Goal: Task Accomplishment & Management: Complete application form

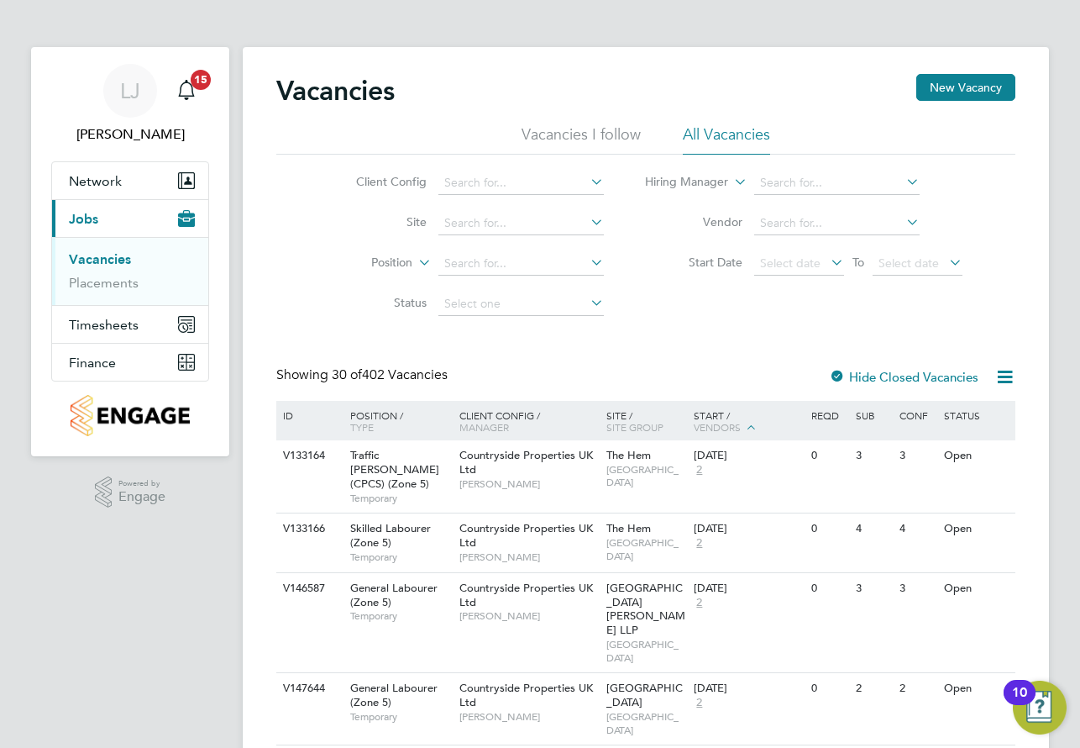
click at [105, 273] on li "Vacancies" at bounding box center [132, 263] width 126 height 24
click at [104, 281] on link "Placements" at bounding box center [104, 283] width 70 height 16
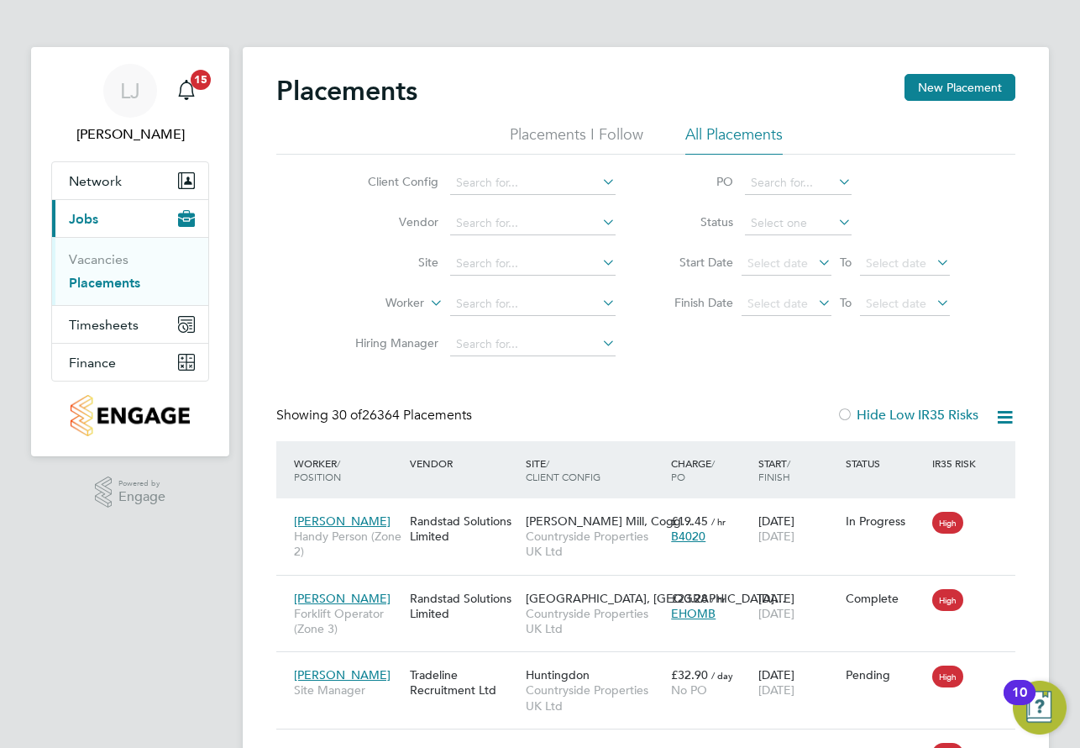
click at [601, 134] on li "Placements I Follow" at bounding box center [577, 139] width 134 height 30
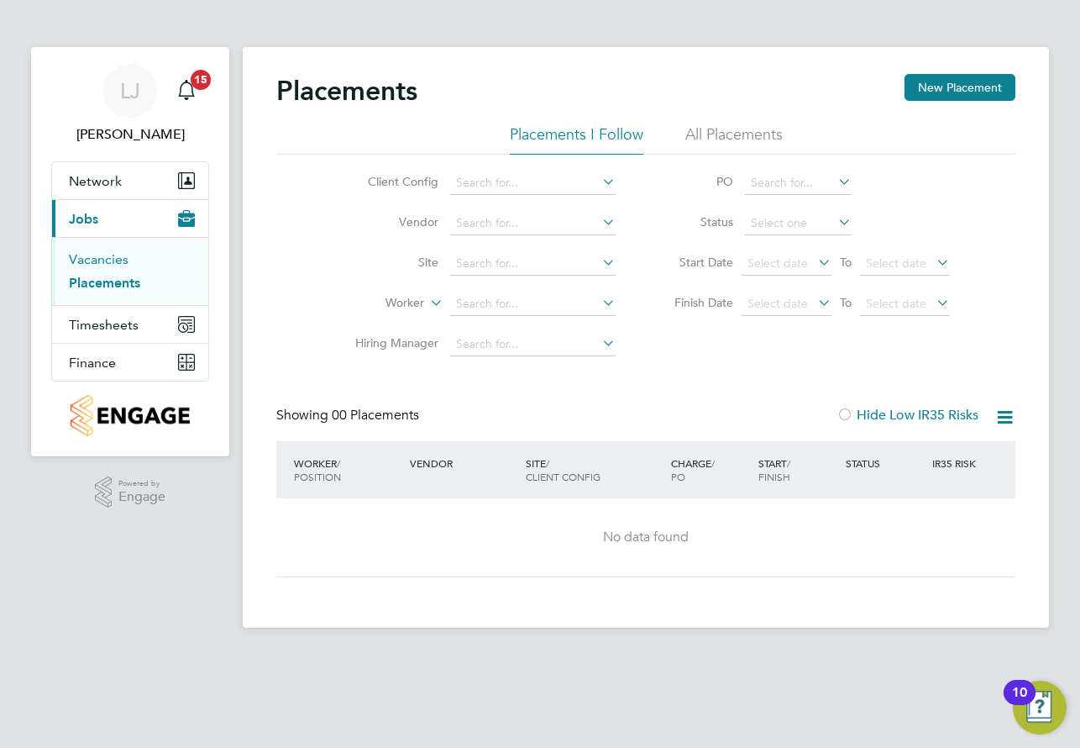
click at [108, 261] on link "Vacancies" at bounding box center [99, 259] width 60 height 16
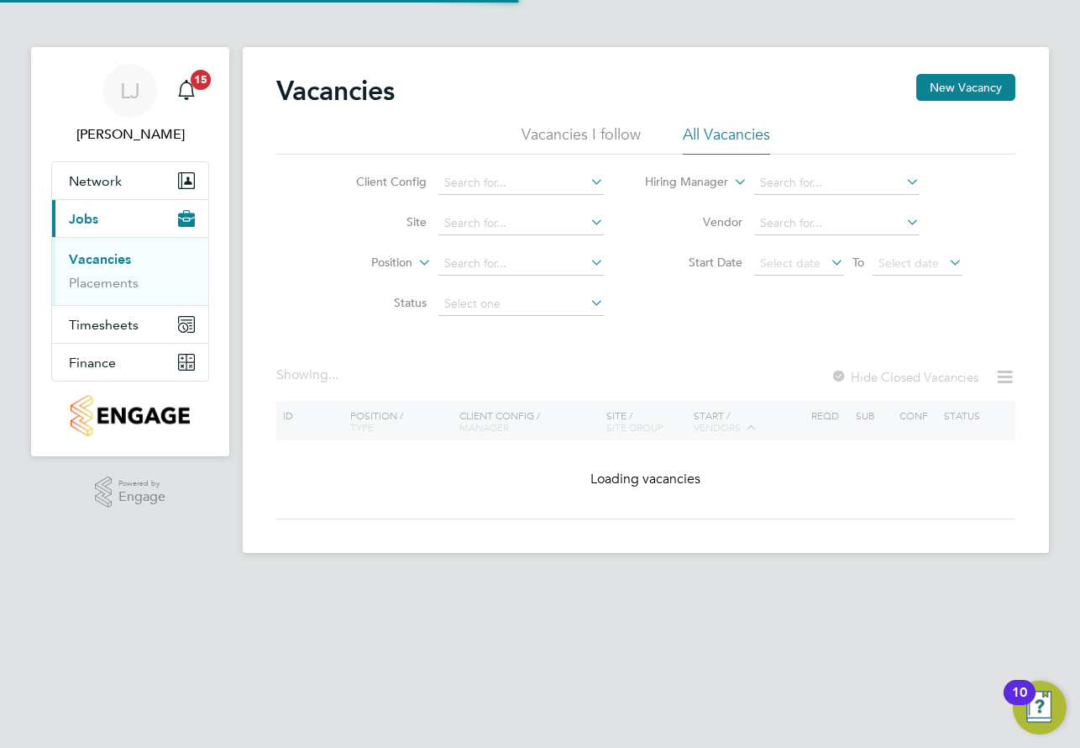
click at [555, 146] on li "Vacancies I follow" at bounding box center [581, 139] width 119 height 30
click at [735, 124] on div "Vacancies New Vacancy" at bounding box center [645, 99] width 739 height 50
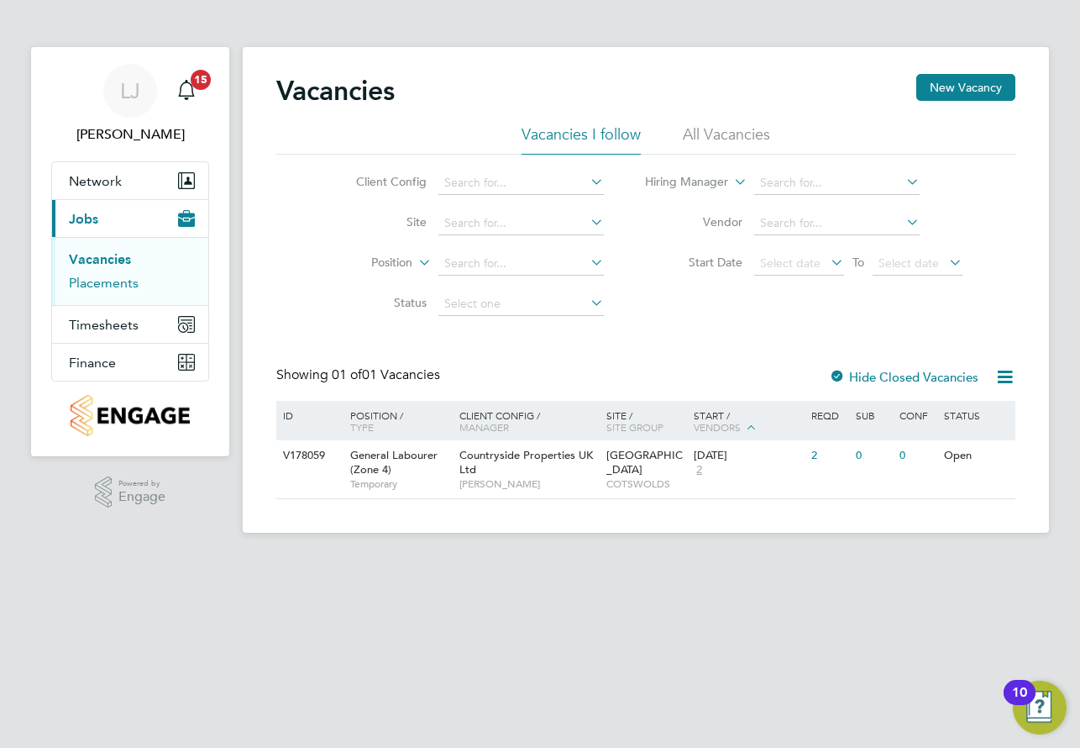
click at [111, 287] on link "Placements" at bounding box center [104, 283] width 70 height 16
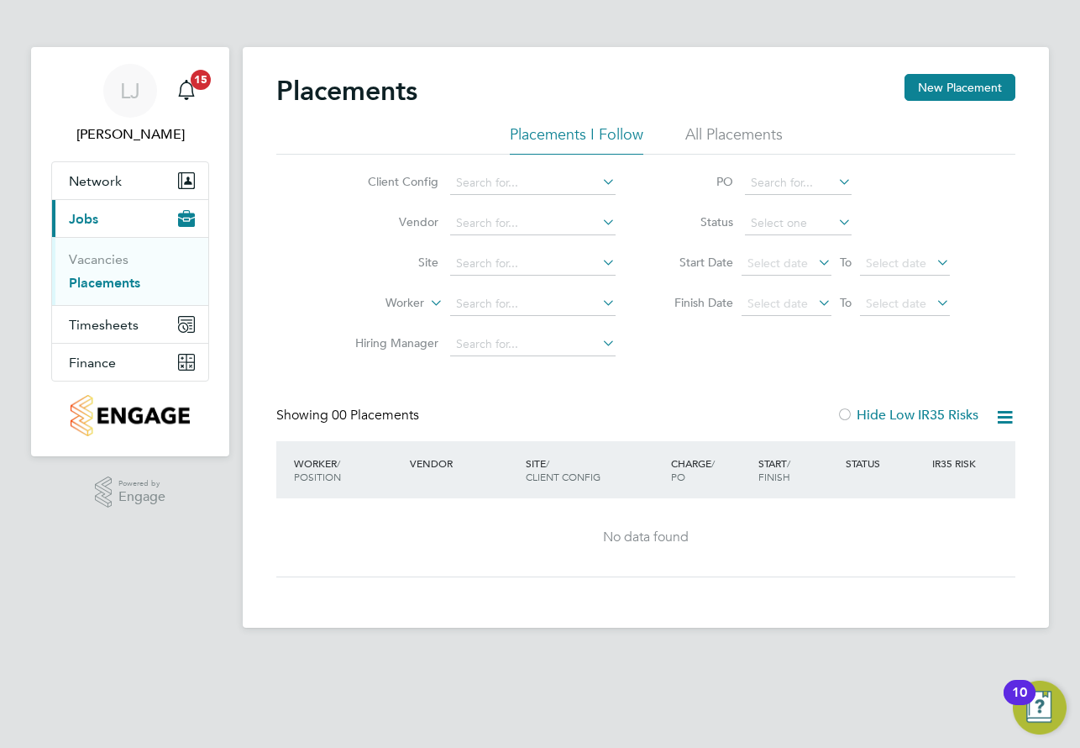
click at [712, 138] on li "All Placements" at bounding box center [734, 139] width 97 height 30
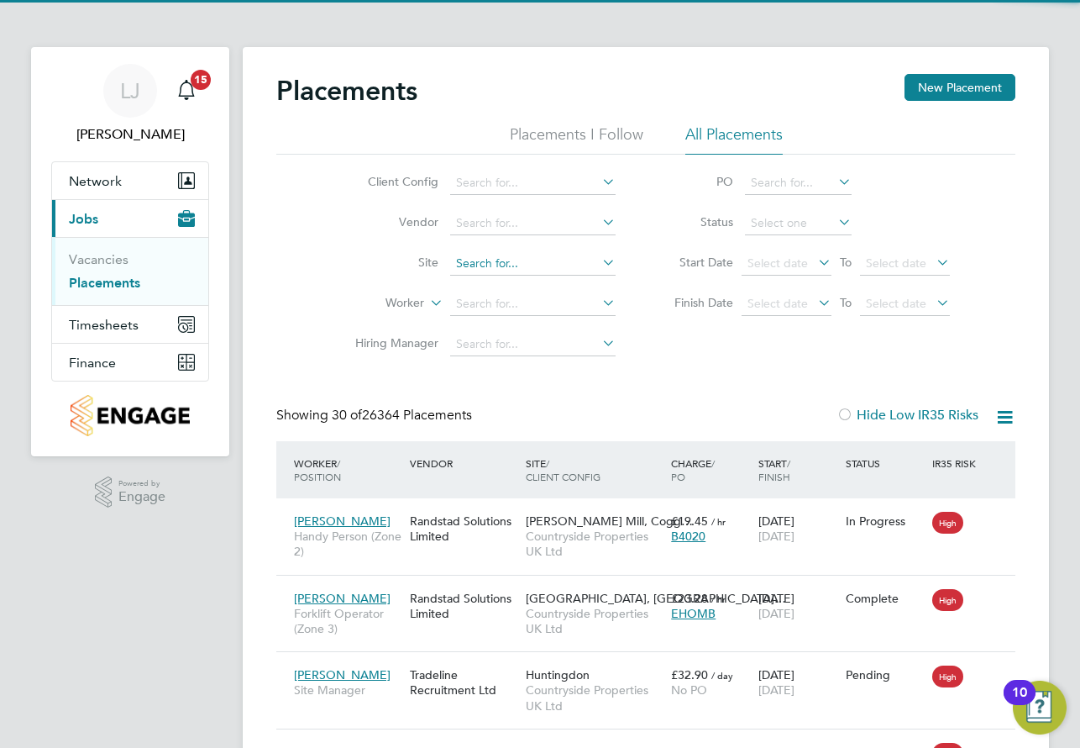
click at [506, 258] on input at bounding box center [533, 264] width 166 height 24
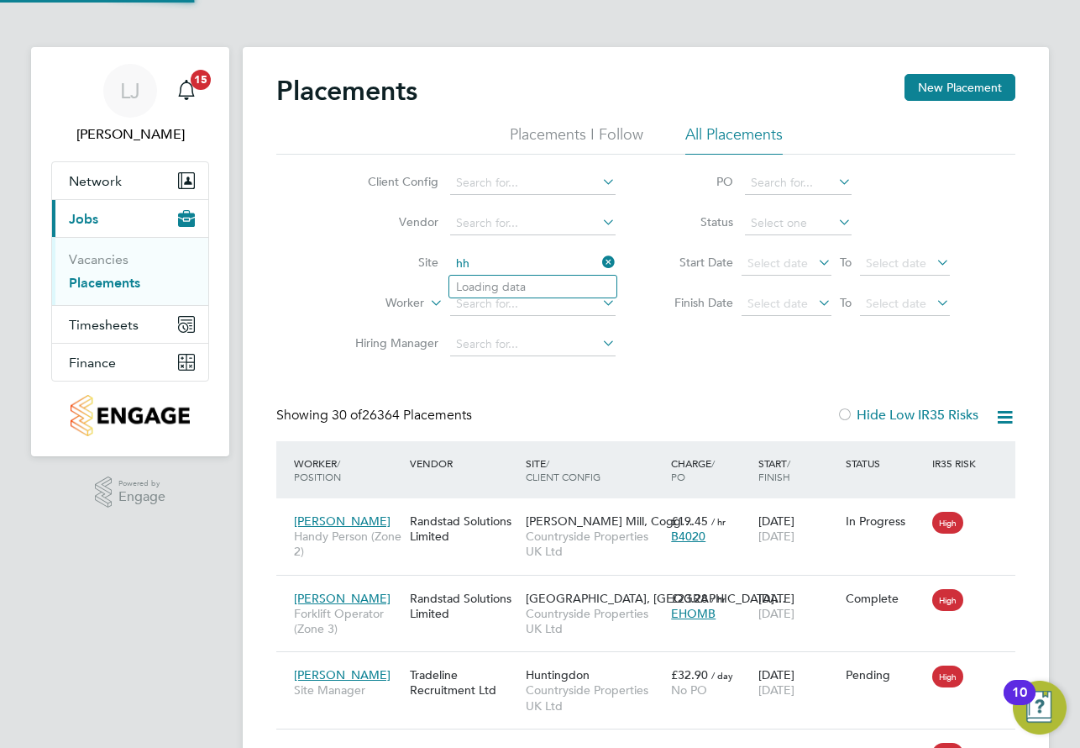
type input "h"
click at [518, 282] on li "West Wo rcester" at bounding box center [532, 287] width 167 height 23
type input "[GEOGRAPHIC_DATA]"
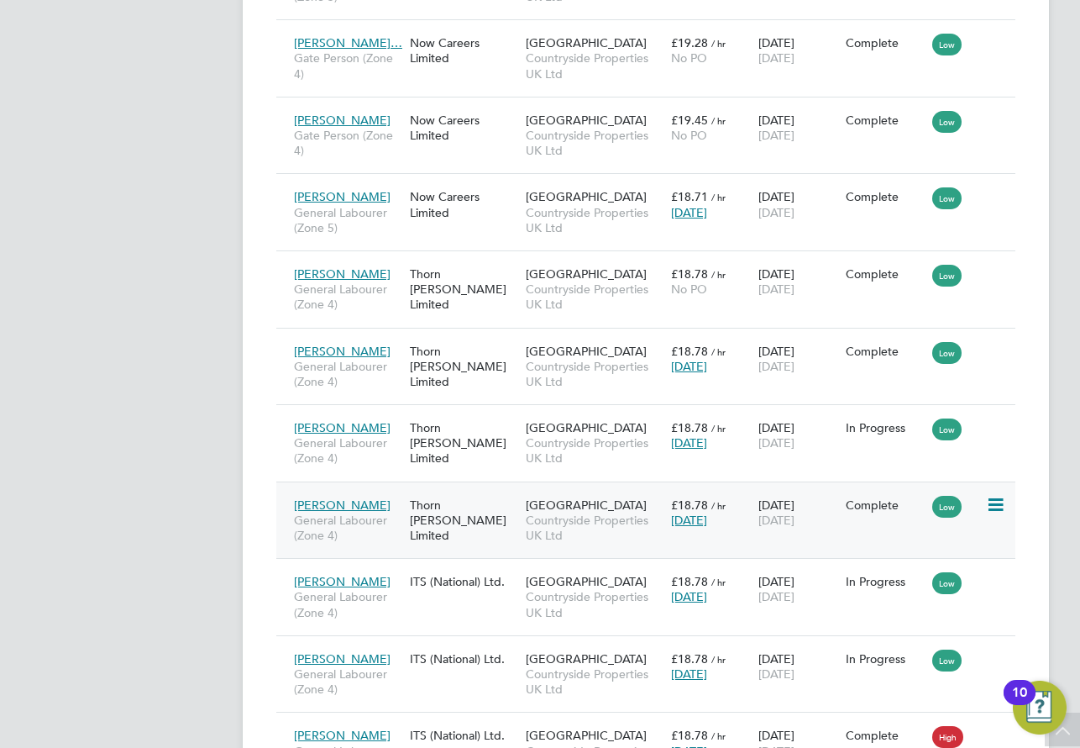
click at [353, 505] on span "[PERSON_NAME]" at bounding box center [342, 504] width 97 height 15
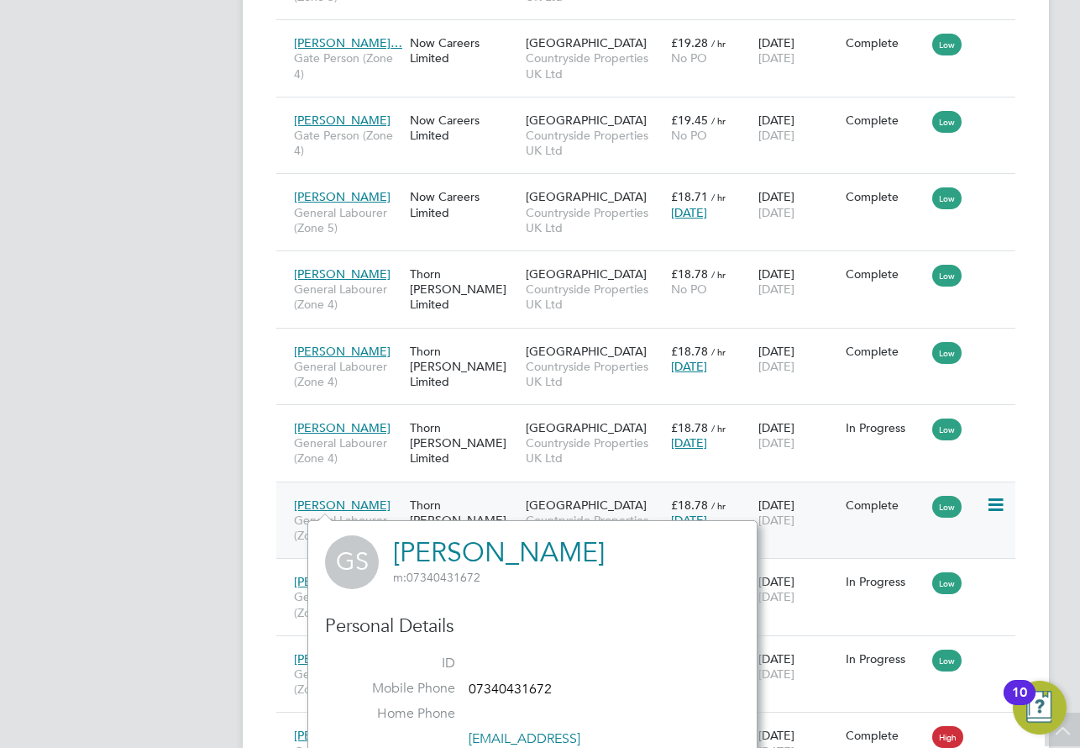
click at [992, 505] on icon at bounding box center [994, 505] width 17 height 20
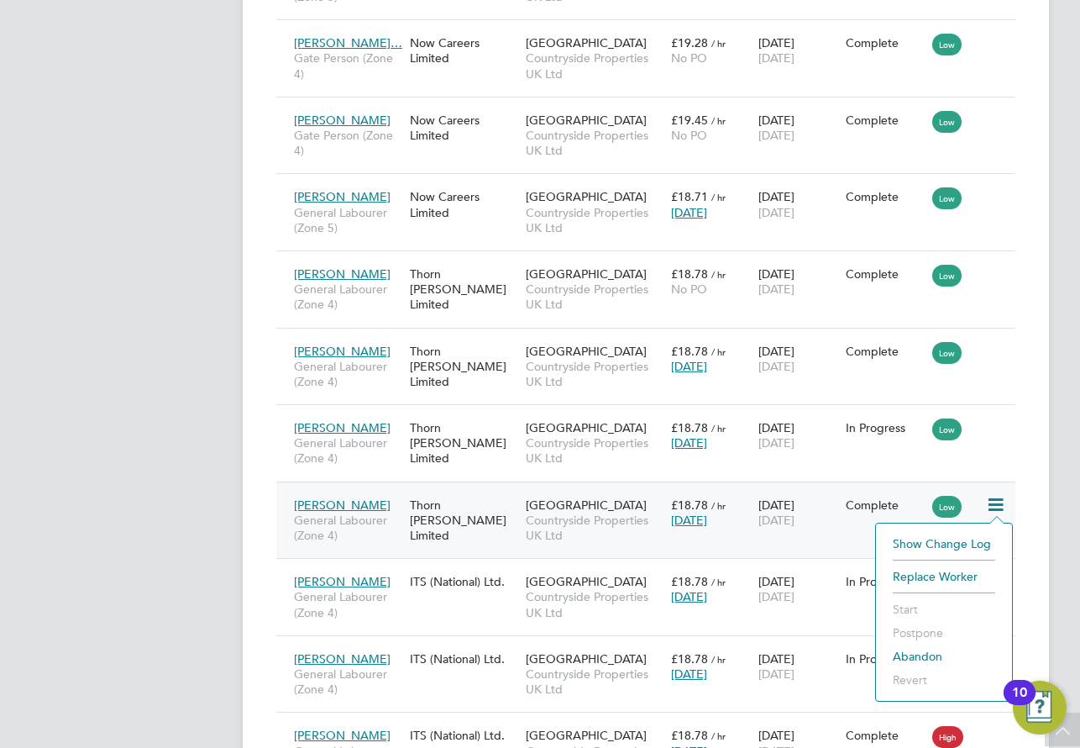
click at [320, 510] on span "[PERSON_NAME]" at bounding box center [342, 504] width 97 height 15
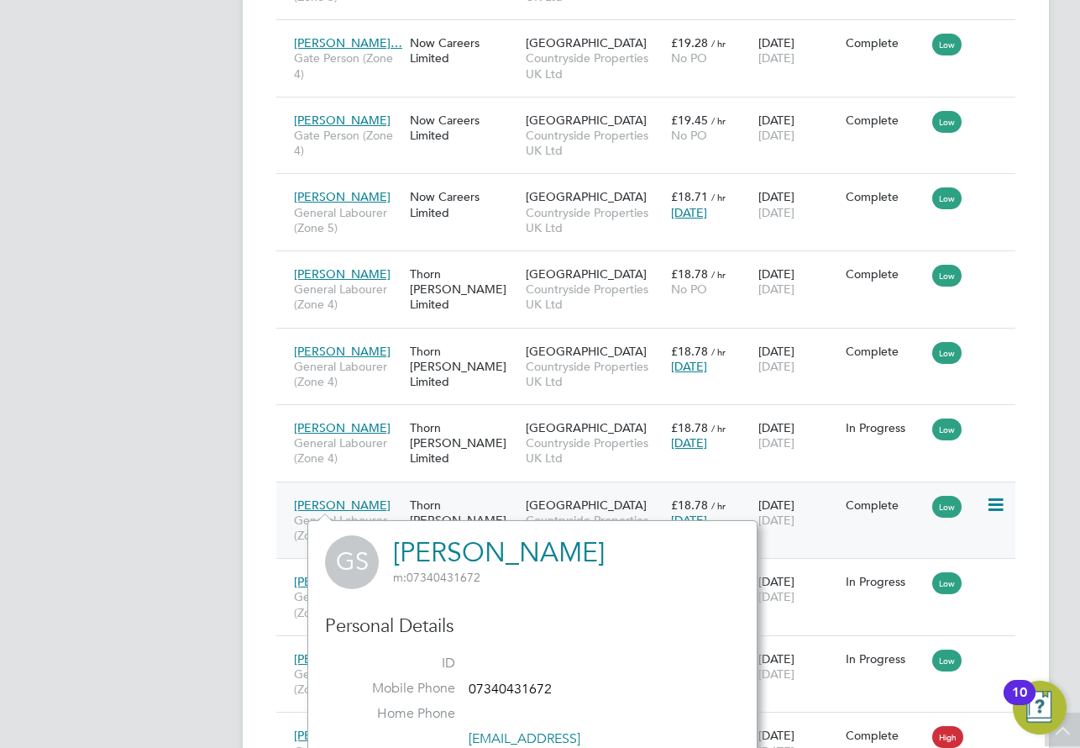
click at [516, 514] on div "Thorn [PERSON_NAME] Limited" at bounding box center [464, 520] width 116 height 63
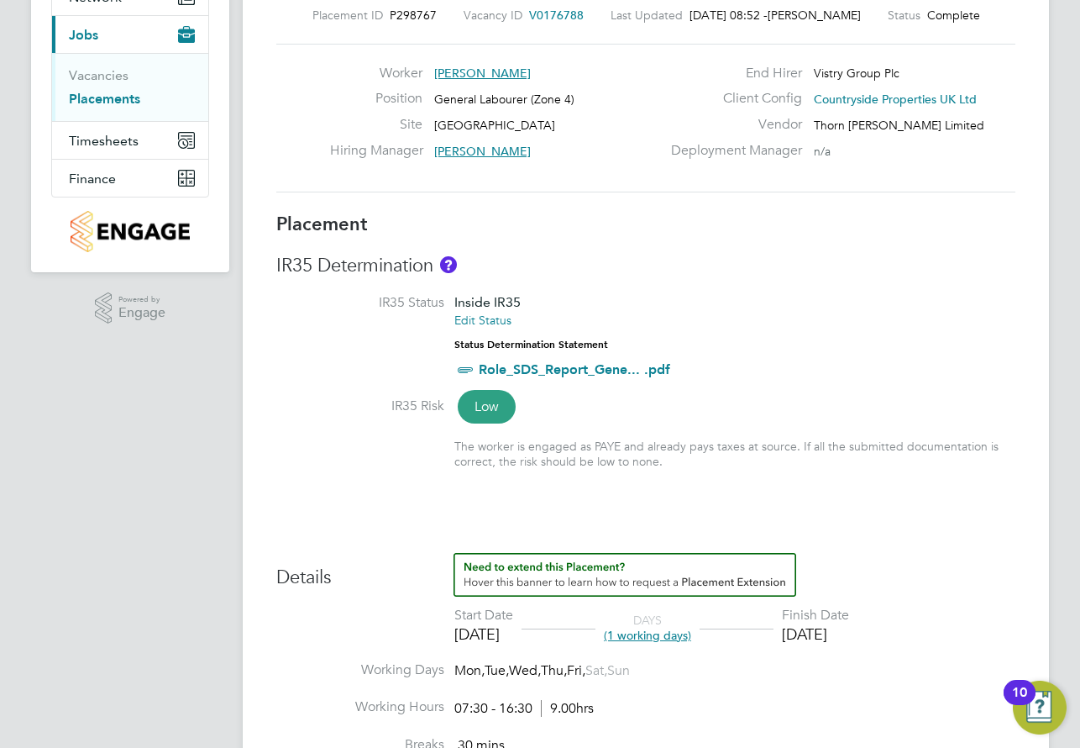
scroll to position [252, 0]
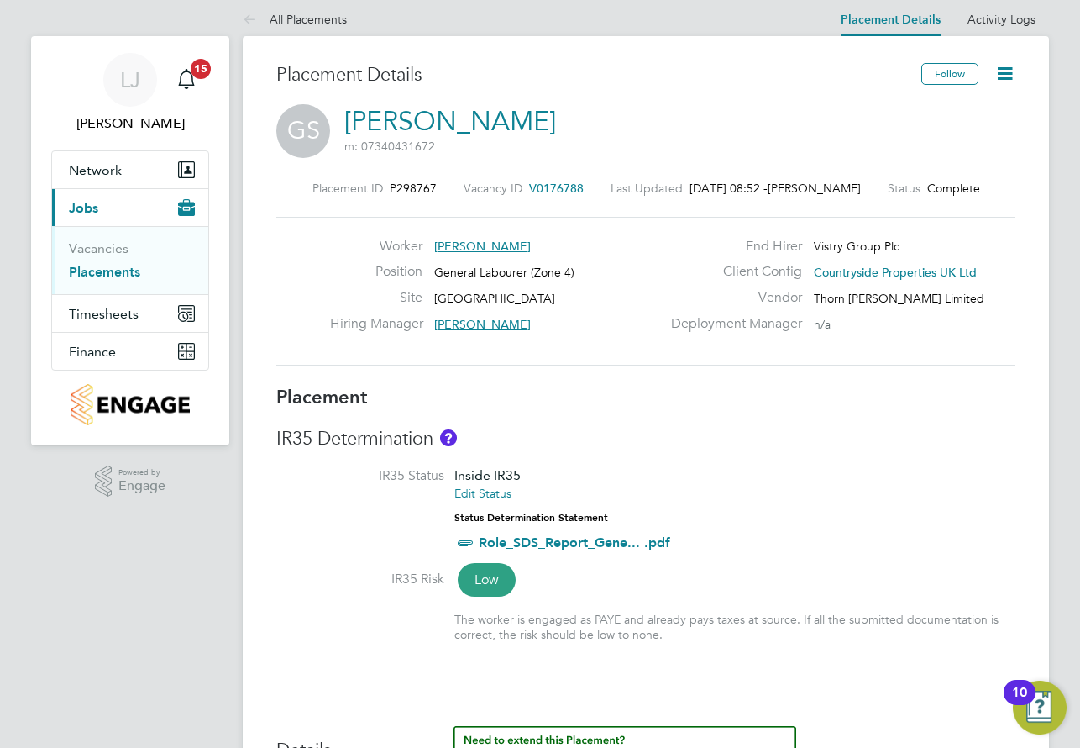
click at [1007, 67] on icon at bounding box center [1005, 73] width 21 height 21
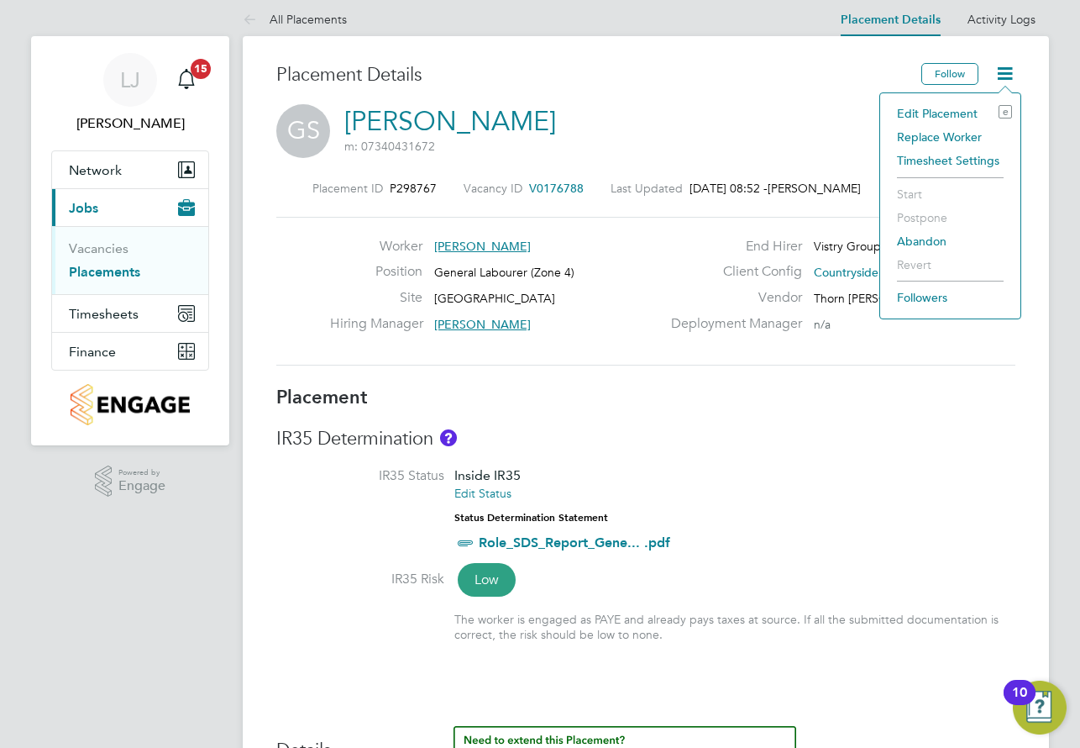
click at [947, 114] on li "Edit Placement e" at bounding box center [951, 114] width 124 height 24
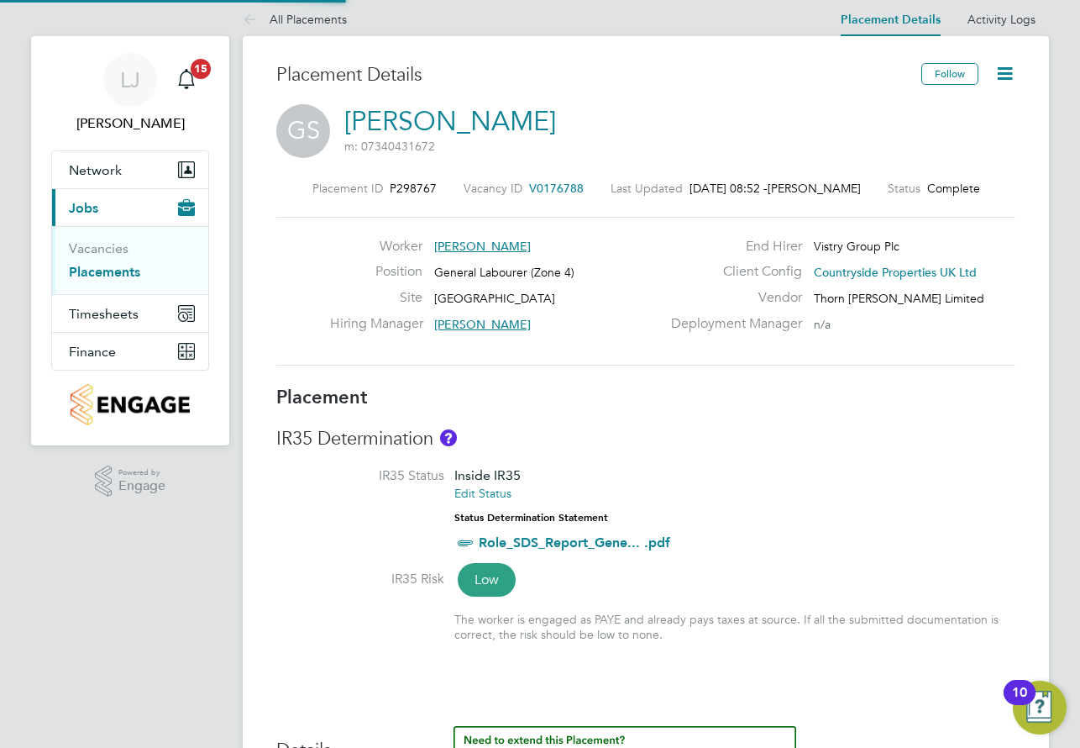
type input "[PERSON_NAME]"
type input "[DATE]"
type input "07:30"
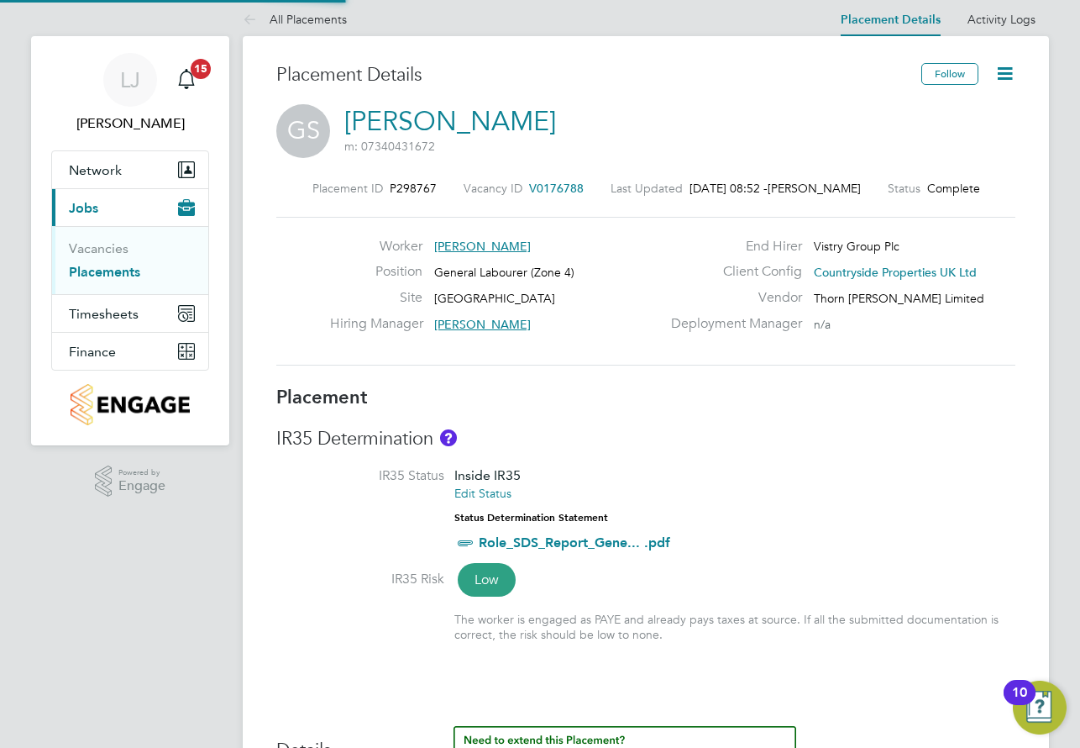
type input "16:30"
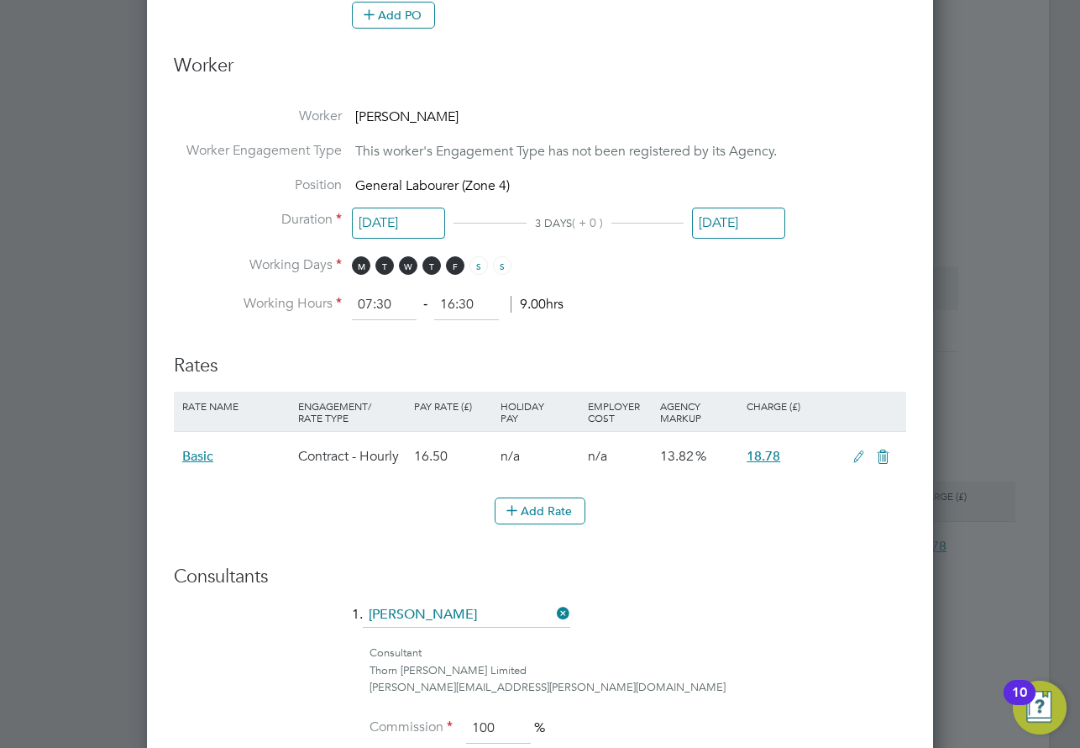
click at [381, 223] on input "[DATE]" at bounding box center [398, 223] width 93 height 31
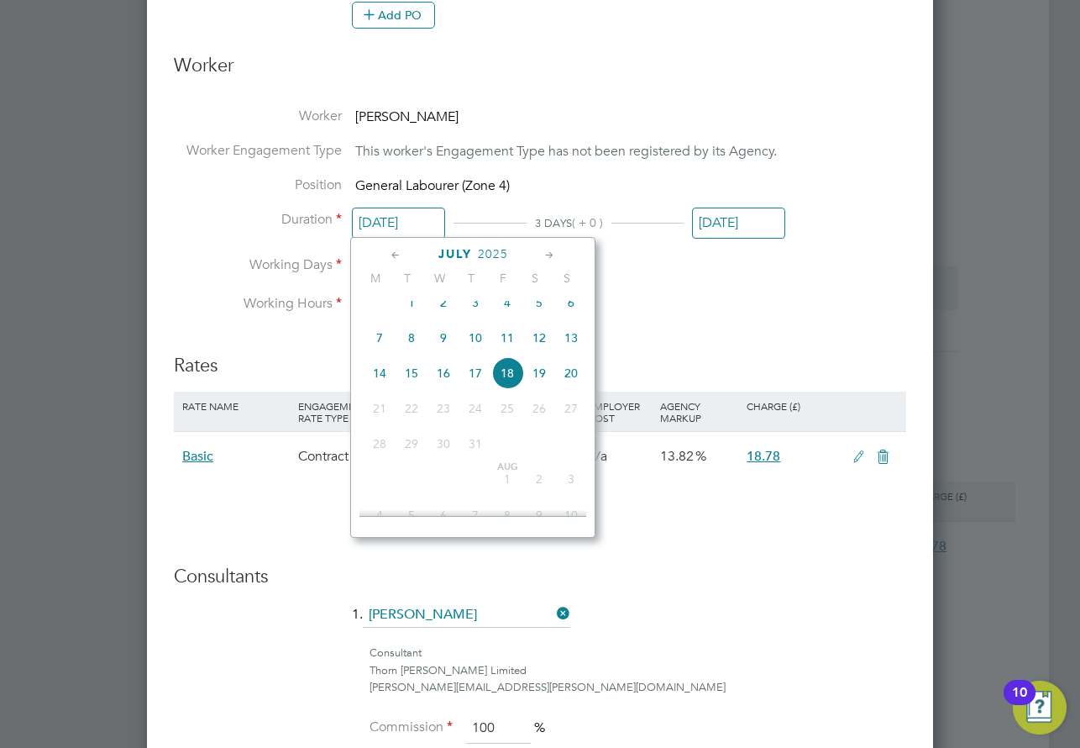
click at [550, 248] on icon at bounding box center [550, 255] width 16 height 18
click at [402, 255] on icon at bounding box center [396, 255] width 16 height 18
click at [380, 460] on span "28" at bounding box center [380, 444] width 32 height 32
click at [525, 213] on div "3 DAYS ( + 0 )" at bounding box center [569, 222] width 230 height 18
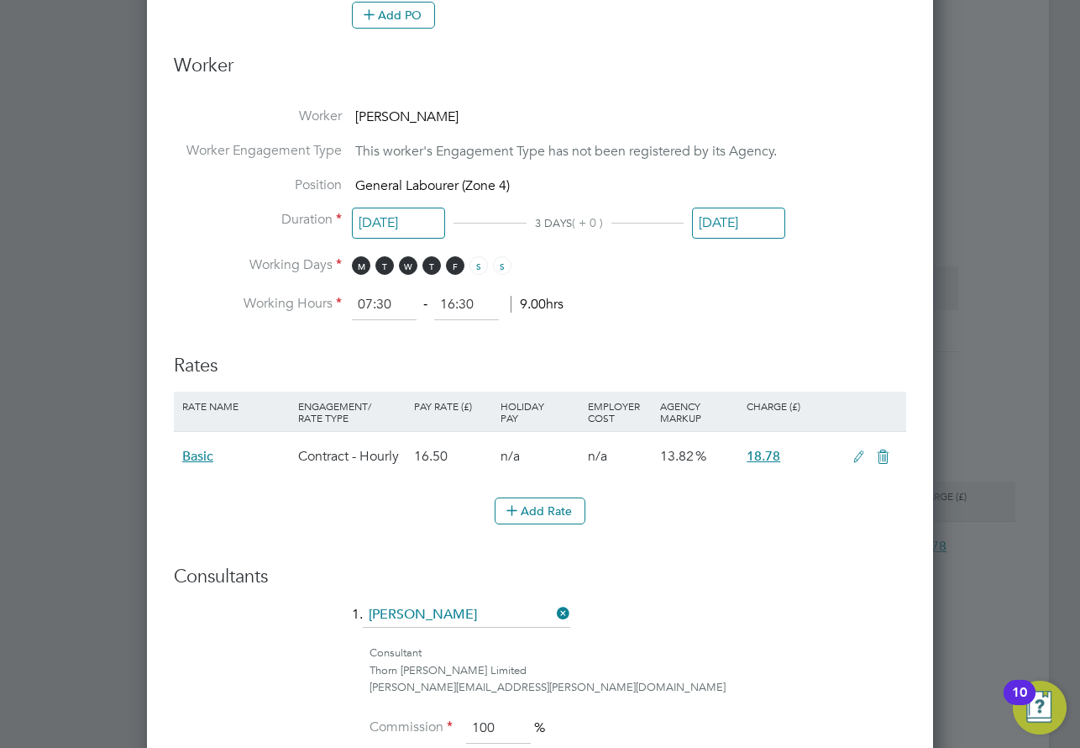
click at [387, 229] on input "[DATE]" at bounding box center [398, 223] width 93 height 31
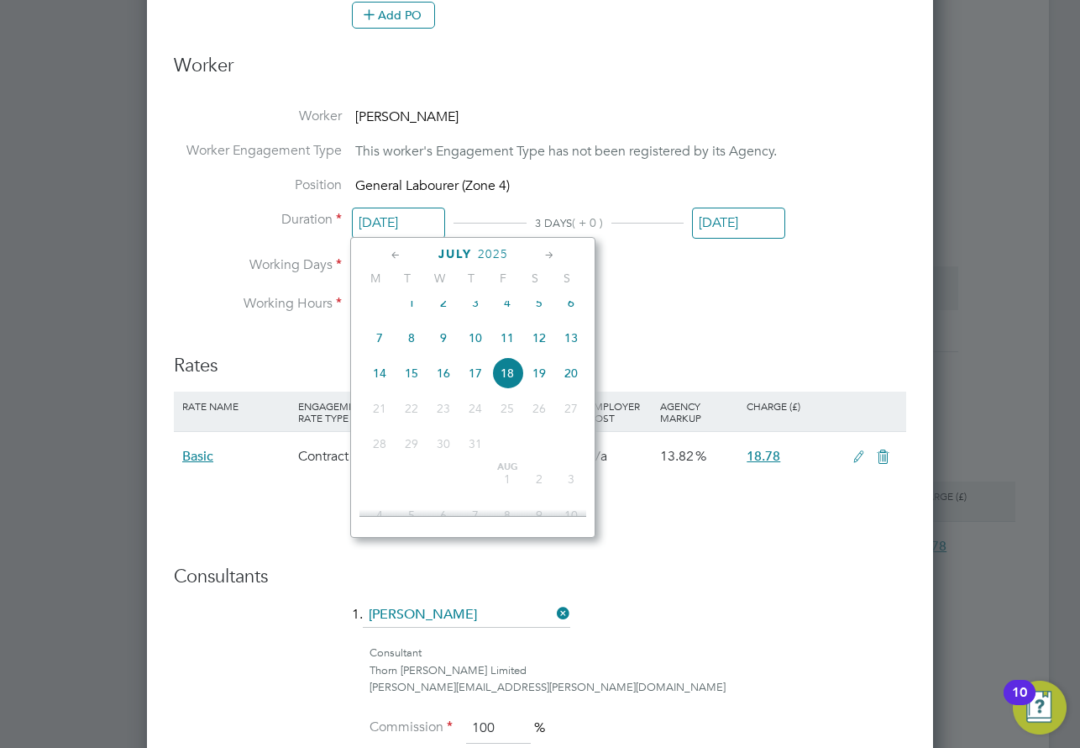
click at [775, 229] on input "[DATE]" at bounding box center [738, 223] width 93 height 31
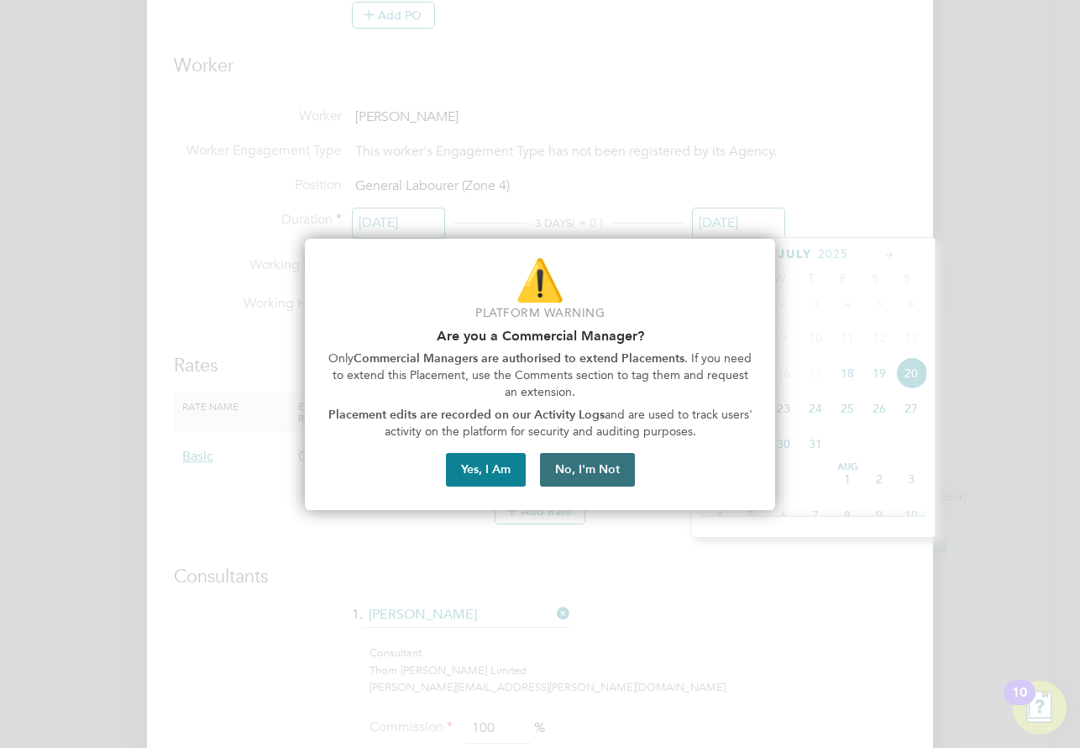
click at [623, 476] on button "No, I'm Not" at bounding box center [587, 470] width 95 height 34
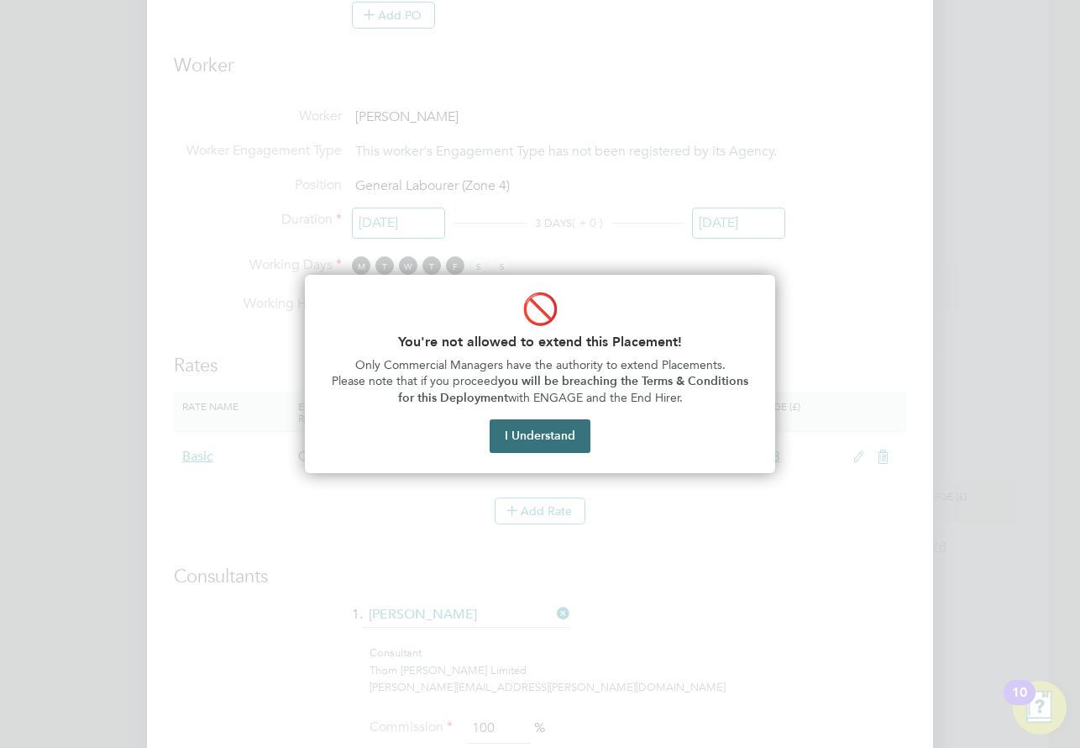
click at [528, 423] on button "I Understand" at bounding box center [540, 436] width 101 height 34
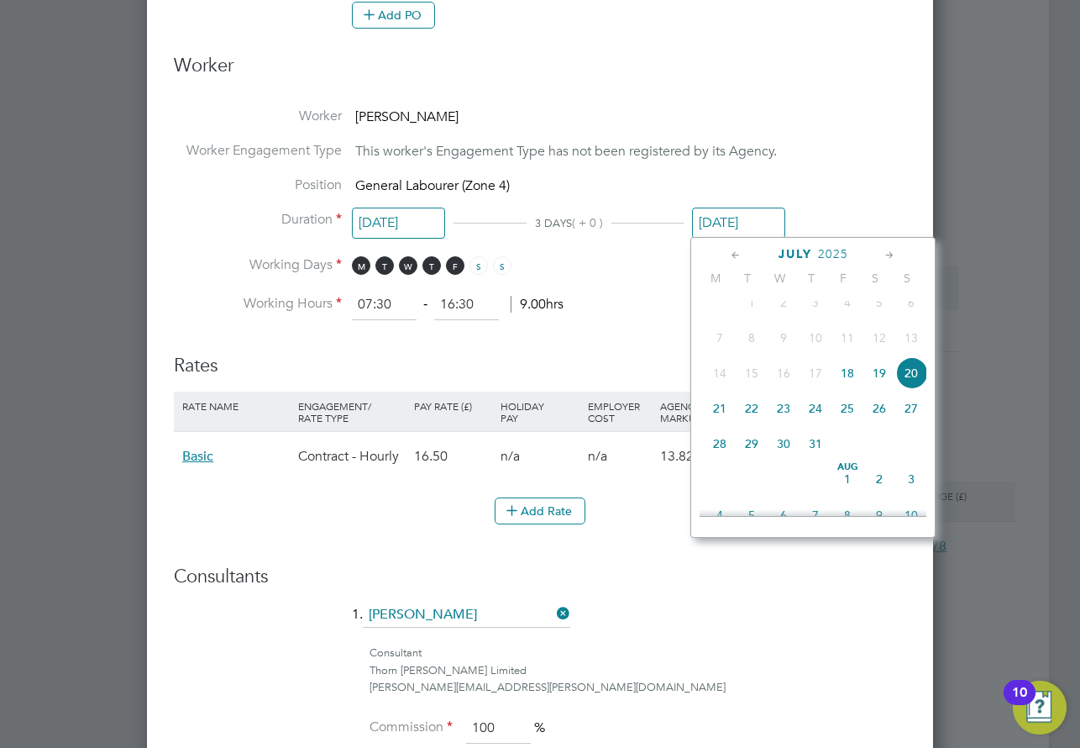
click at [597, 367] on h3 "Rates" at bounding box center [540, 357] width 733 height 41
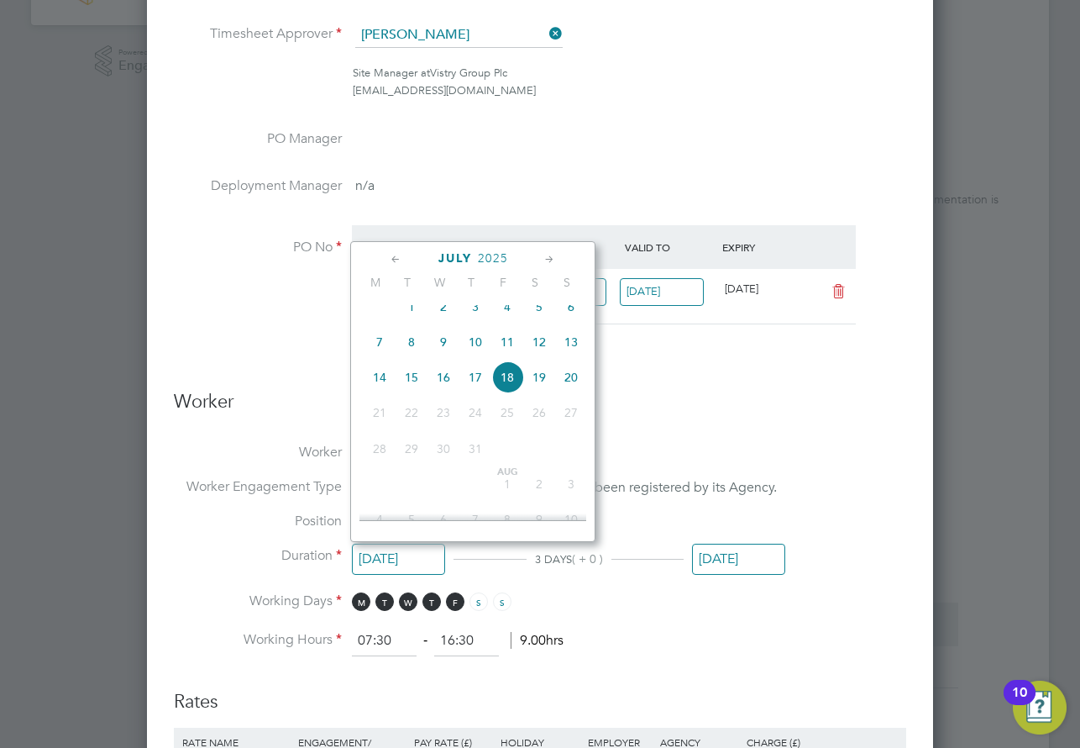
click at [385, 560] on input "[DATE]" at bounding box center [398, 559] width 93 height 31
click at [380, 465] on span "28" at bounding box center [380, 449] width 32 height 32
click at [381, 463] on span "28" at bounding box center [380, 449] width 32 height 32
click at [381, 461] on span "28" at bounding box center [380, 449] width 32 height 32
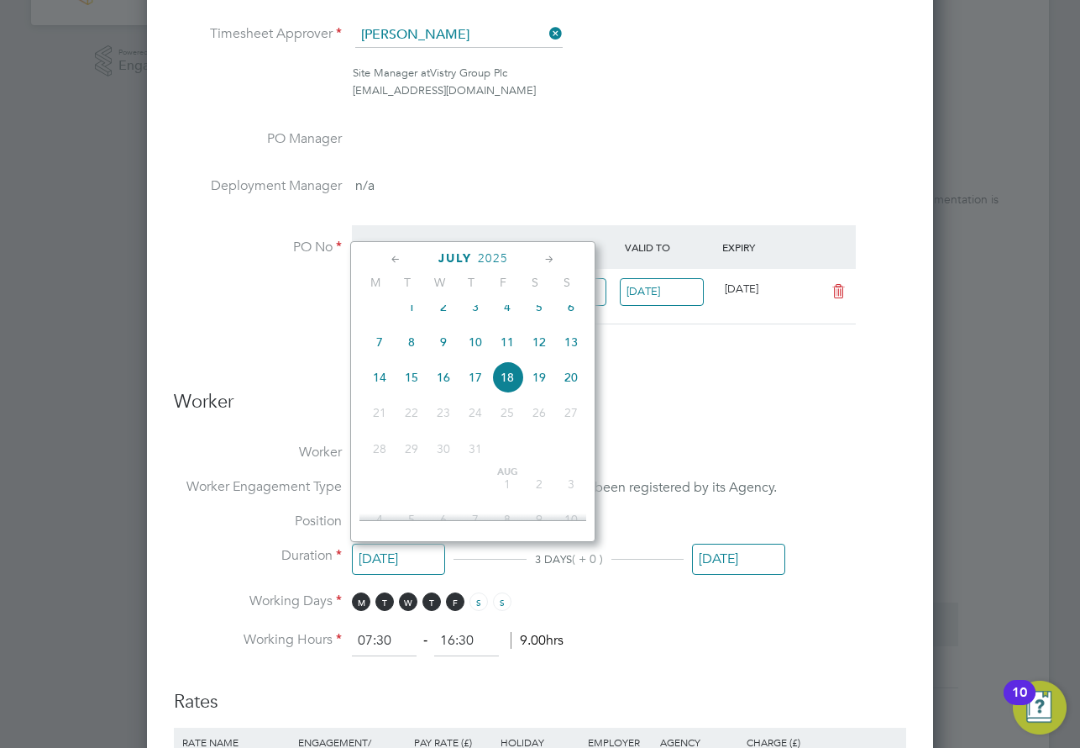
click at [671, 629] on li "Working Hours 07:30 ‐ 16:30 9.00hrs" at bounding box center [540, 641] width 733 height 30
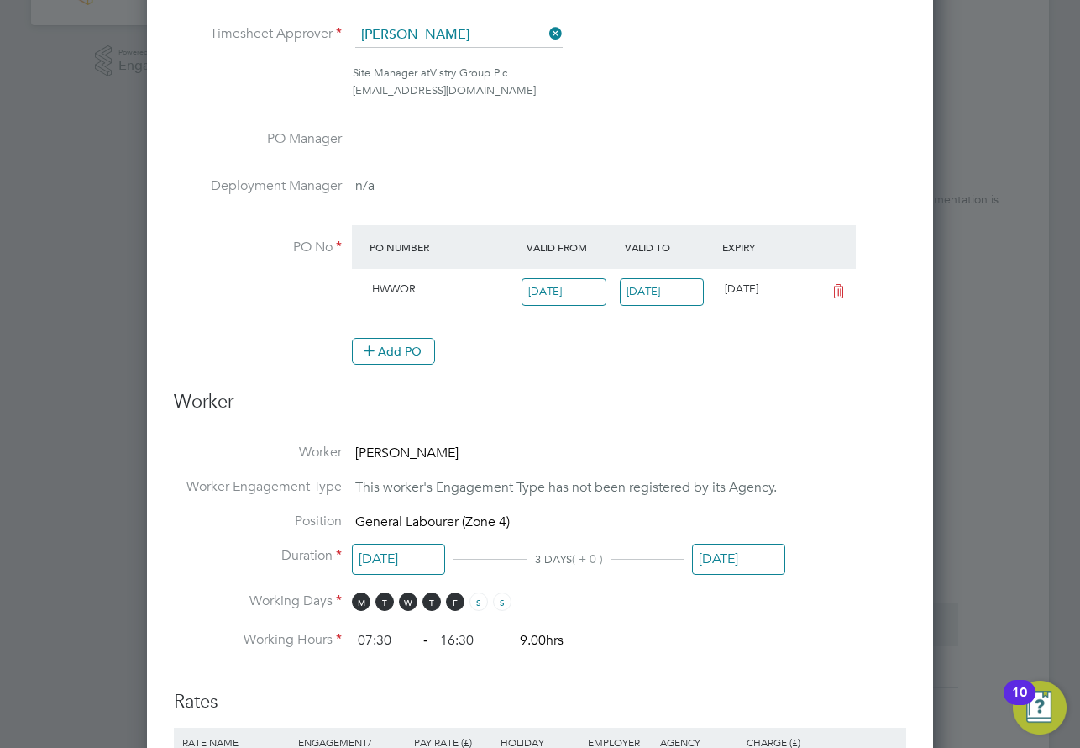
click at [748, 544] on input "[DATE]" at bounding box center [738, 559] width 93 height 31
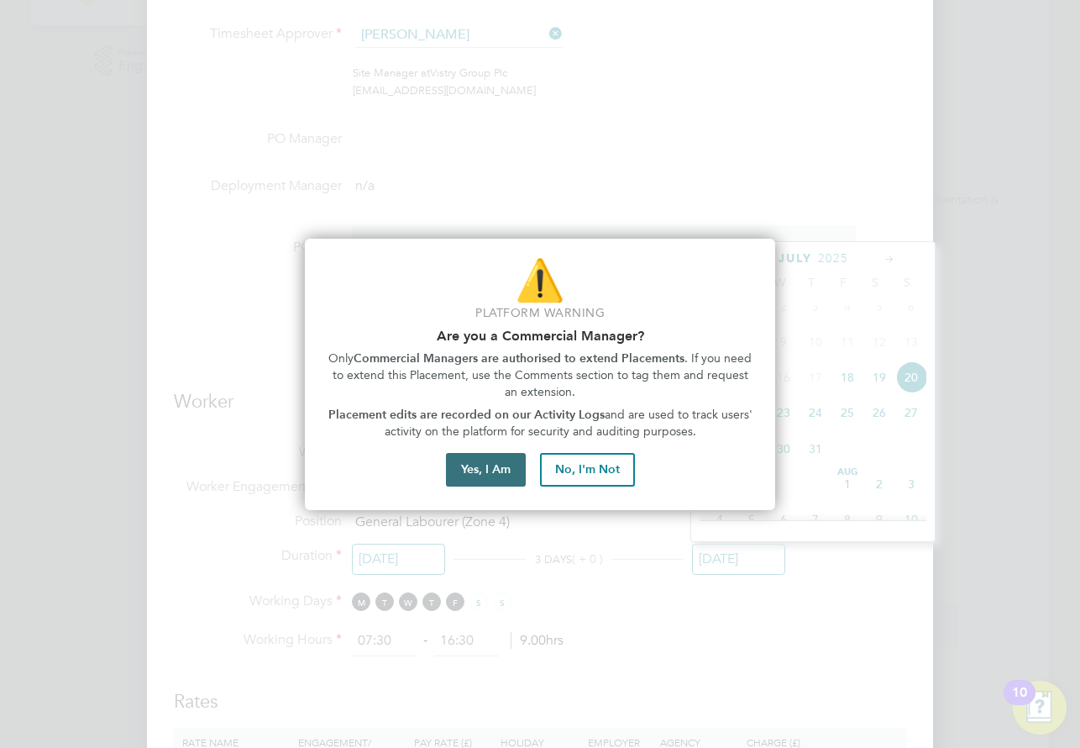
click at [457, 470] on button "Yes, I Am" at bounding box center [486, 470] width 80 height 34
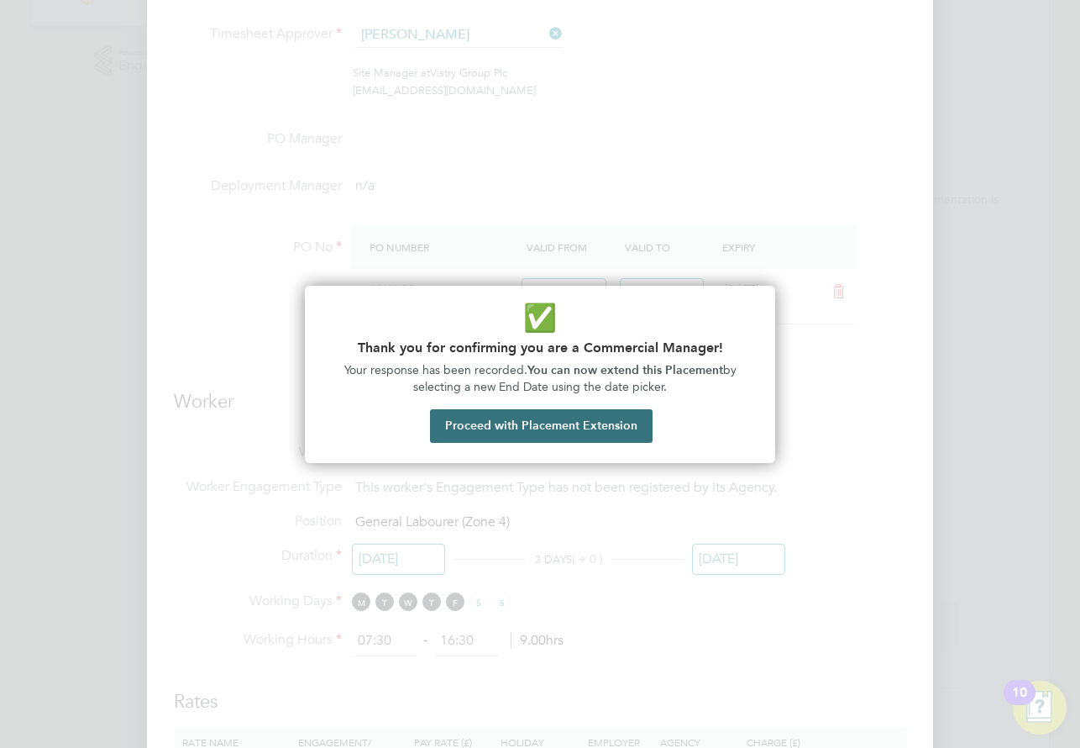
click at [591, 437] on button "Proceed with Placement Extension" at bounding box center [541, 426] width 223 height 34
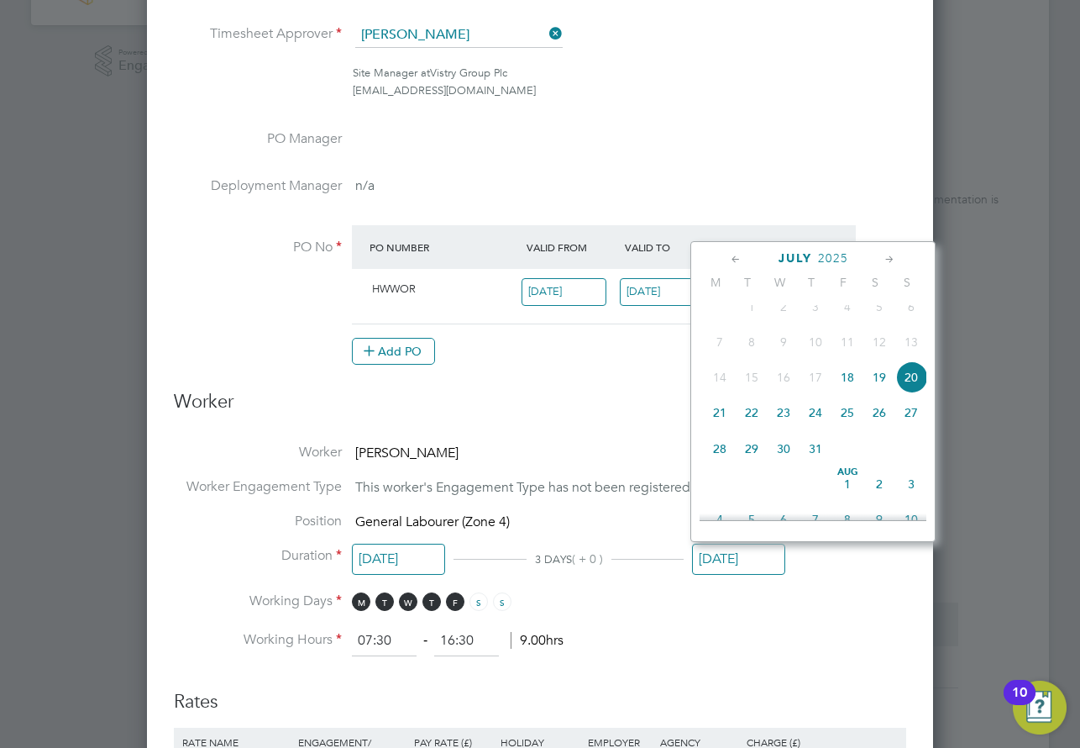
click at [707, 557] on input "[DATE]" at bounding box center [738, 559] width 93 height 31
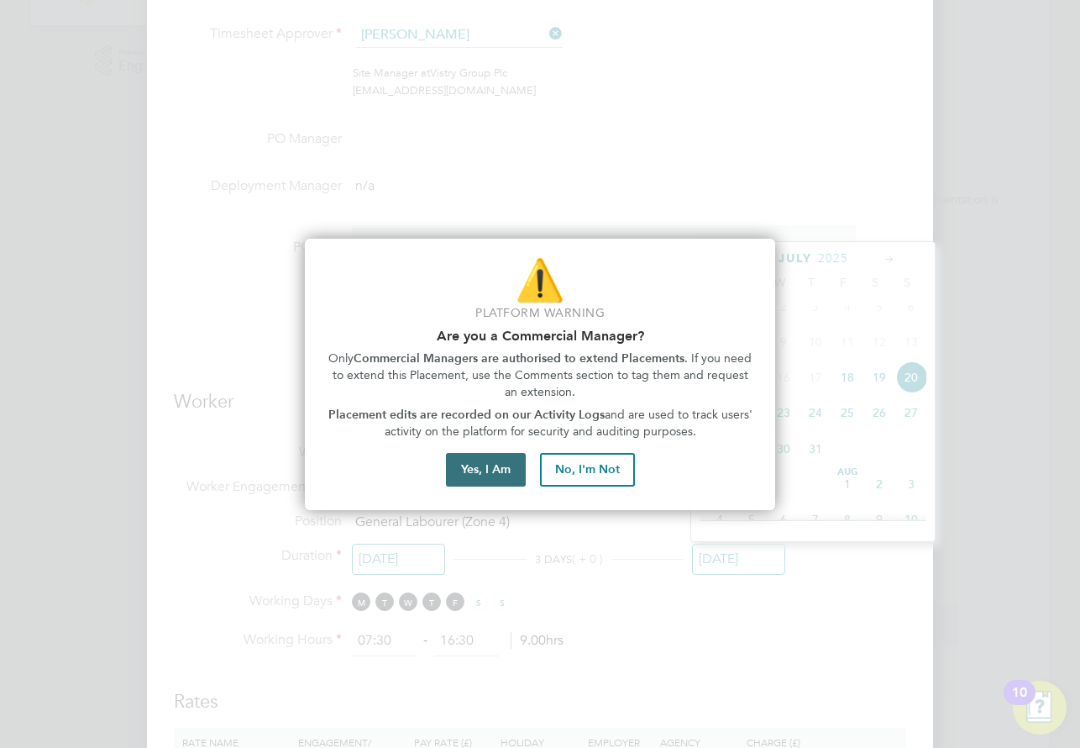
click at [487, 471] on button "Yes, I Am" at bounding box center [486, 470] width 80 height 34
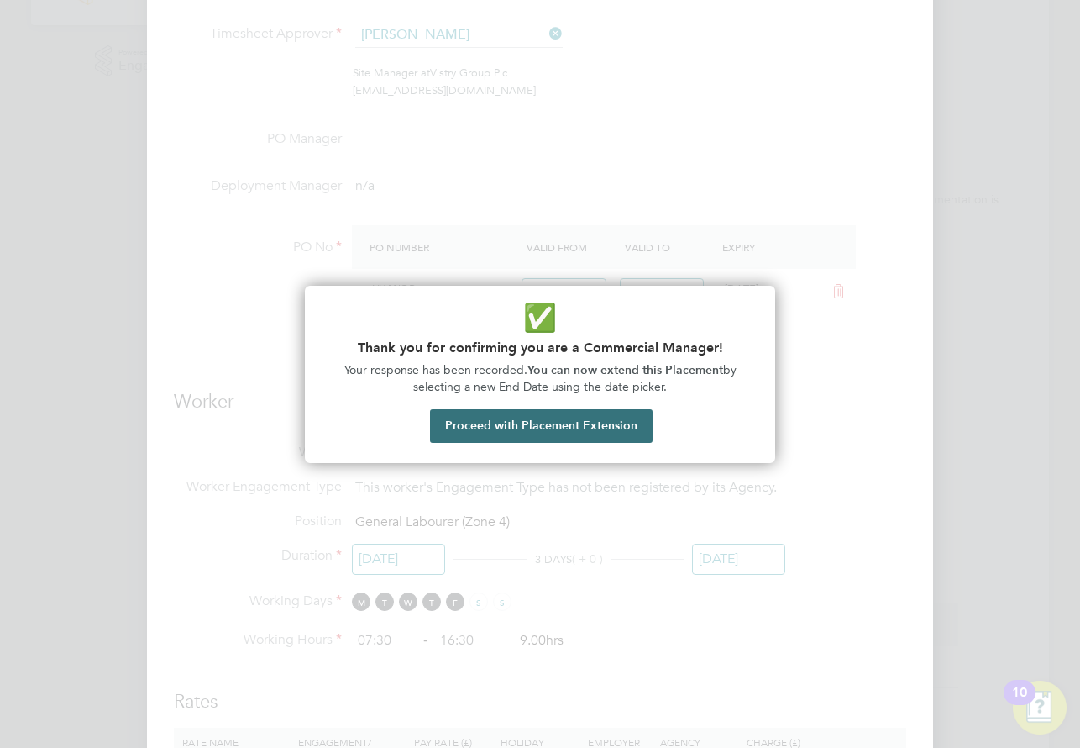
click at [607, 428] on button "Proceed with Placement Extension" at bounding box center [541, 426] width 223 height 34
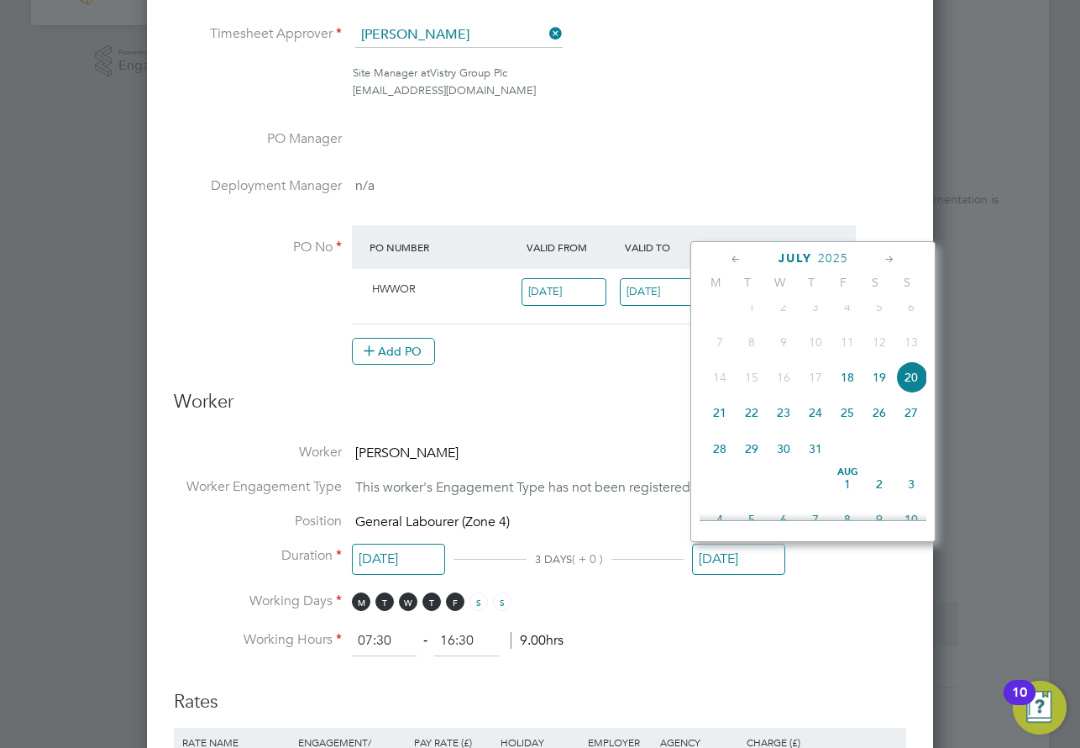
click at [891, 259] on icon at bounding box center [890, 259] width 16 height 18
click at [714, 355] on span "4" at bounding box center [720, 339] width 32 height 32
type input "[DATE]"
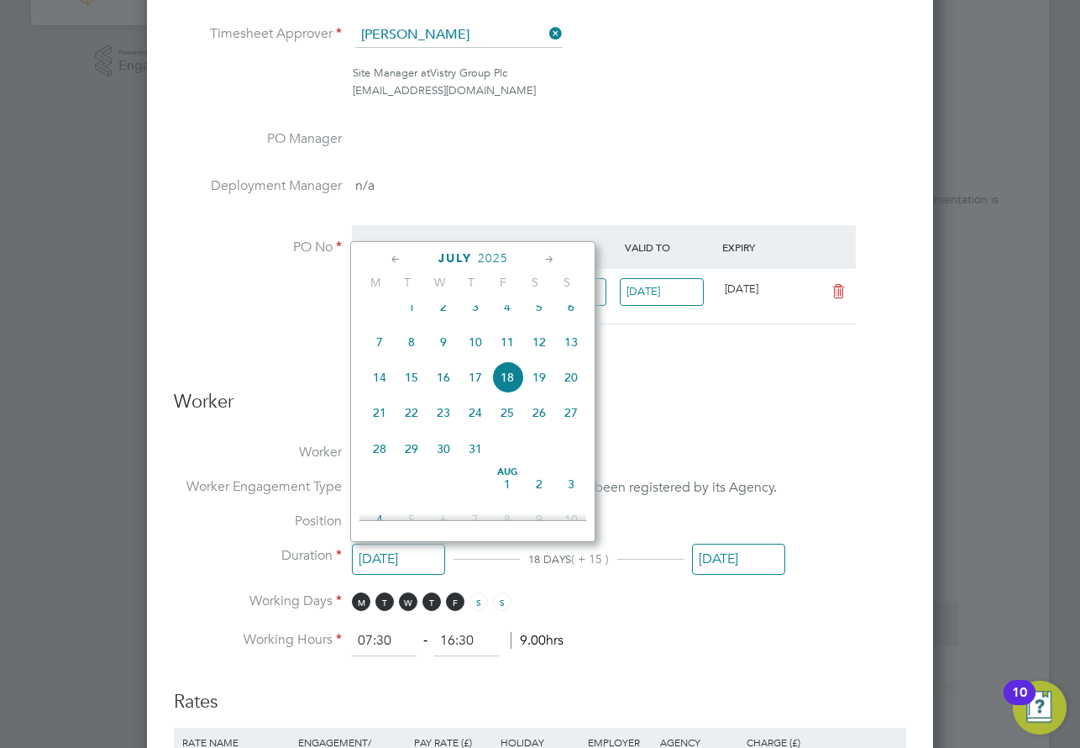
click at [376, 560] on input "[DATE]" at bounding box center [398, 559] width 93 height 31
click at [386, 465] on span "28" at bounding box center [380, 449] width 32 height 32
type input "[DATE]"
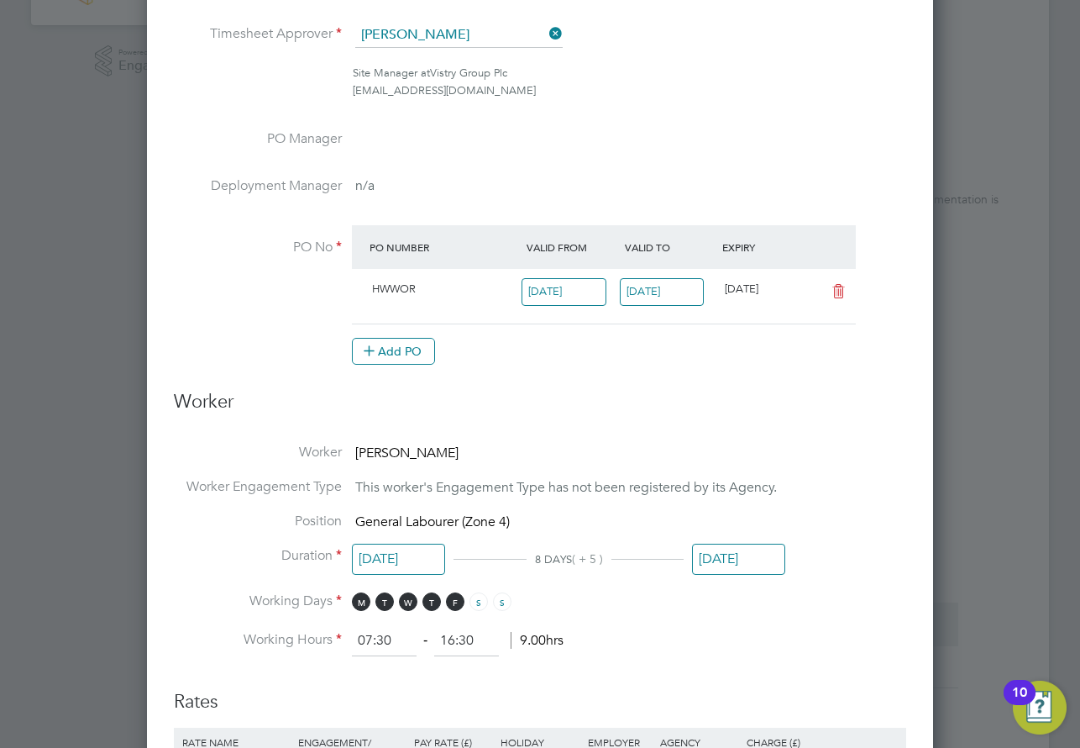
click at [702, 632] on li "Working Hours 07:30 ‐ 16:30 9.00hrs" at bounding box center [540, 641] width 733 height 30
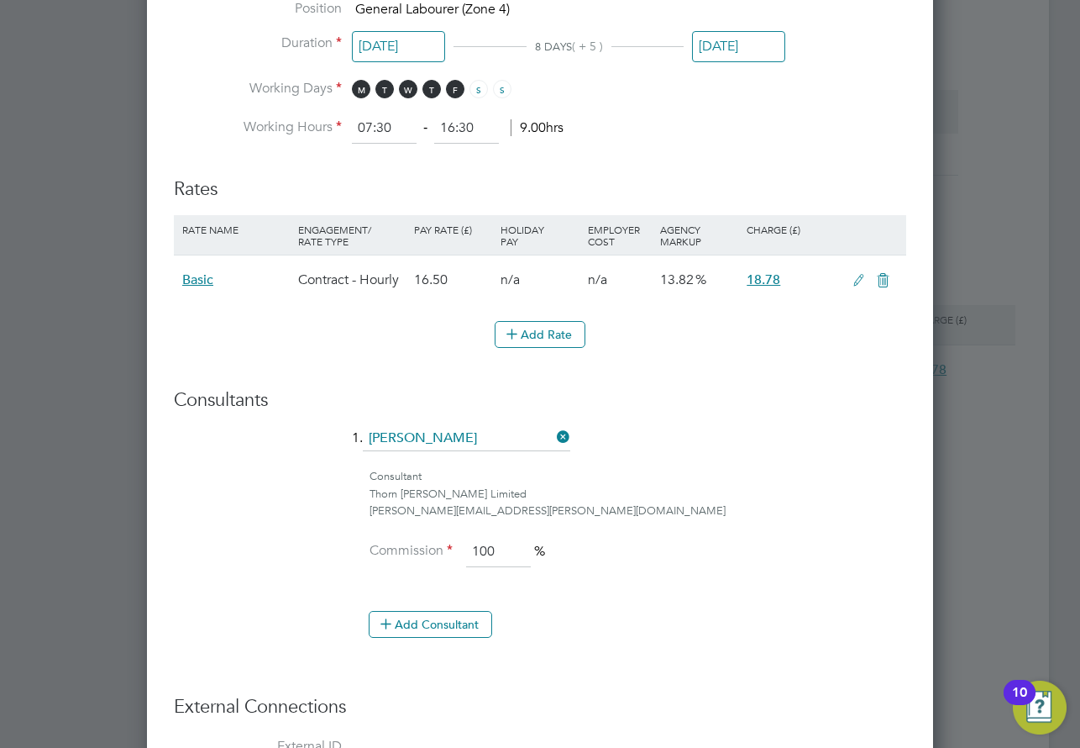
scroll to position [1150, 0]
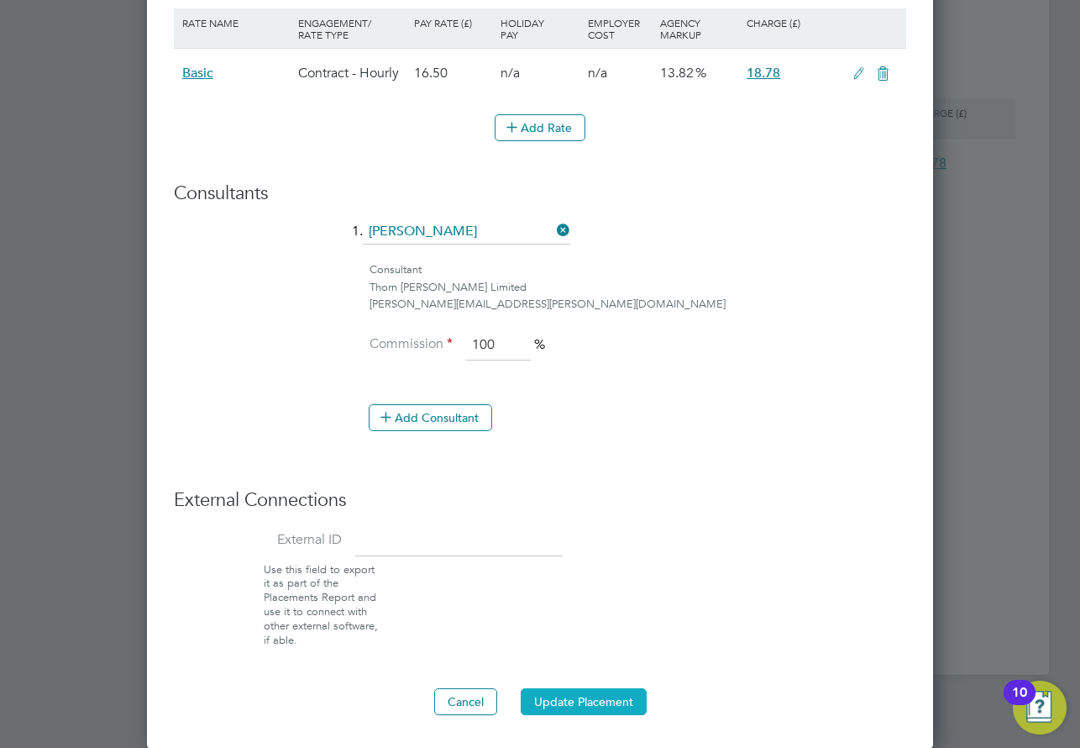
click at [566, 702] on button "Update Placement" at bounding box center [584, 701] width 126 height 27
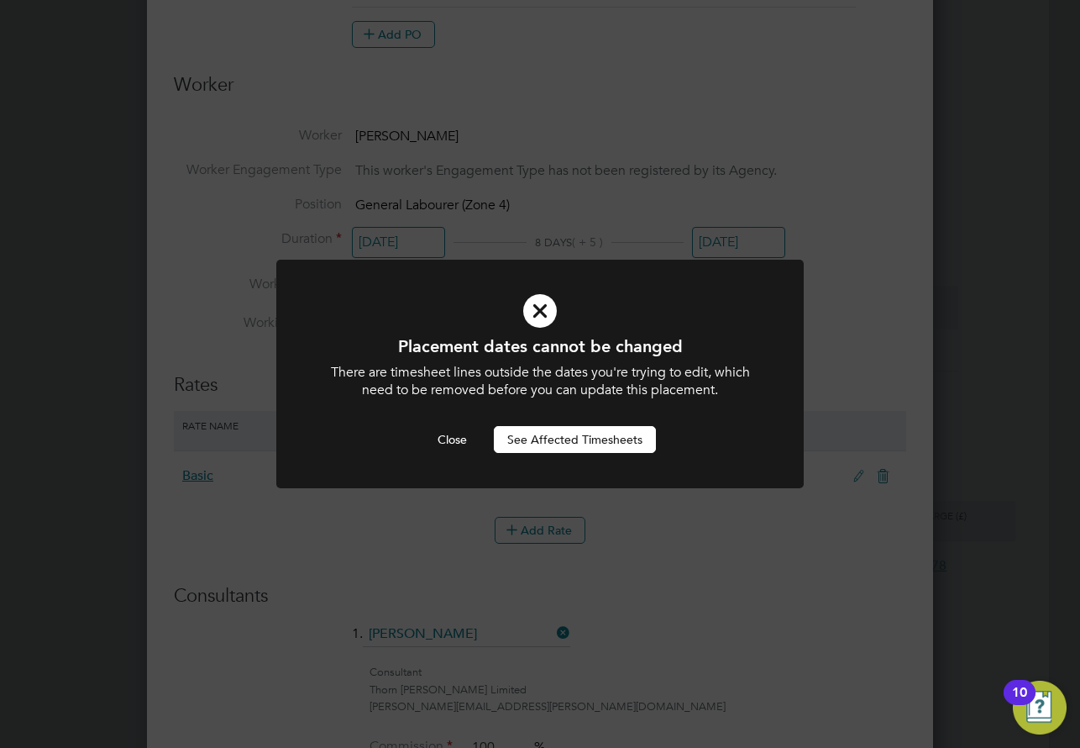
click at [590, 440] on button "See Affected Timesheets" at bounding box center [575, 439] width 162 height 27
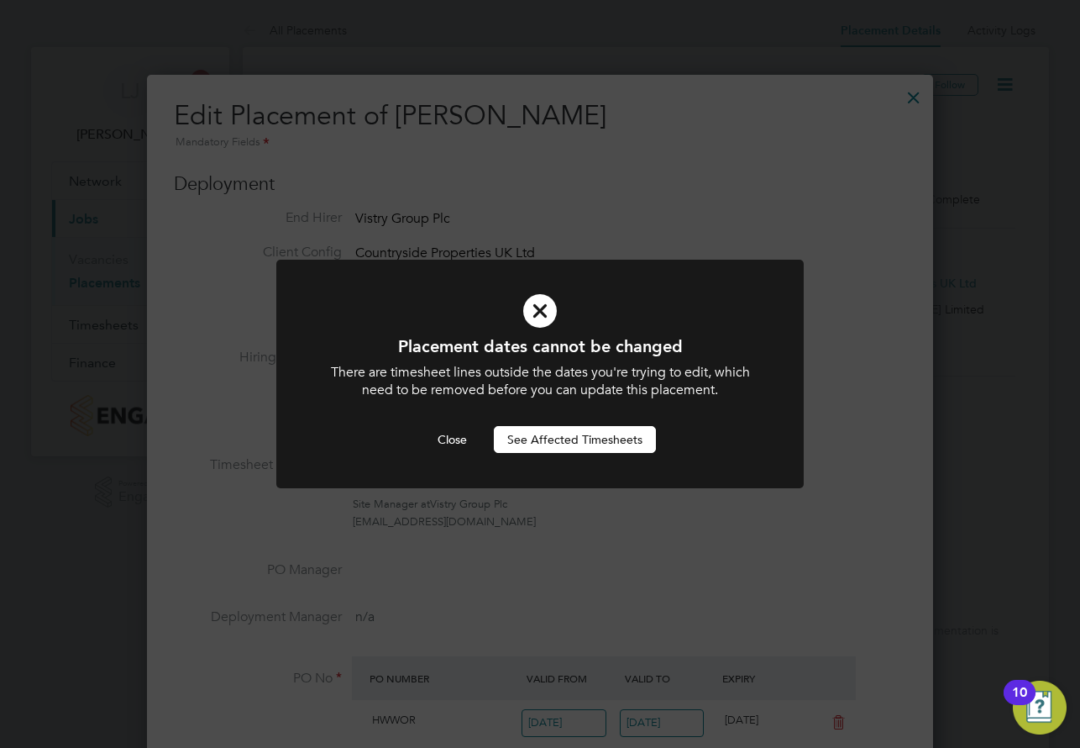
scroll to position [748, 0]
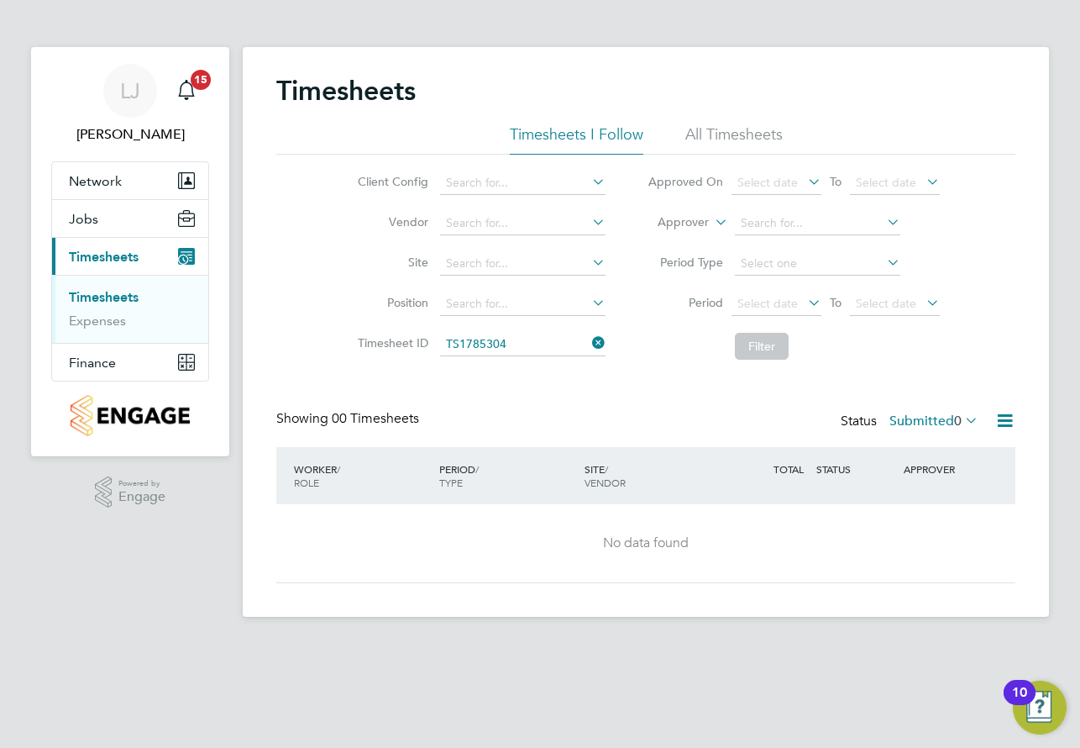
click at [731, 120] on div "Timesheets" at bounding box center [645, 99] width 739 height 50
click at [739, 133] on li "All Timesheets" at bounding box center [734, 139] width 97 height 30
click at [92, 294] on link "Timesheets" at bounding box center [104, 297] width 70 height 16
click at [79, 219] on span "Jobs" at bounding box center [83, 219] width 29 height 16
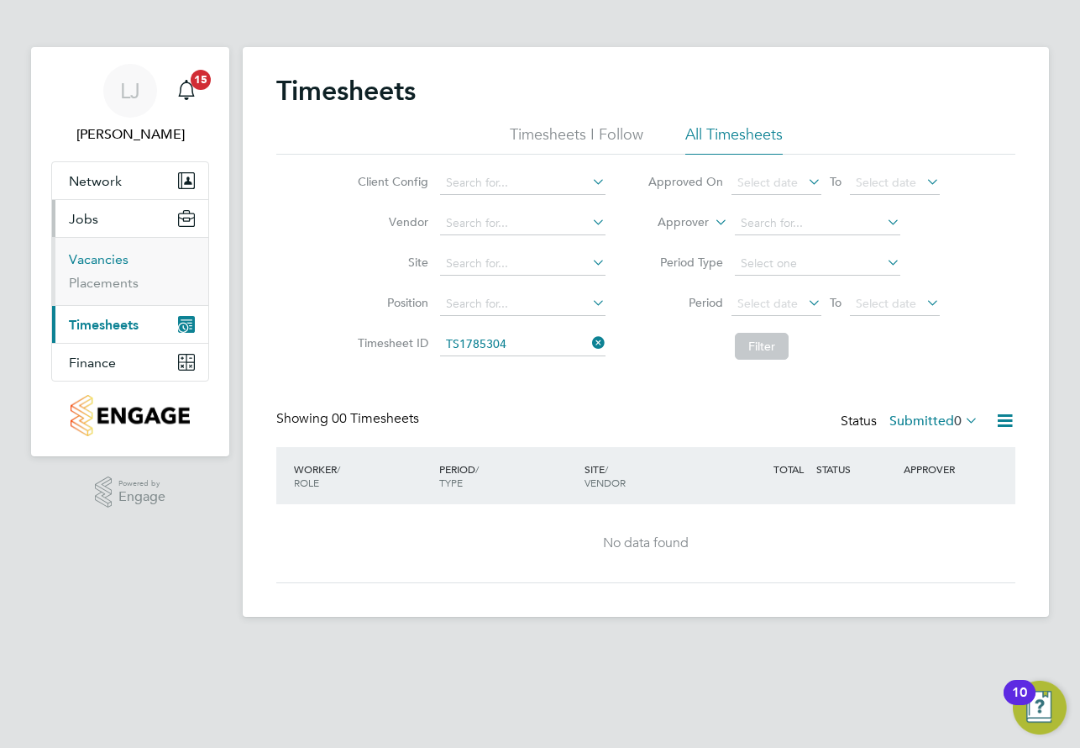
click at [87, 255] on link "Vacancies" at bounding box center [99, 259] width 60 height 16
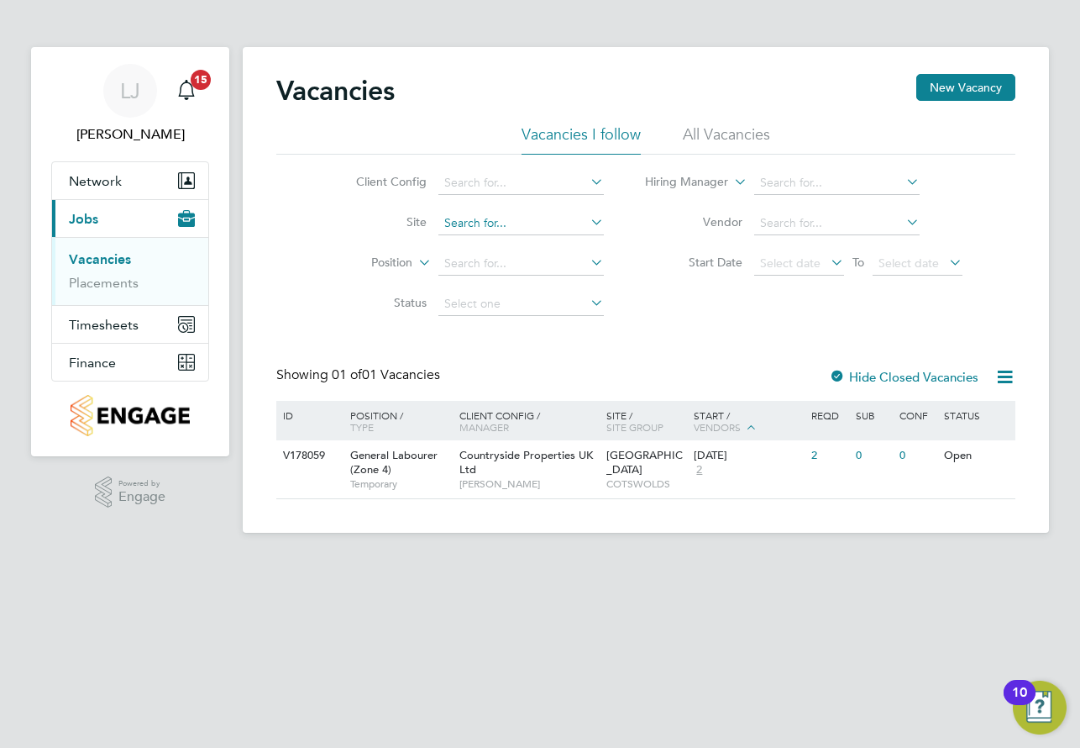
click at [533, 221] on input at bounding box center [522, 224] width 166 height 24
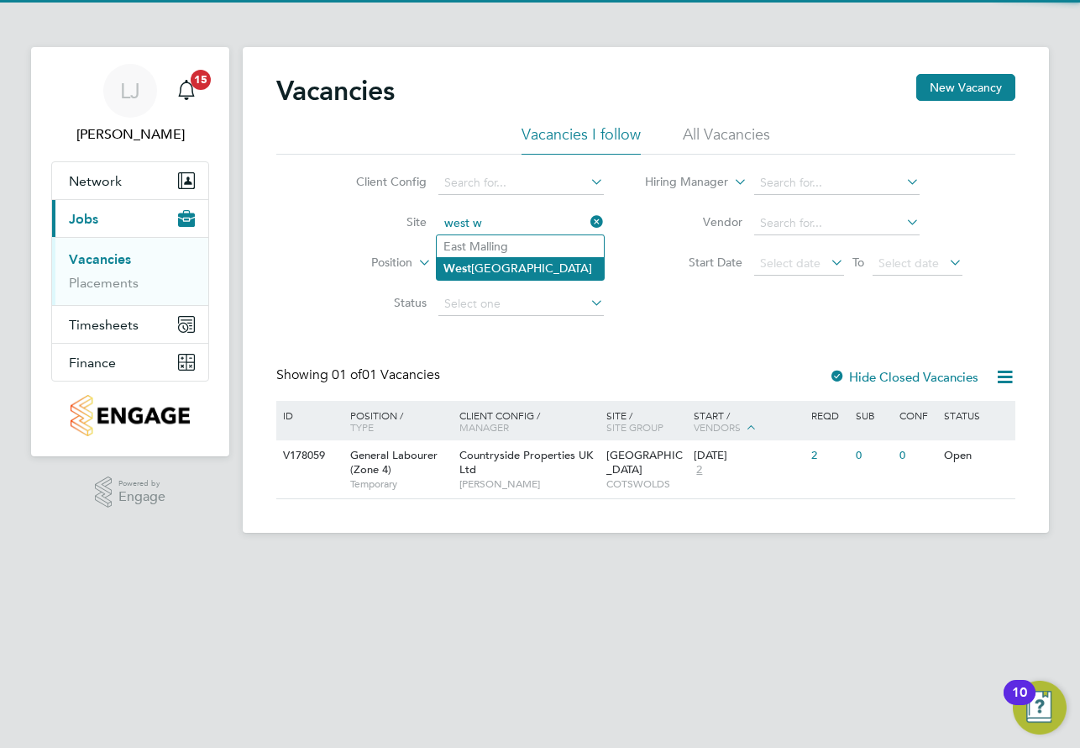
click at [487, 273] on li "W est [GEOGRAPHIC_DATA]" at bounding box center [520, 268] width 167 height 23
type input "[GEOGRAPHIC_DATA]"
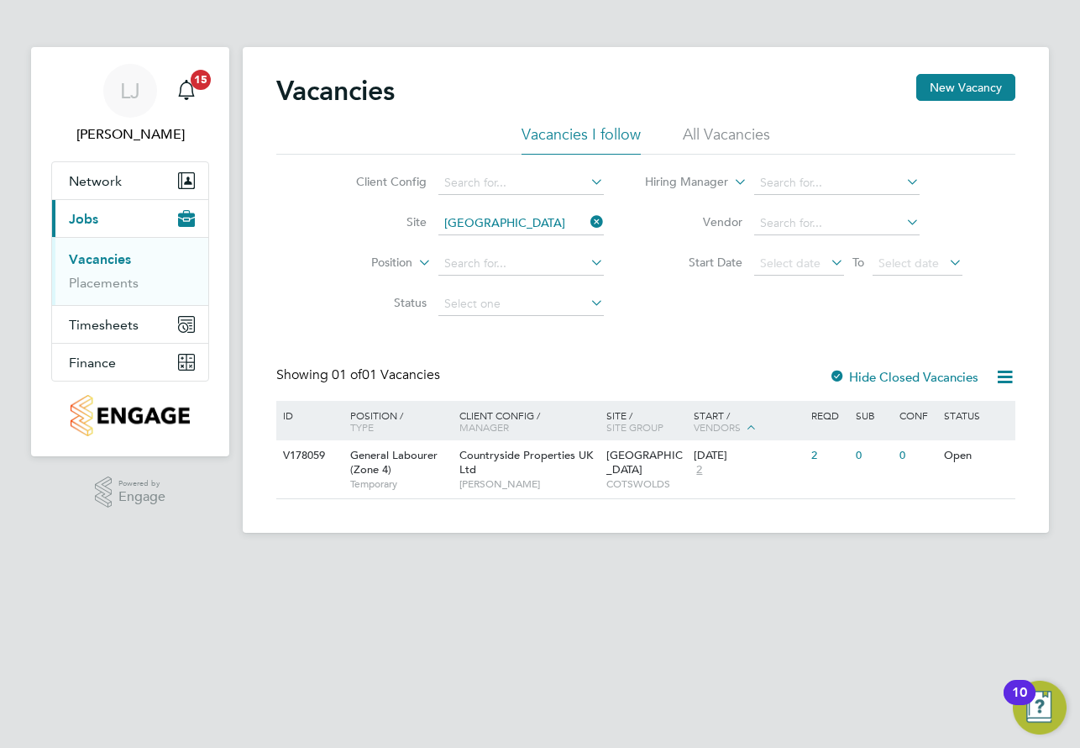
click at [710, 130] on li "All Vacancies" at bounding box center [726, 139] width 87 height 30
click at [116, 284] on link "Placements" at bounding box center [104, 283] width 70 height 16
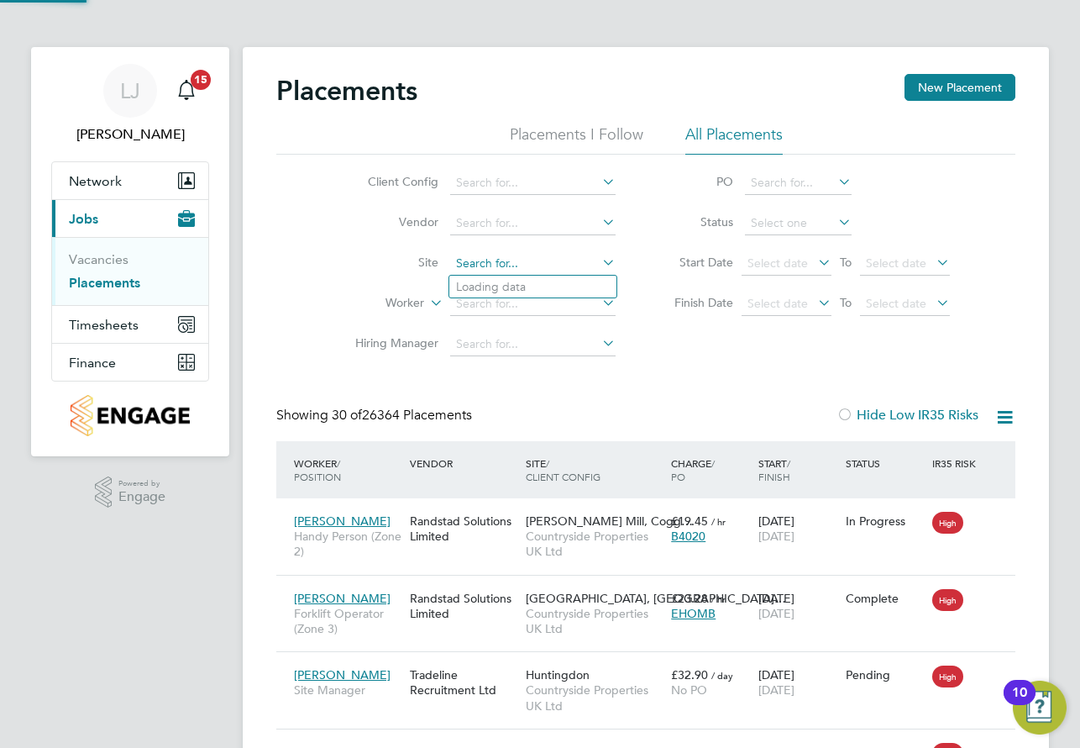
click at [486, 259] on input at bounding box center [533, 264] width 166 height 24
click at [523, 311] on li "W est [GEOGRAPHIC_DATA]" at bounding box center [532, 308] width 167 height 23
type input "[GEOGRAPHIC_DATA]"
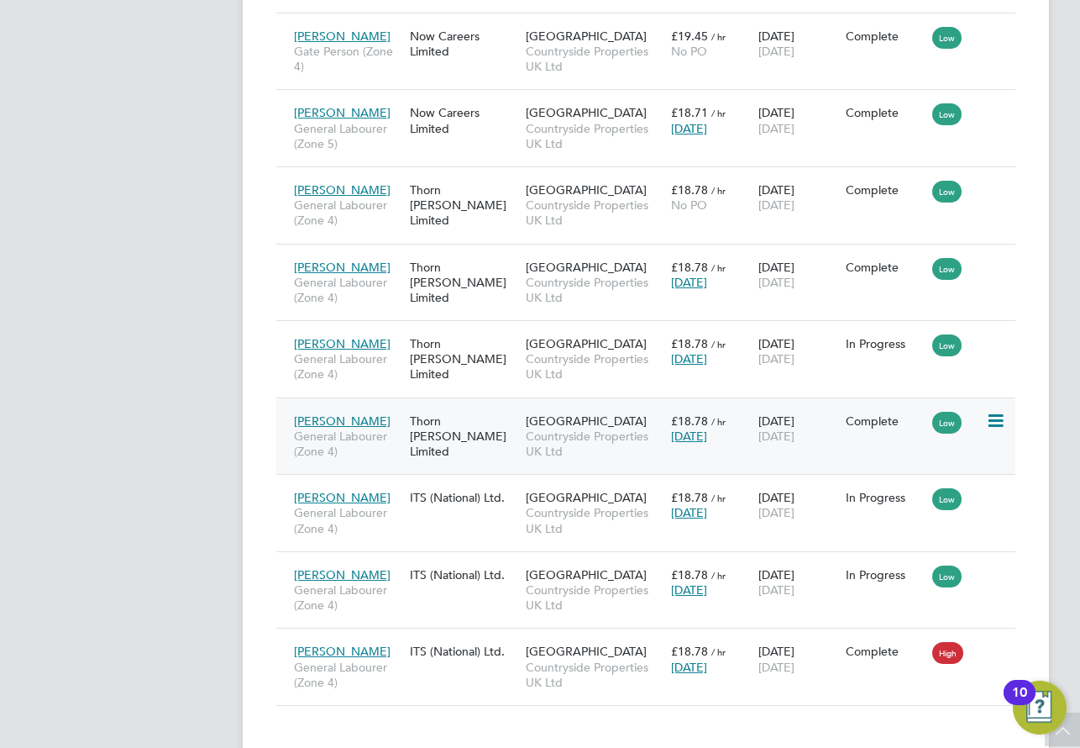
click at [345, 417] on span "[PERSON_NAME]" at bounding box center [342, 420] width 97 height 15
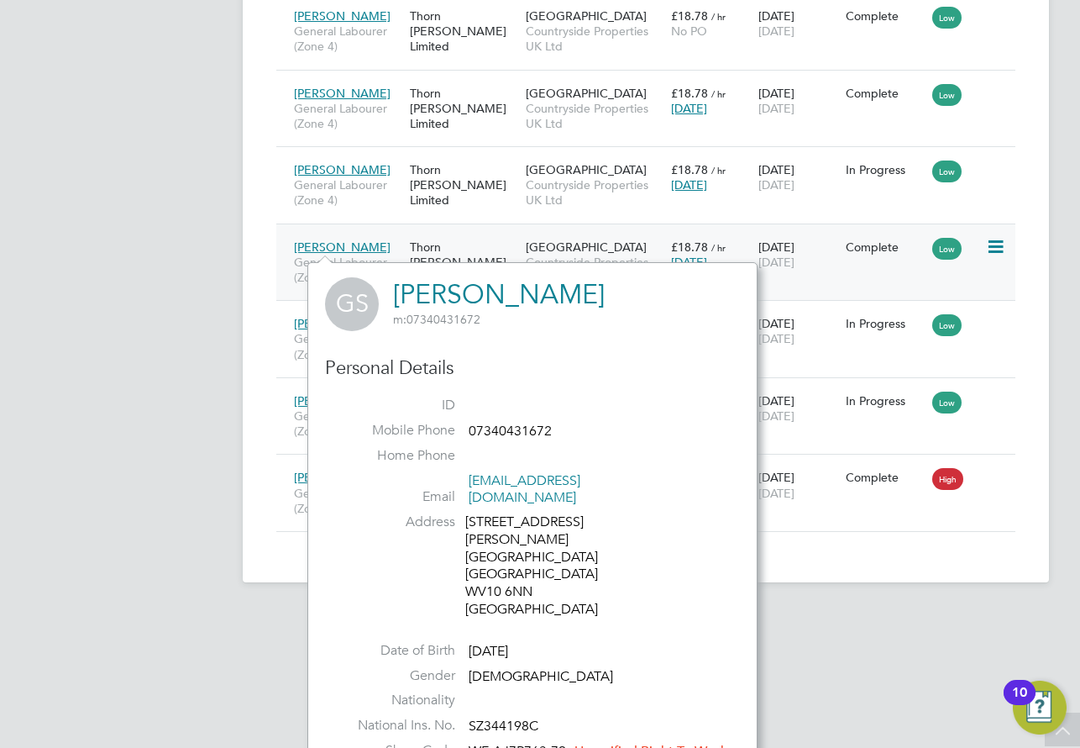
click at [605, 245] on span "[GEOGRAPHIC_DATA]" at bounding box center [586, 246] width 121 height 15
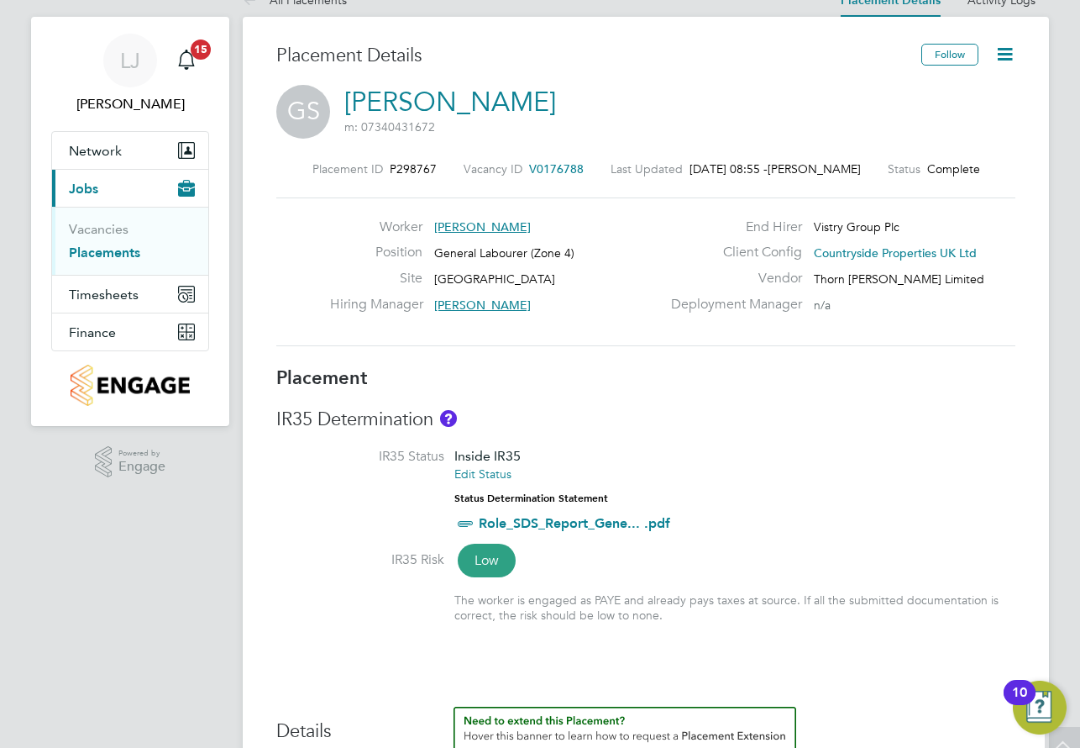
scroll to position [11, 0]
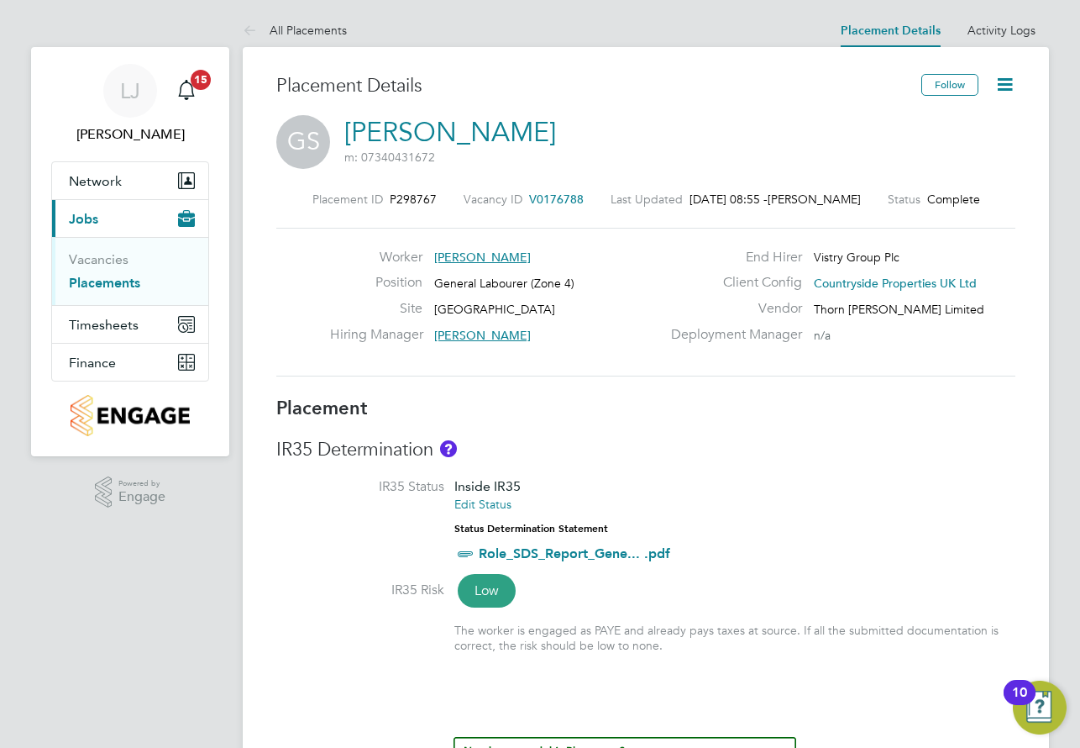
click at [1005, 87] on icon at bounding box center [1005, 84] width 21 height 21
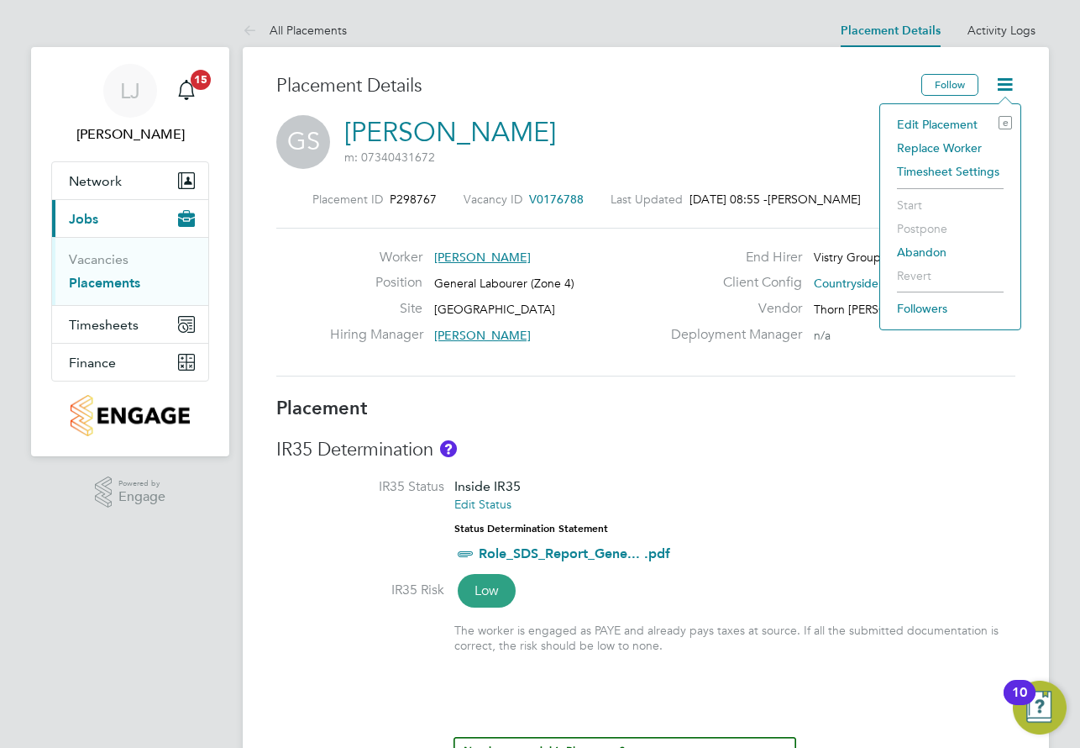
click at [935, 121] on li "Edit Placement e" at bounding box center [951, 125] width 124 height 24
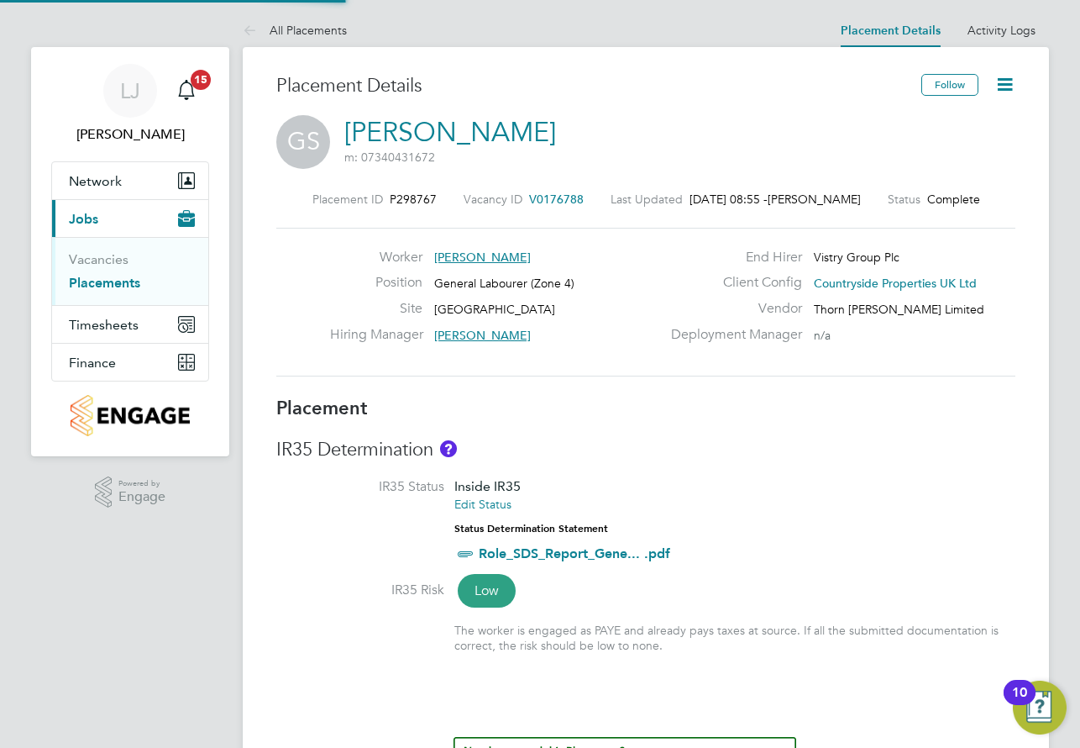
type input "[PERSON_NAME]"
type input "[DATE]"
type input "07:30"
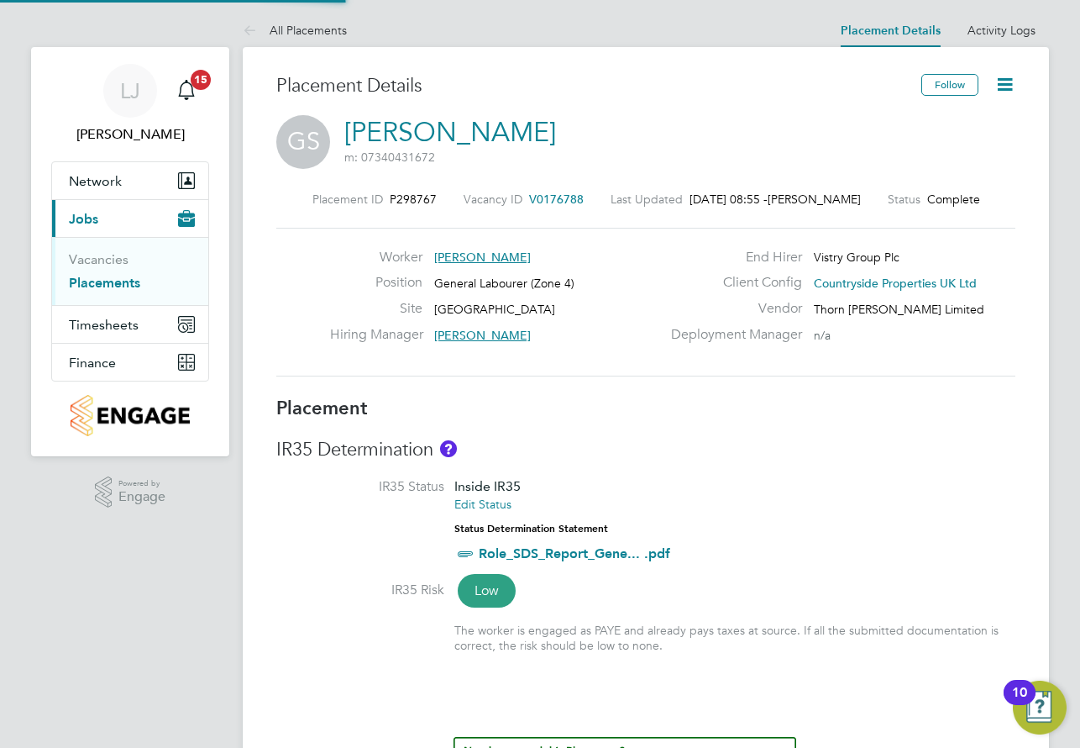
type input "16:30"
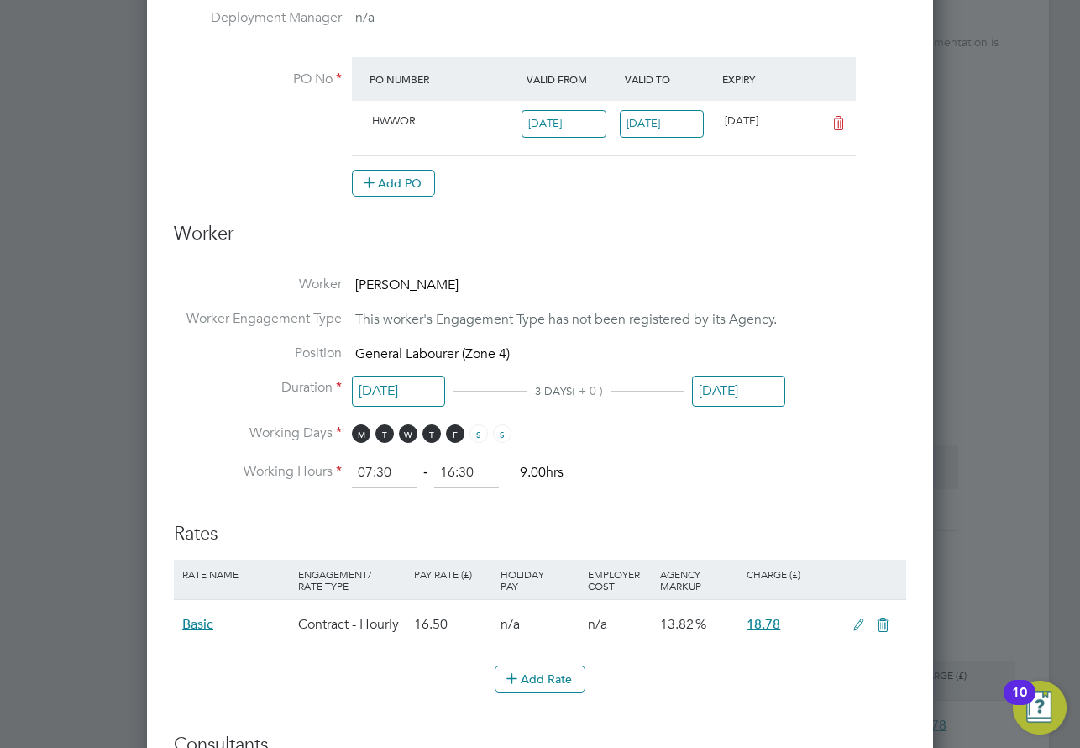
click at [384, 392] on input "[DATE]" at bounding box center [398, 391] width 93 height 31
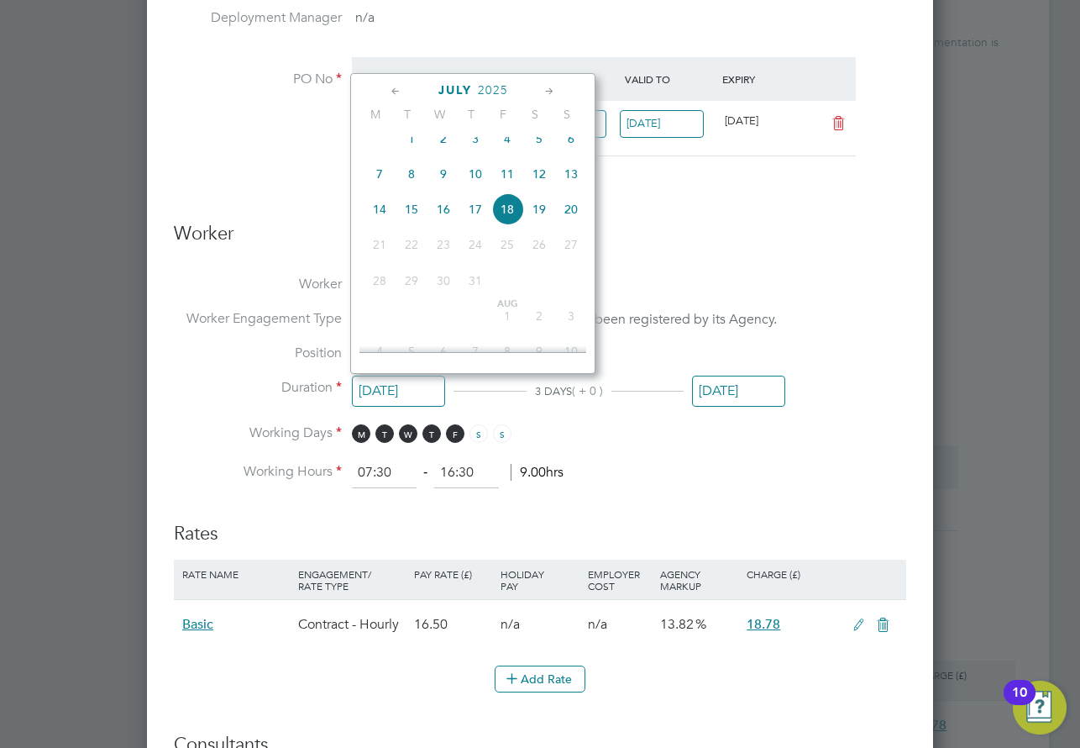
click at [844, 452] on li "Working Days M T W T F S S" at bounding box center [540, 441] width 733 height 34
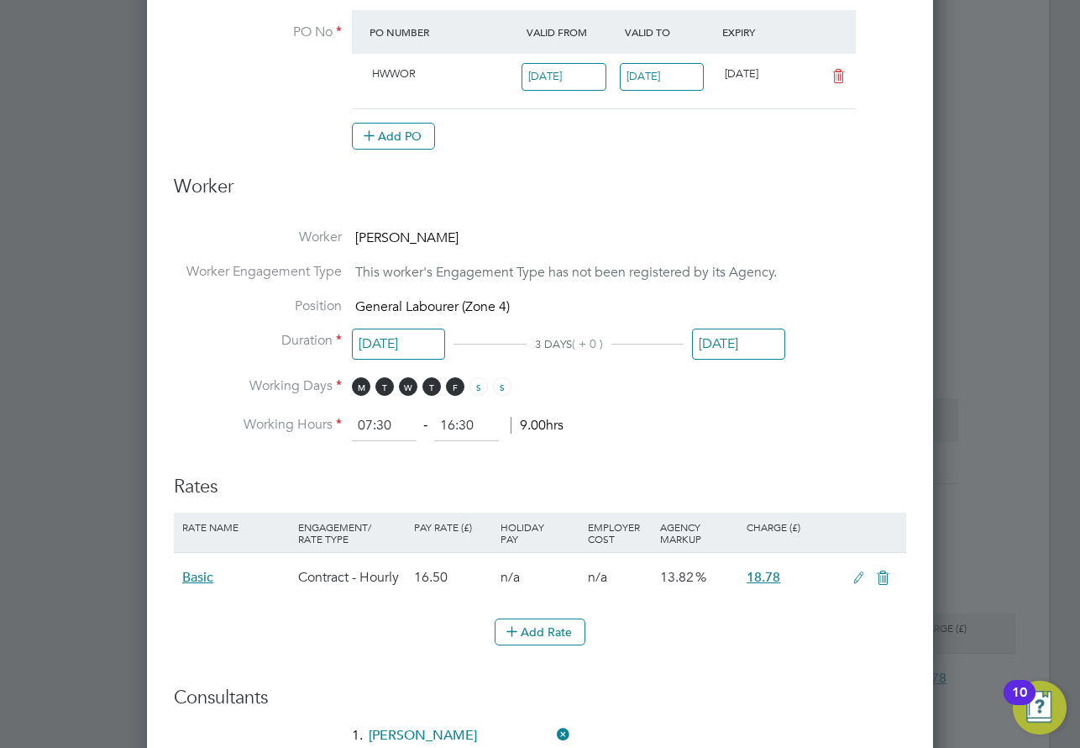
click at [554, 72] on input "[DATE]" at bounding box center [564, 77] width 85 height 28
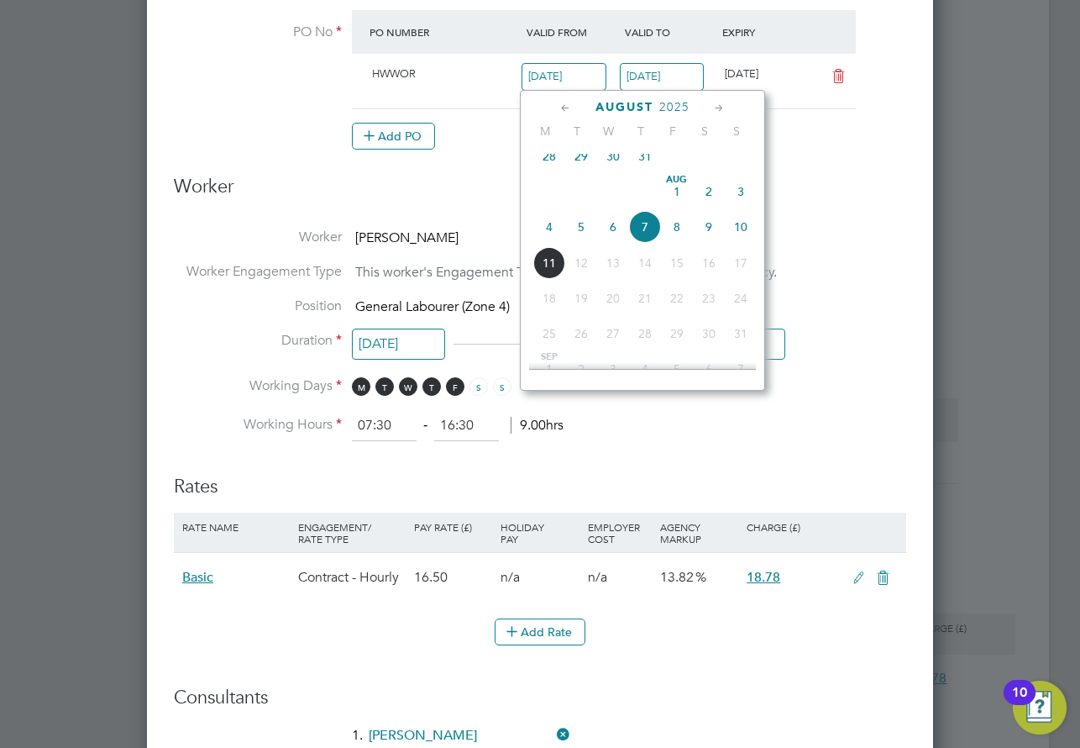
click at [569, 105] on icon at bounding box center [566, 108] width 16 height 18
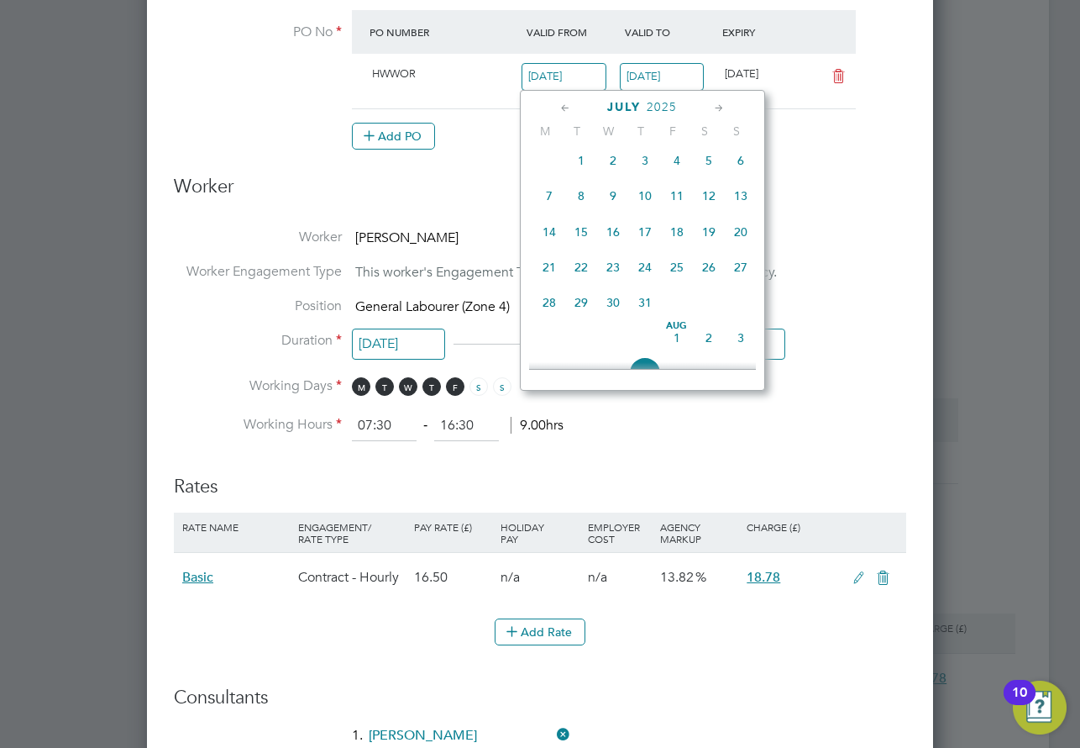
click at [544, 317] on span "28" at bounding box center [550, 303] width 32 height 32
type input "[DATE]"
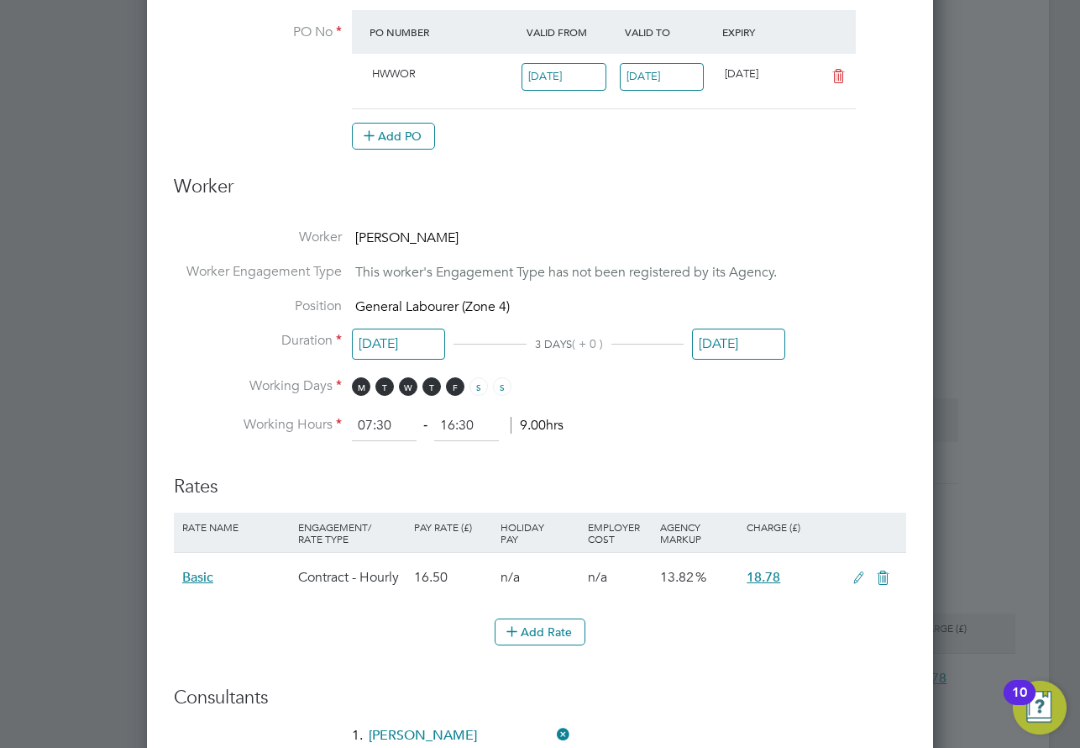
click at [670, 68] on input "[DATE]" at bounding box center [662, 77] width 85 height 28
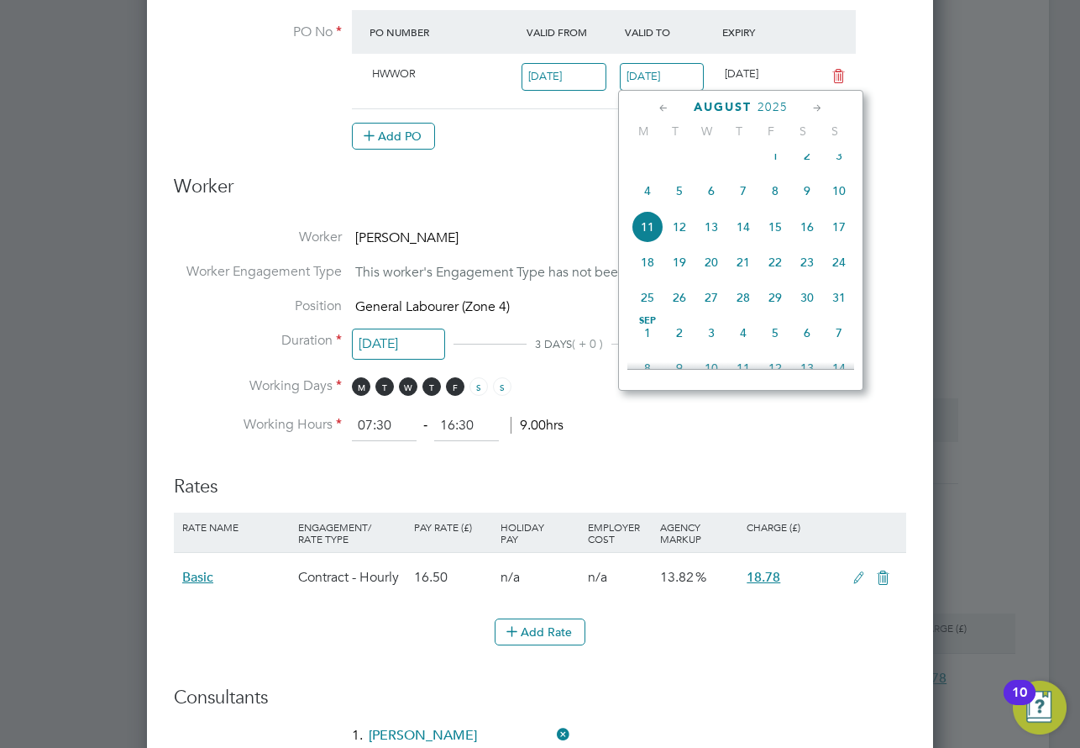
click at [649, 199] on span "4" at bounding box center [648, 191] width 32 height 32
type input "[DATE]"
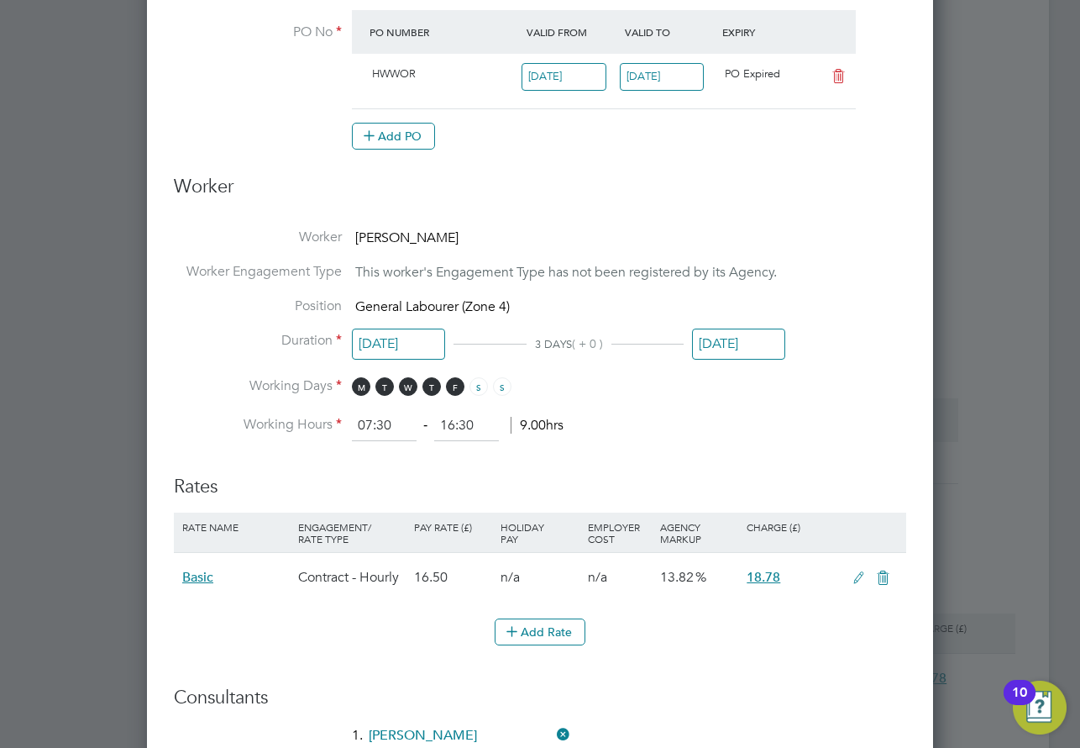
click at [816, 202] on h3 "Worker" at bounding box center [540, 194] width 733 height 38
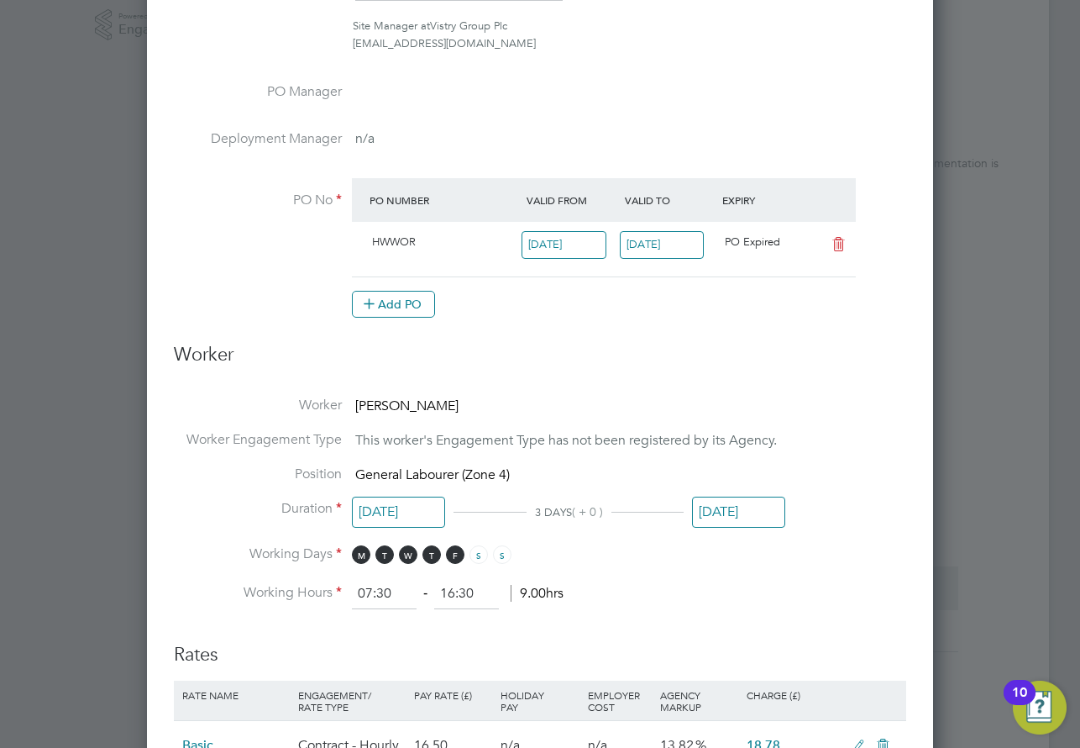
click at [818, 376] on h3 "Worker" at bounding box center [540, 362] width 733 height 38
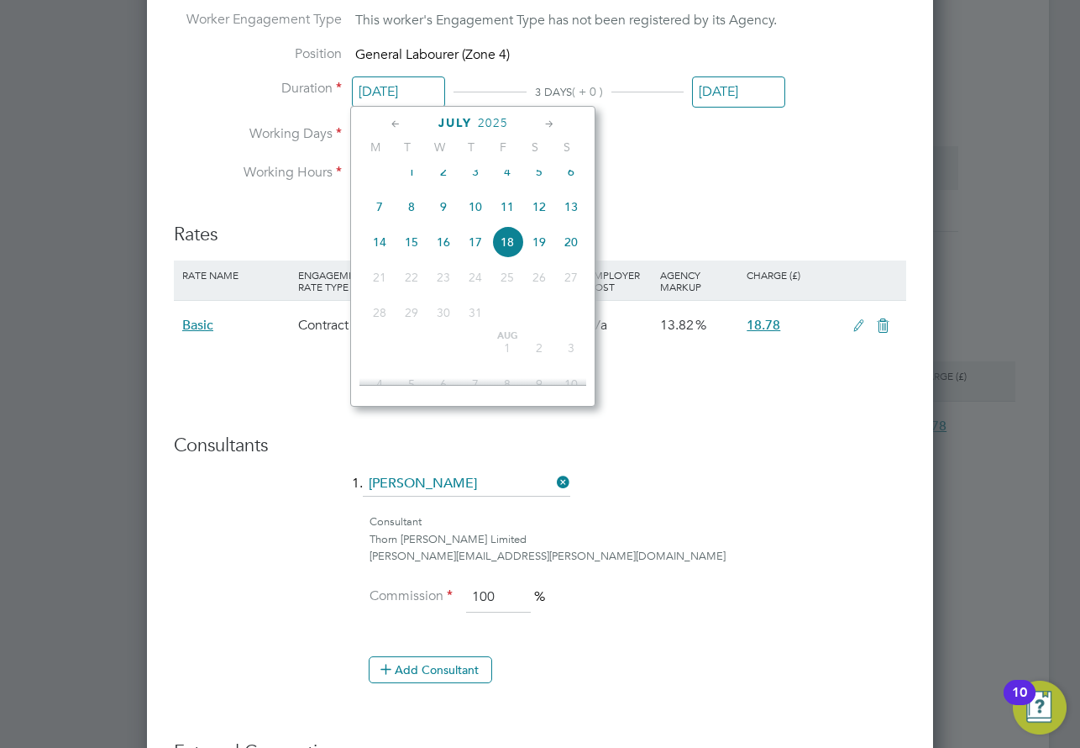
drag, startPoint x: 367, startPoint y: 81, endPoint x: 380, endPoint y: 78, distance: 12.9
click at [368, 81] on input "[DATE]" at bounding box center [398, 91] width 93 height 31
click at [718, 406] on li "Add Rate" at bounding box center [540, 388] width 733 height 44
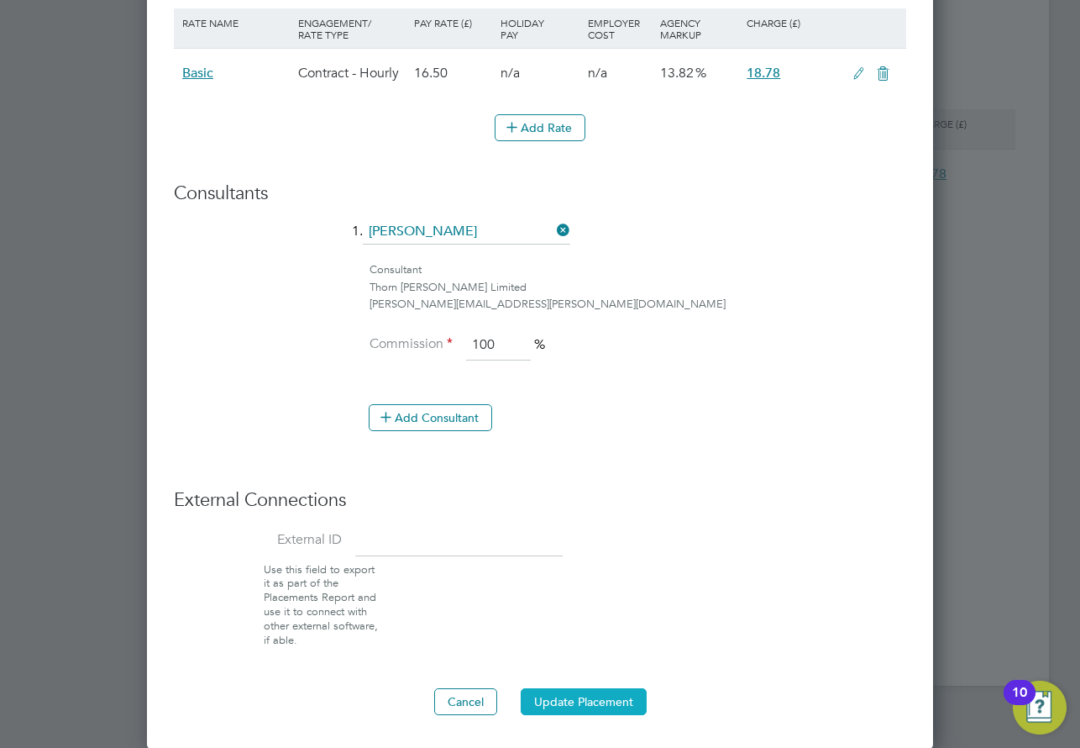
click at [589, 705] on button "Update Placement" at bounding box center [584, 701] width 126 height 27
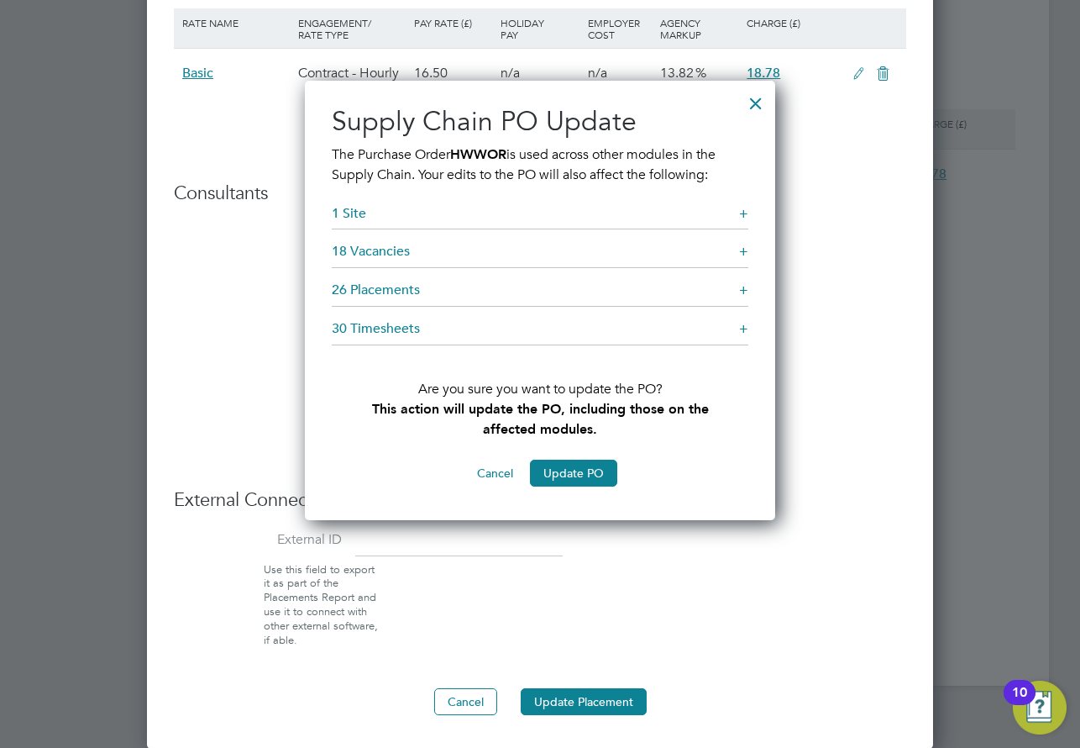
click at [754, 106] on div at bounding box center [756, 99] width 30 height 30
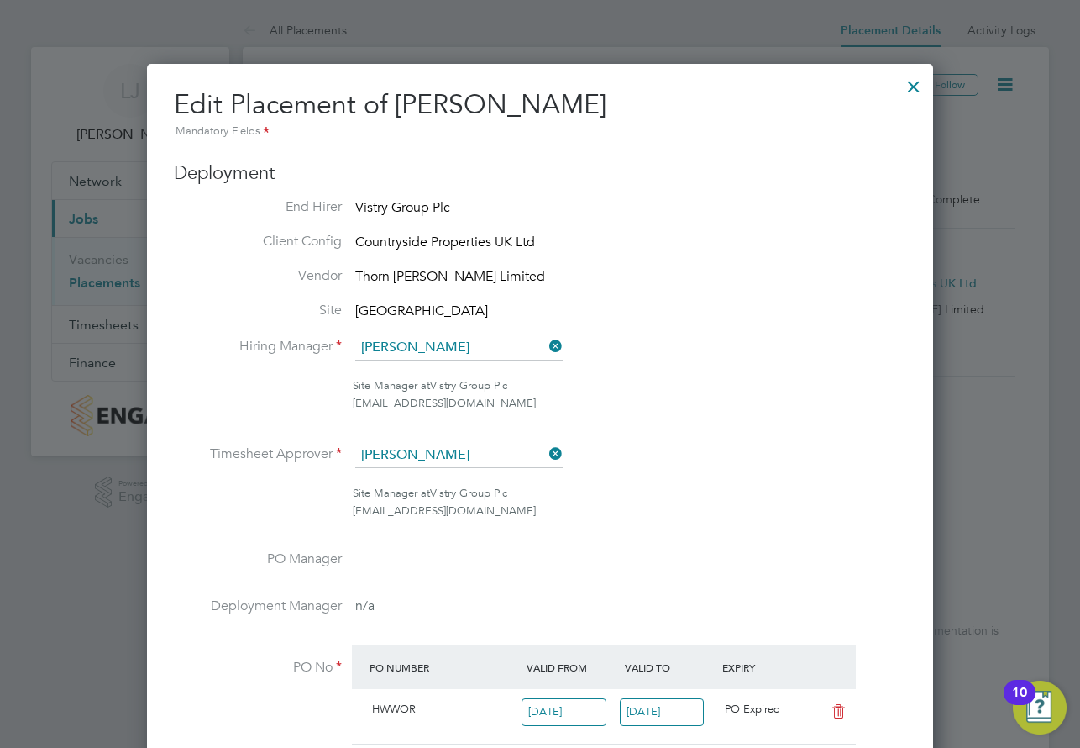
click at [916, 94] on div at bounding box center [914, 82] width 30 height 30
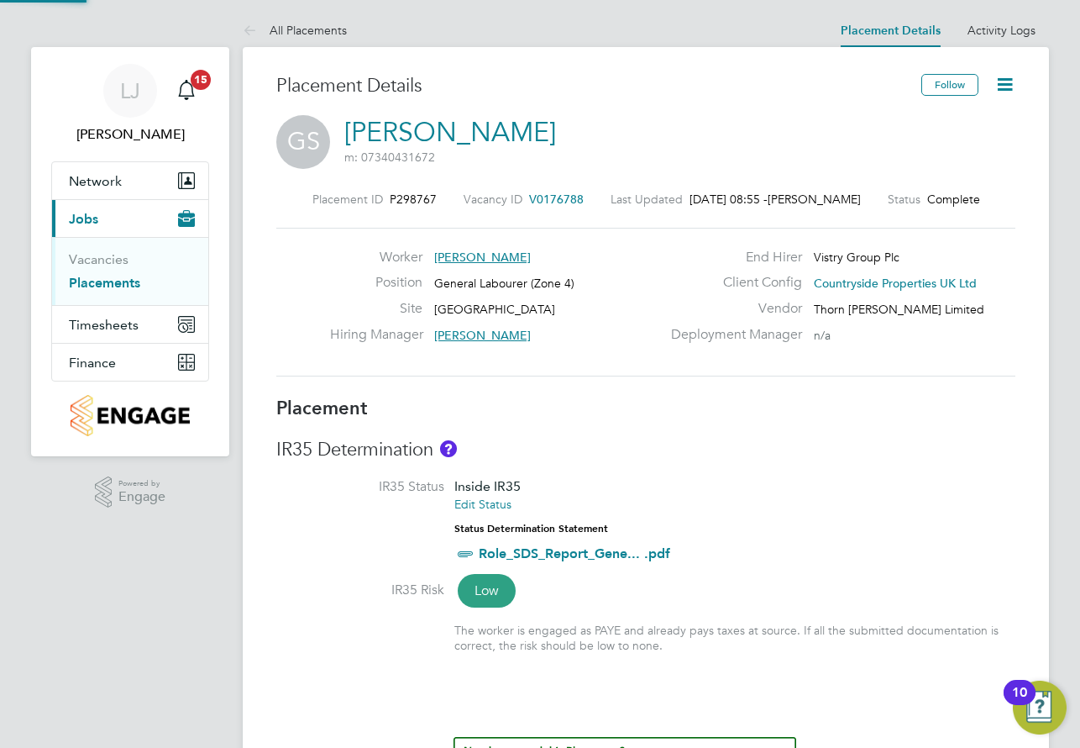
click at [702, 497] on li "IR35 Status Inside IR35 Edit Status Status Determination Statement Role_SDS_Rep…" at bounding box center [645, 529] width 739 height 103
click at [762, 370] on div "Worker [PERSON_NAME] Position General Labourer (Zone 4) Site [GEOGRAPHIC_DATA] …" at bounding box center [645, 302] width 739 height 149
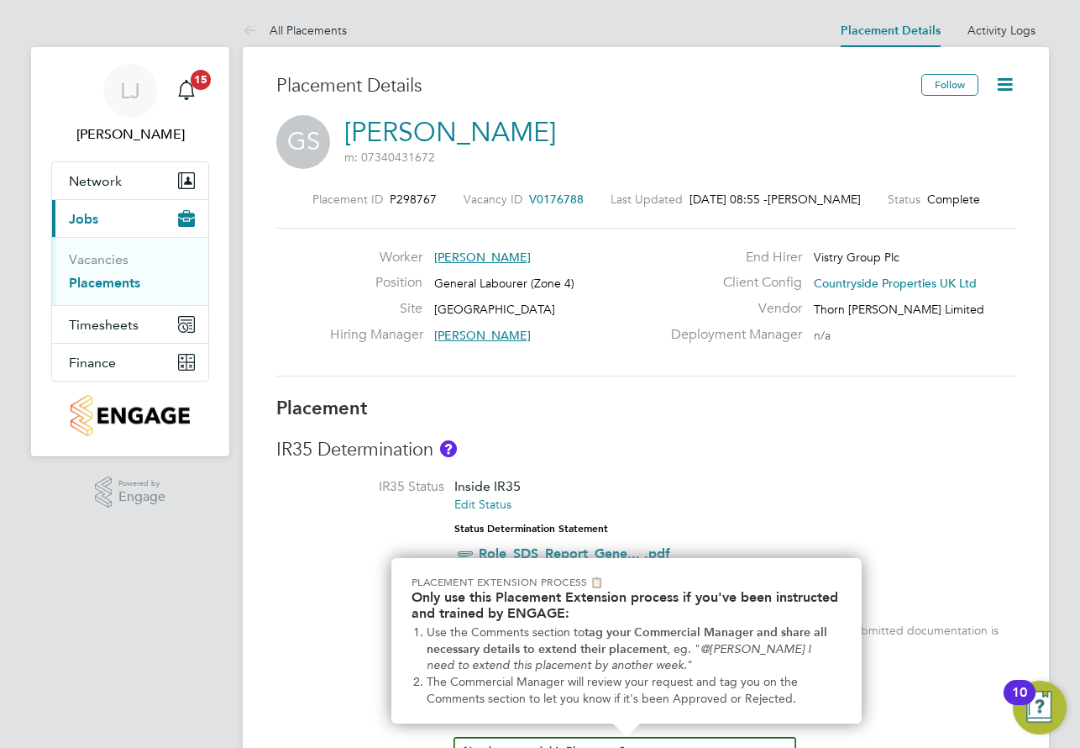
scroll to position [33, 0]
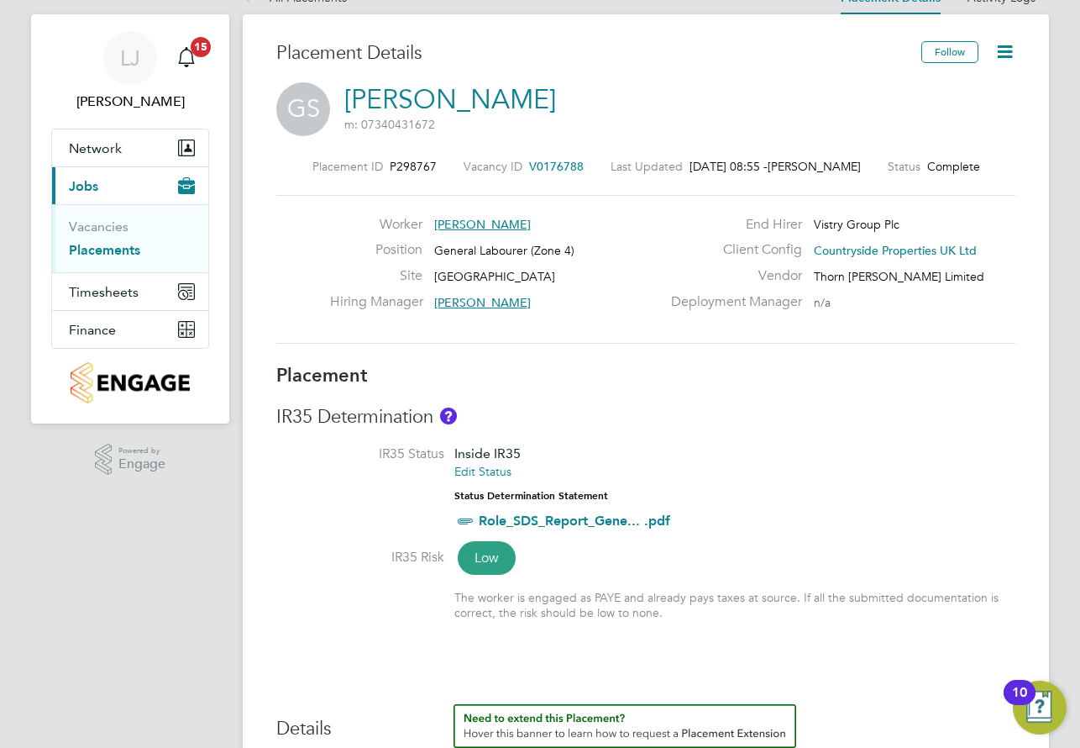
click at [120, 223] on link "Vacancies" at bounding box center [99, 226] width 60 height 16
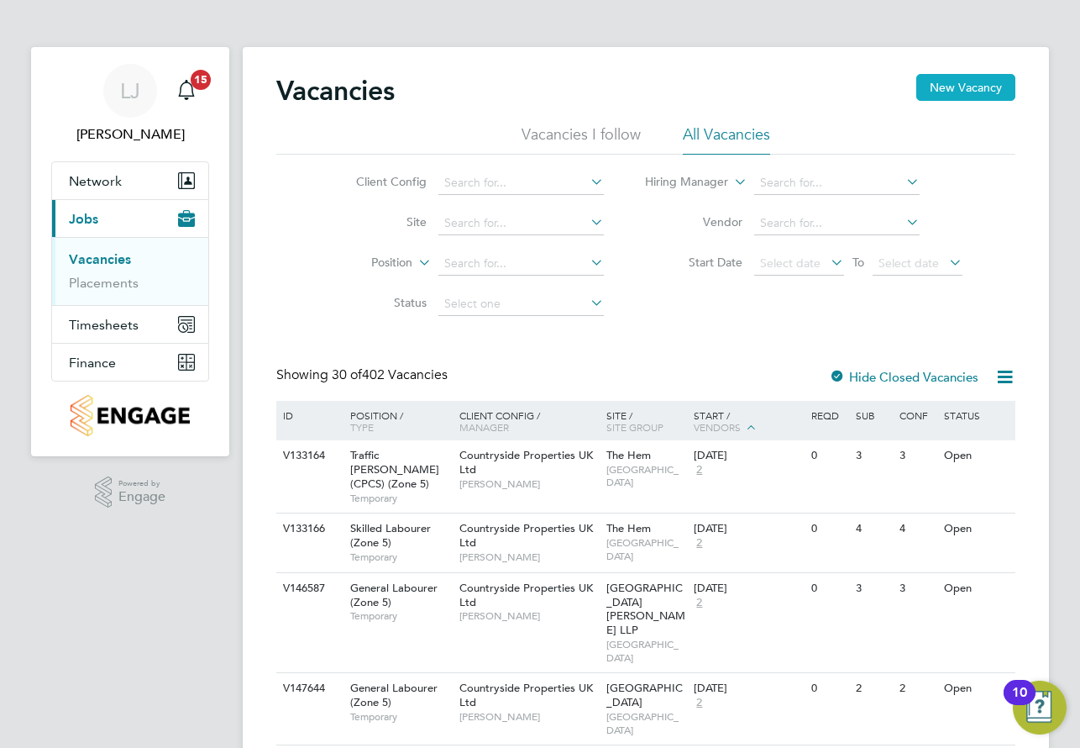
click at [954, 89] on button "New Vacancy" at bounding box center [966, 87] width 99 height 27
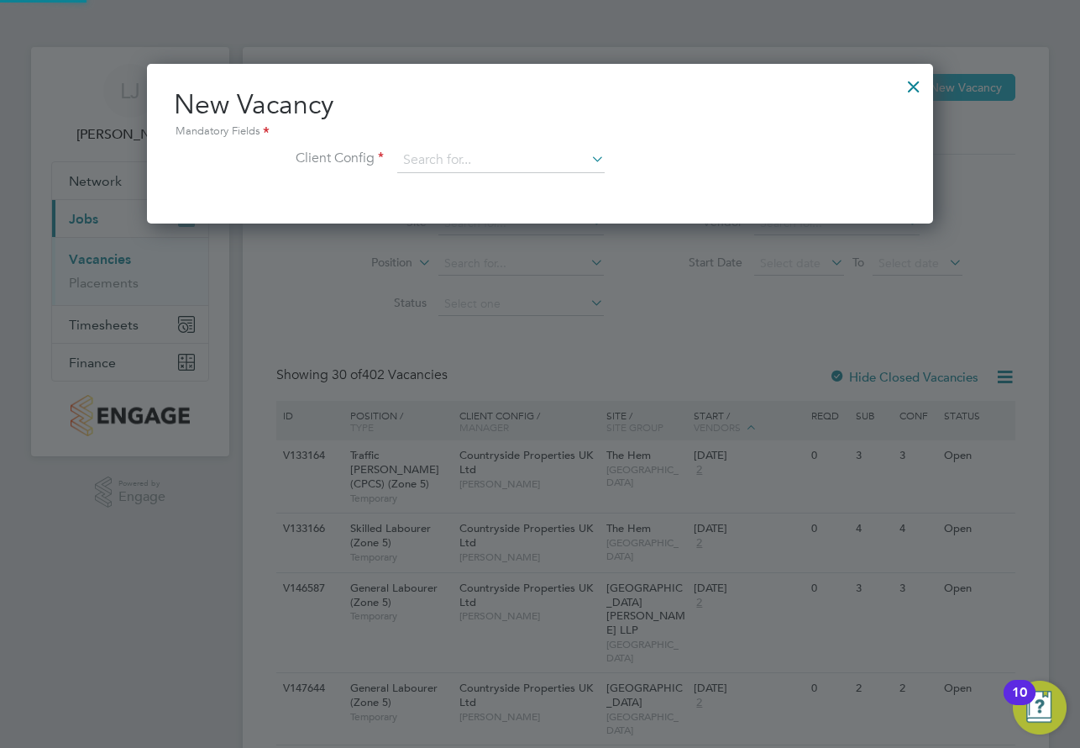
scroll to position [160, 787]
click at [443, 168] on input at bounding box center [501, 160] width 208 height 25
click at [507, 358] on li "Countryside Properties UK Ltd" at bounding box center [612, 366] width 430 height 23
type input "Countryside Properties UK Ltd"
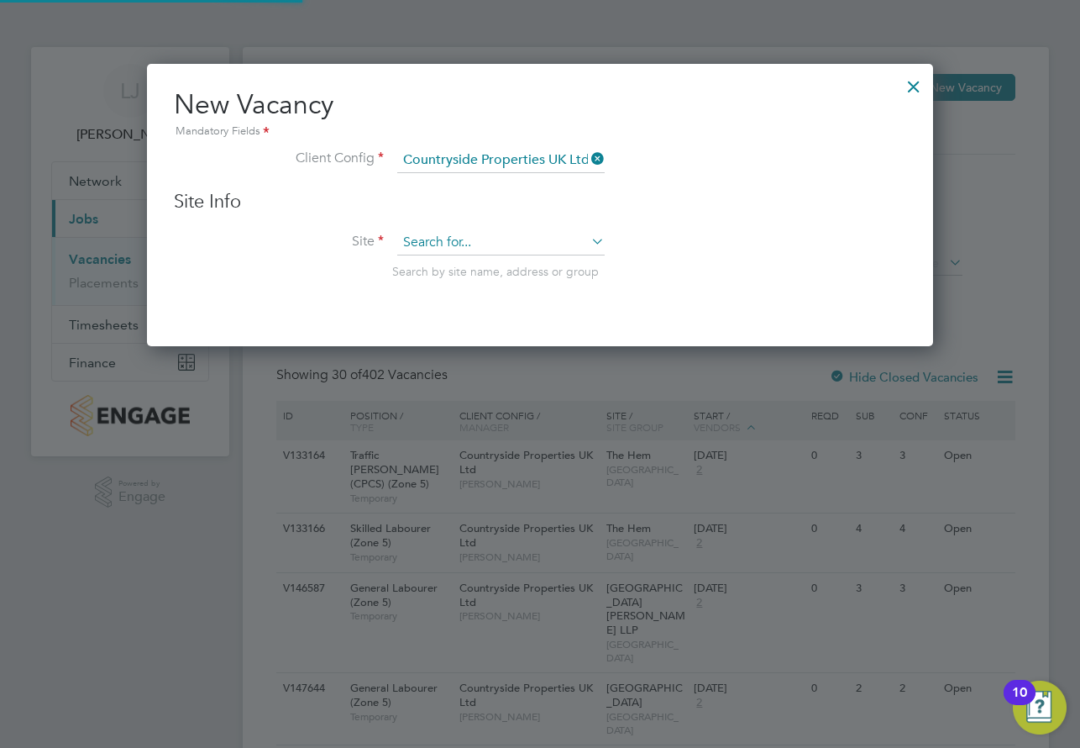
click at [486, 250] on input at bounding box center [501, 242] width 208 height 25
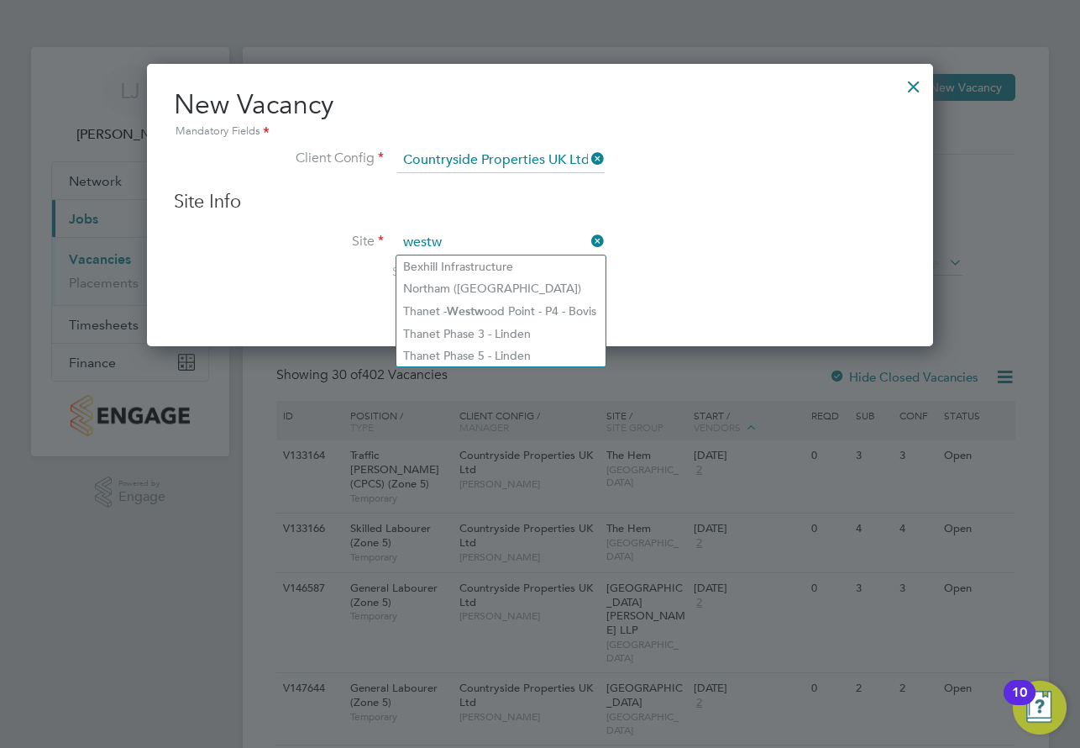
click at [428, 240] on input "westw" at bounding box center [501, 242] width 208 height 25
click at [450, 246] on input "westw" at bounding box center [501, 242] width 208 height 25
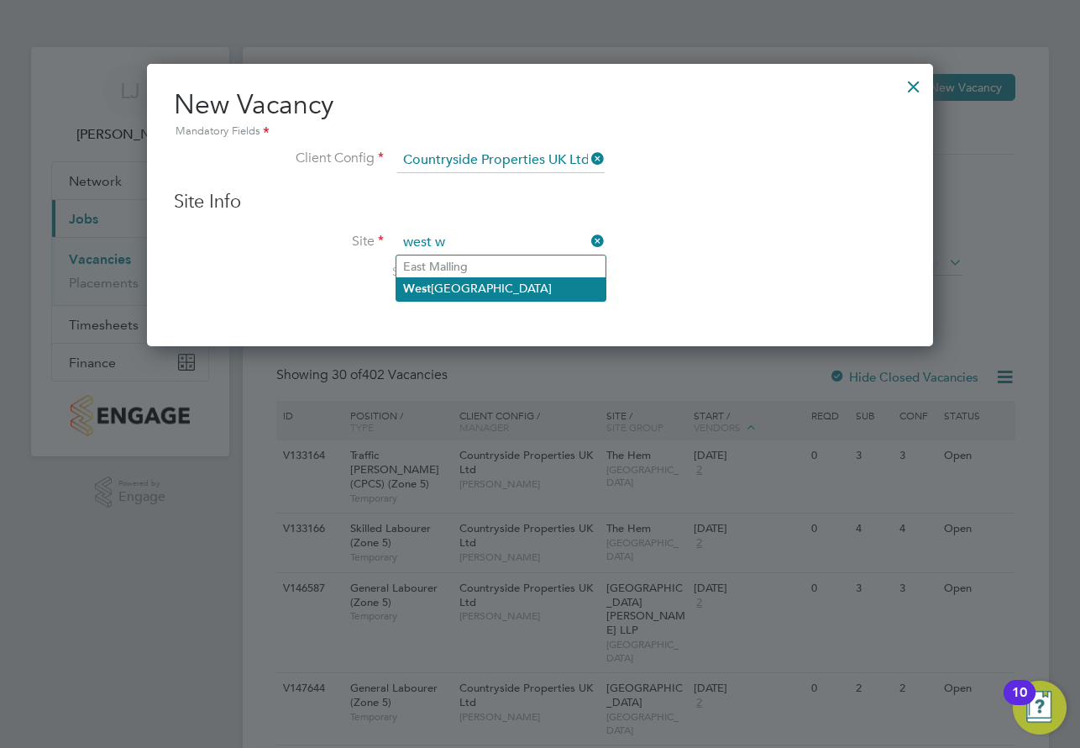
click at [453, 288] on li "W est [GEOGRAPHIC_DATA]" at bounding box center [501, 288] width 209 height 23
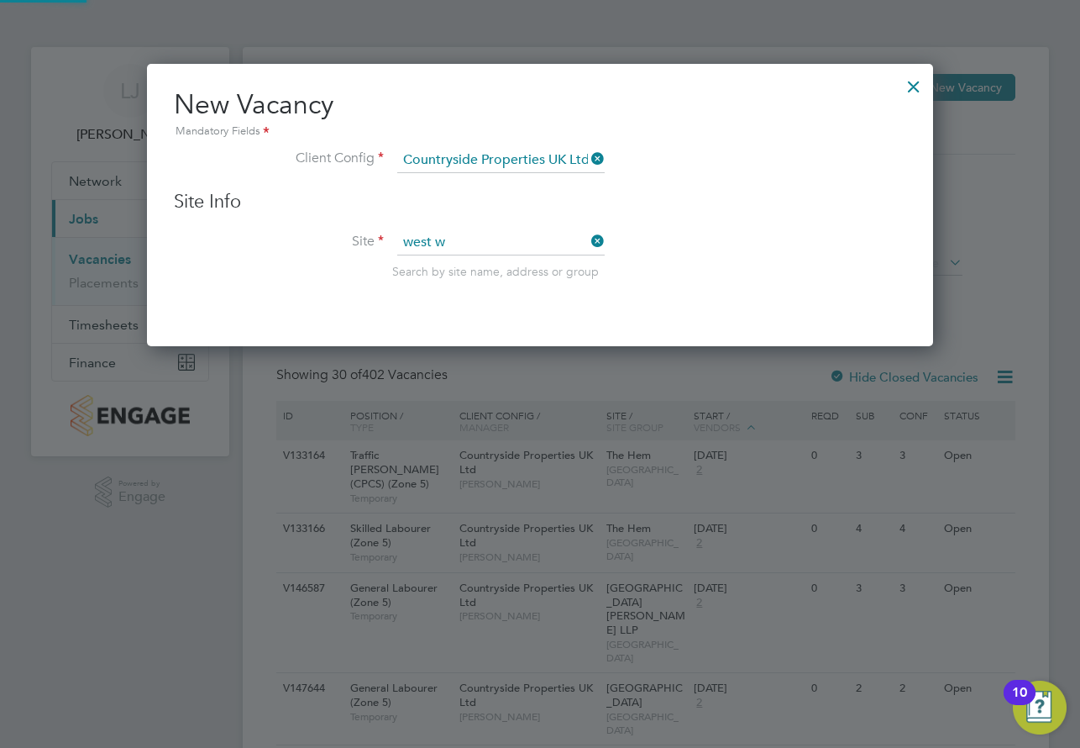
type input "[GEOGRAPHIC_DATA]"
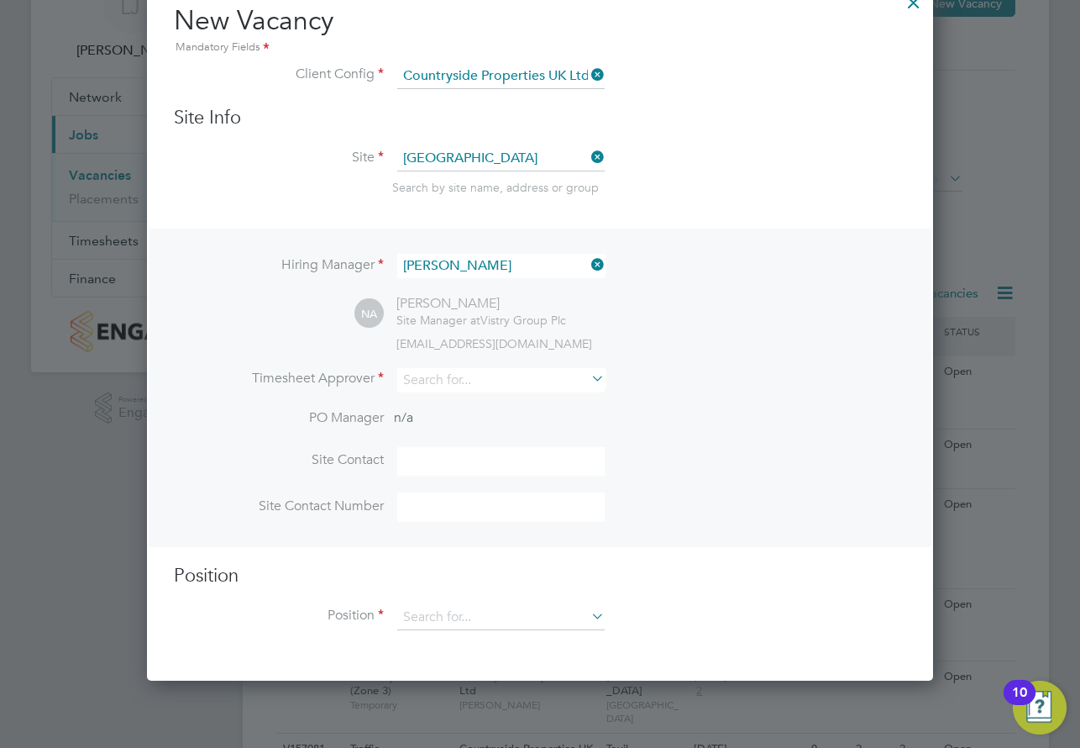
scroll to position [168, 0]
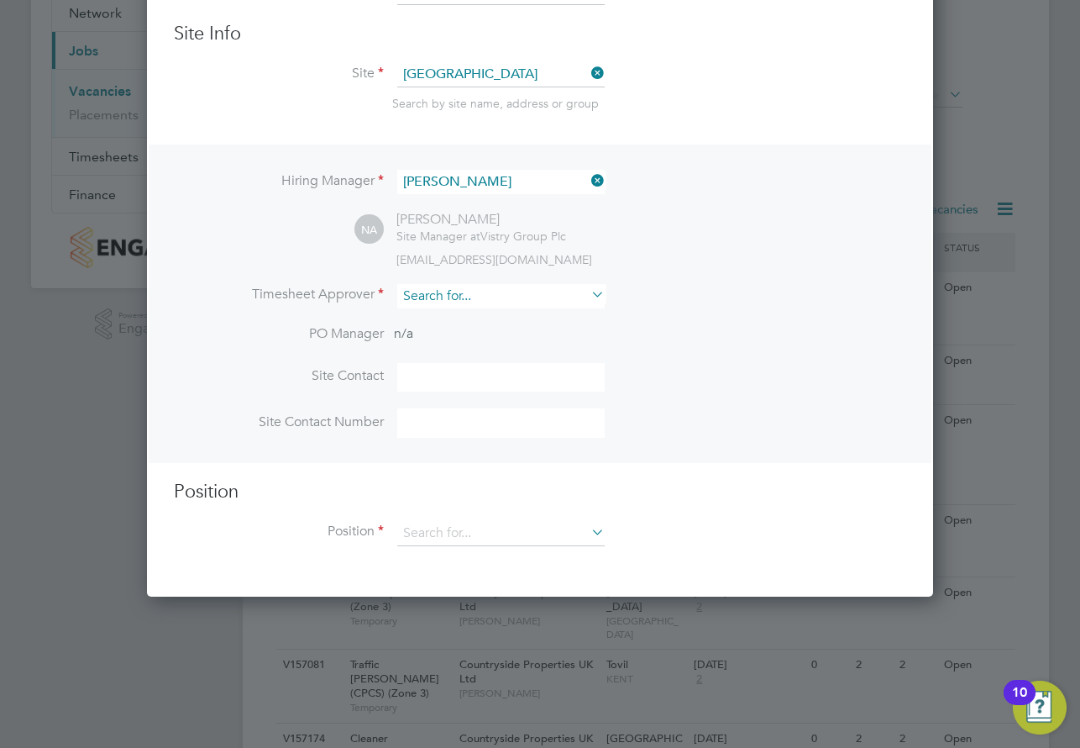
click at [458, 300] on input at bounding box center [501, 296] width 208 height 24
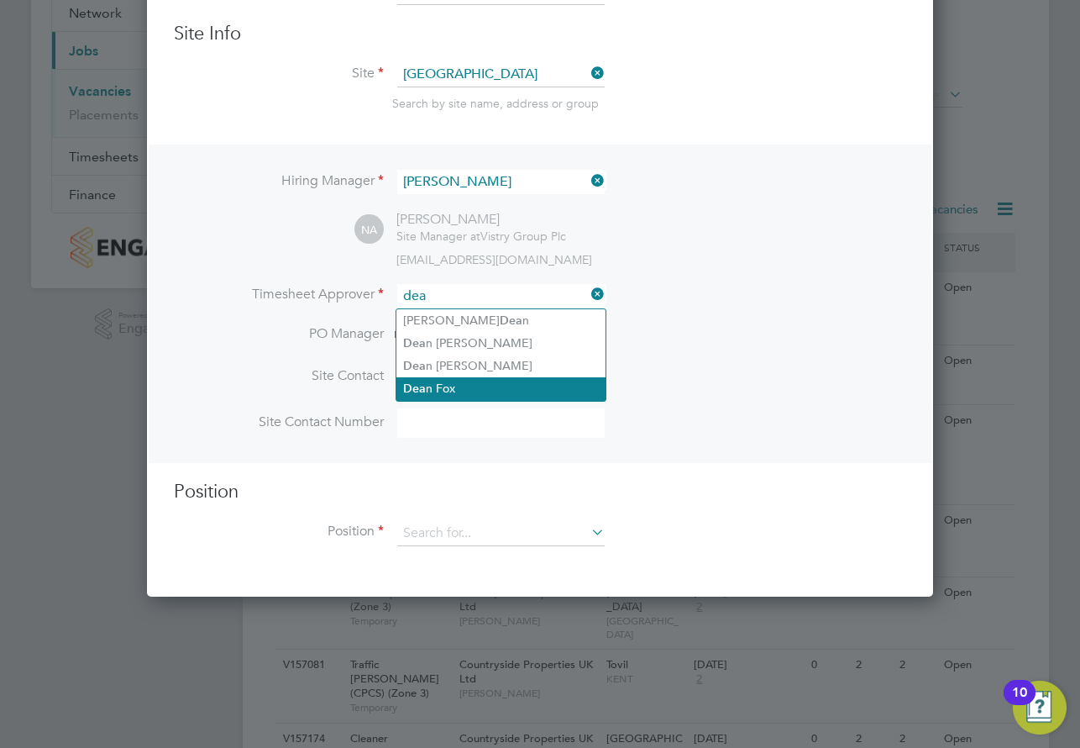
click at [444, 379] on li "[PERSON_NAME]" at bounding box center [501, 388] width 209 height 23
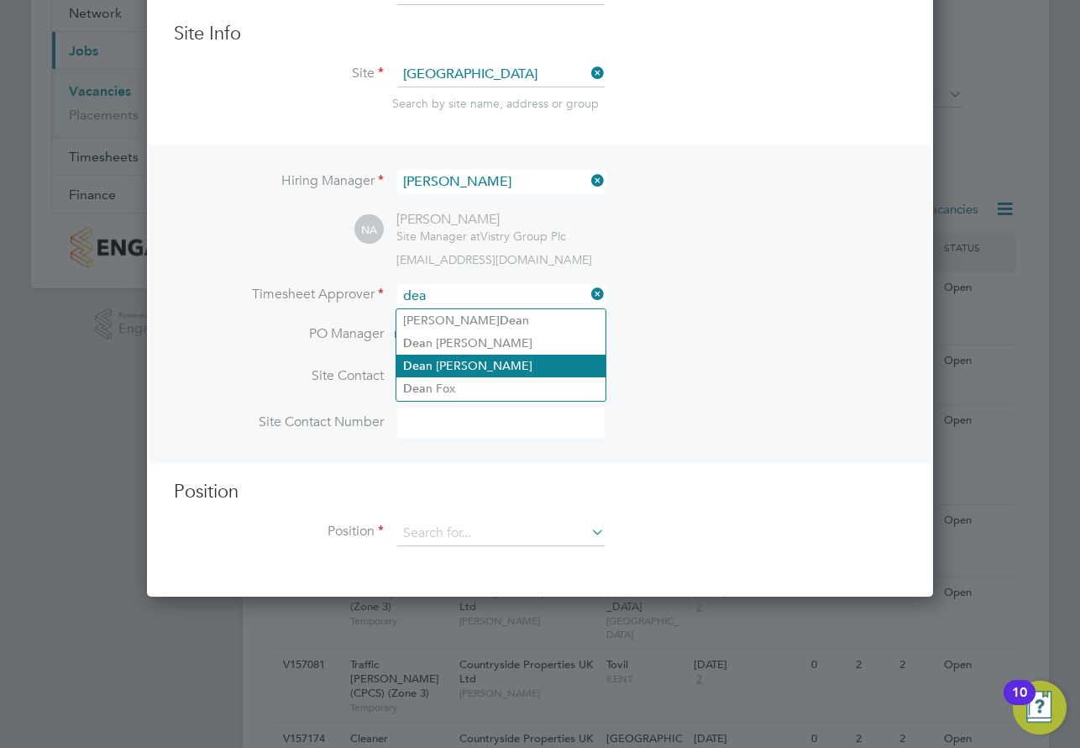
type input "[PERSON_NAME]"
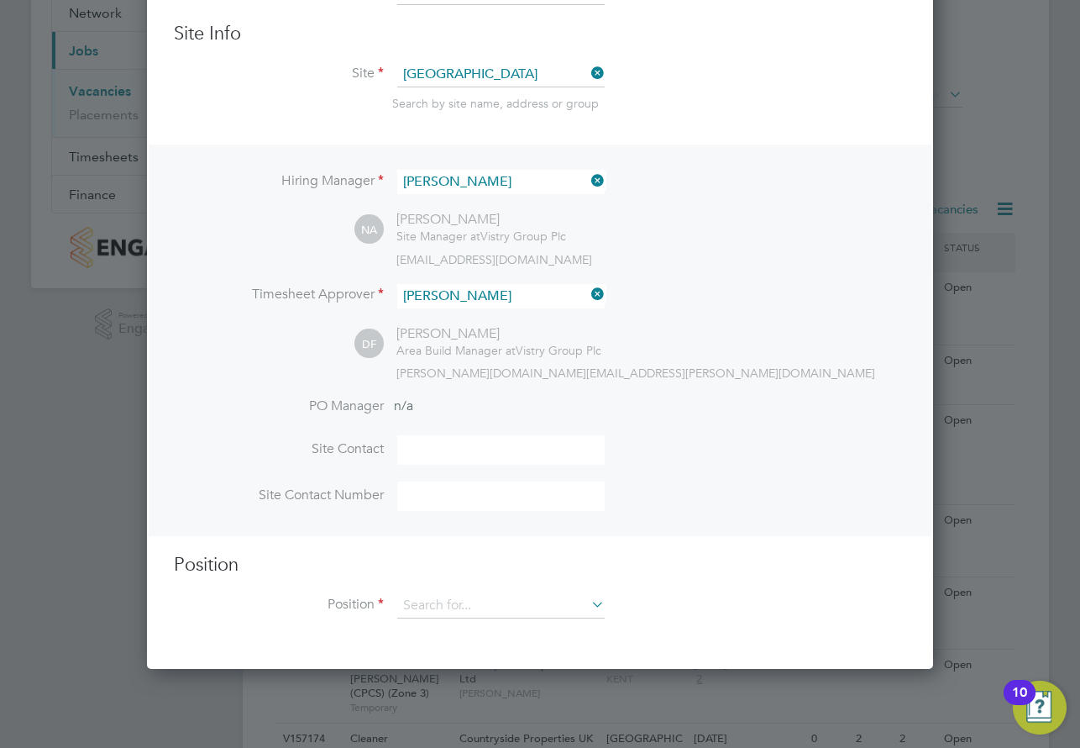
scroll to position [775, 787]
click at [711, 383] on div "Hiring Manager [PERSON_NAME] NA [PERSON_NAME] Site Manager at Vistry Group Plc …" at bounding box center [540, 340] width 783 height 391
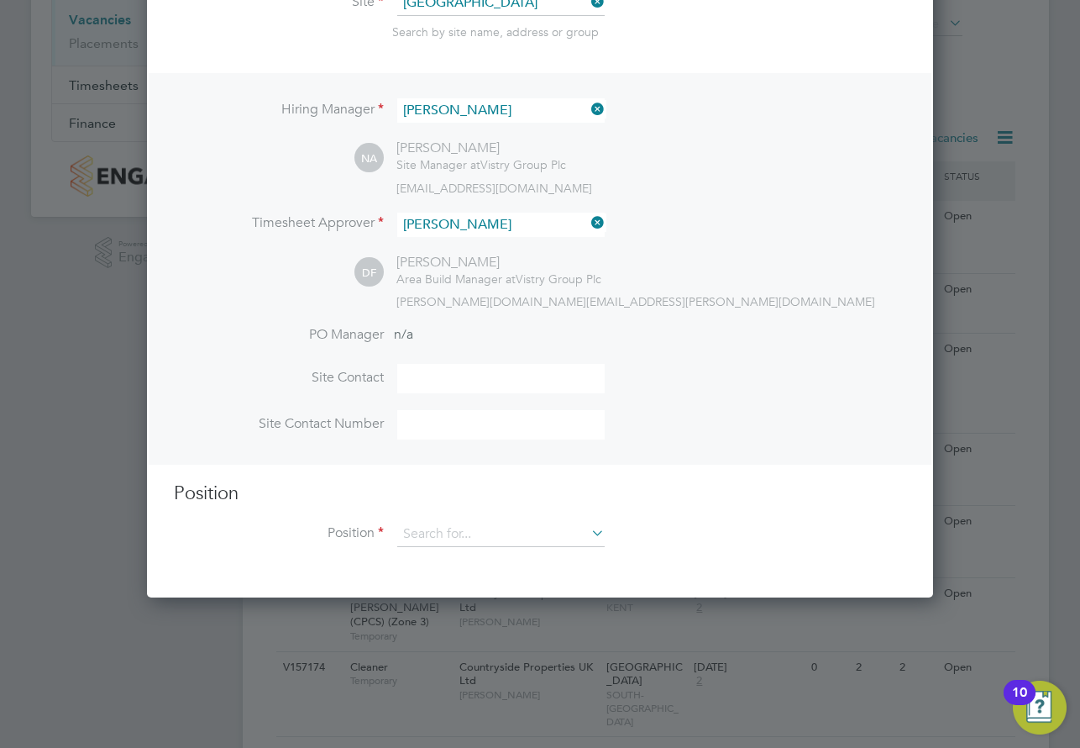
scroll to position [336, 0]
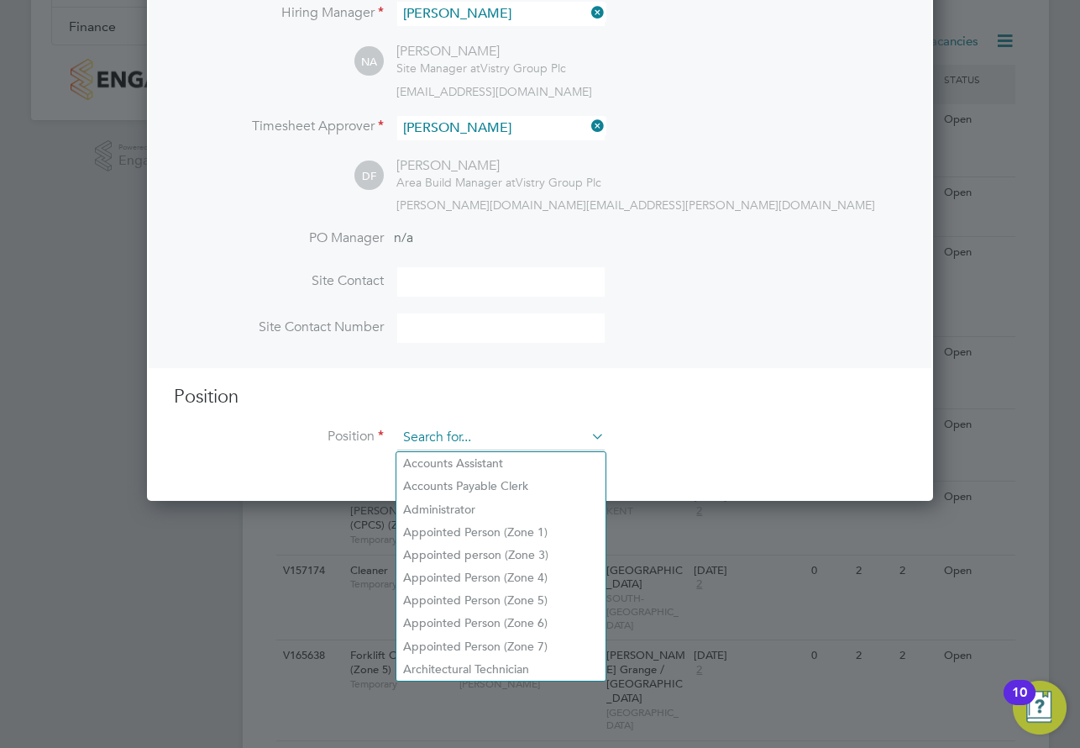
click at [449, 445] on input at bounding box center [501, 437] width 208 height 25
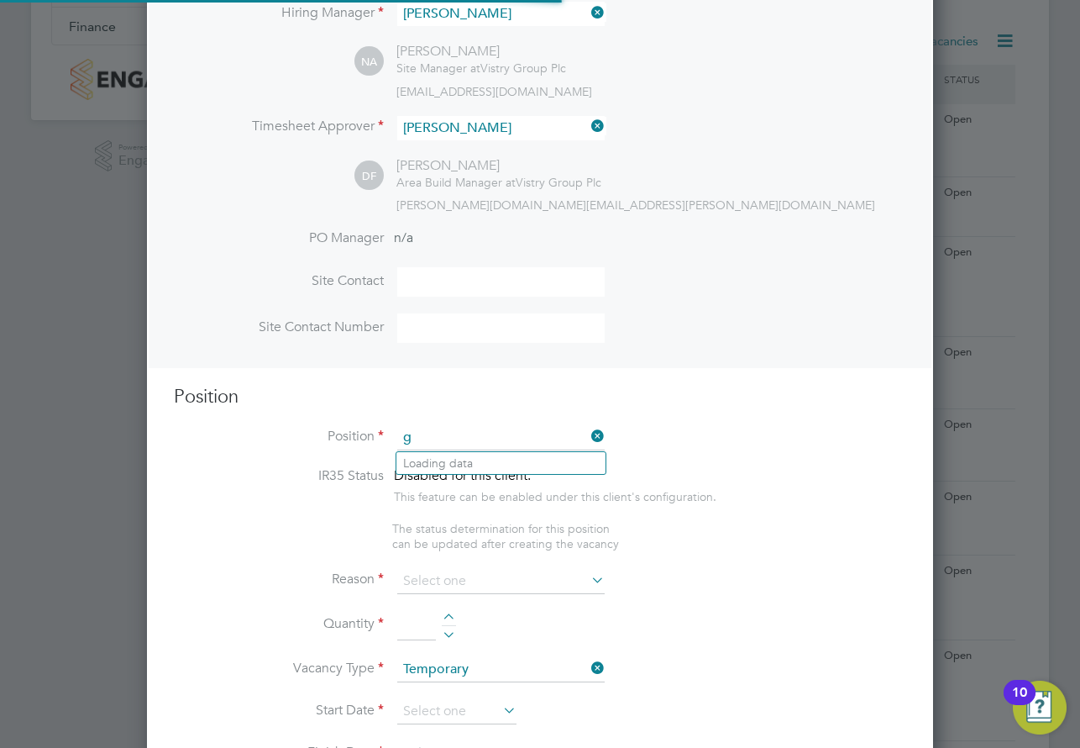
scroll to position [2405, 787]
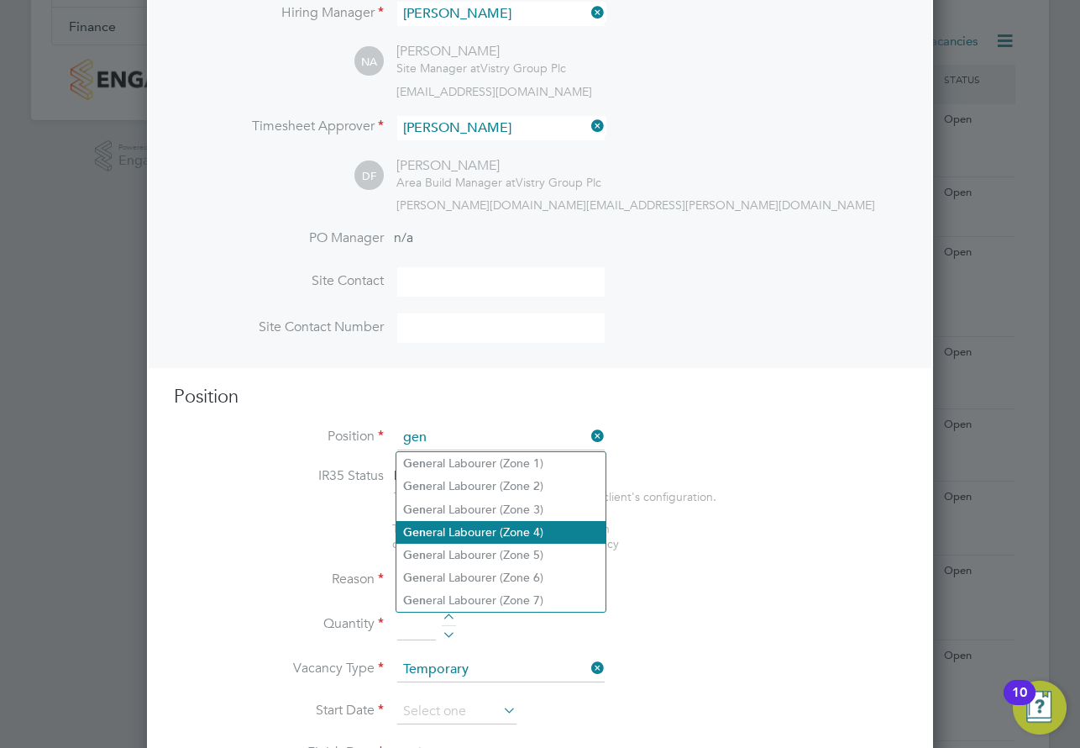
click at [462, 525] on li "Gen eral Labourer (Zone 4)" at bounding box center [501, 532] width 209 height 23
type input "General Labourer (Zone 4)"
type textarea "- General site labouring duties - Supporting the trades on site - Moving materi…"
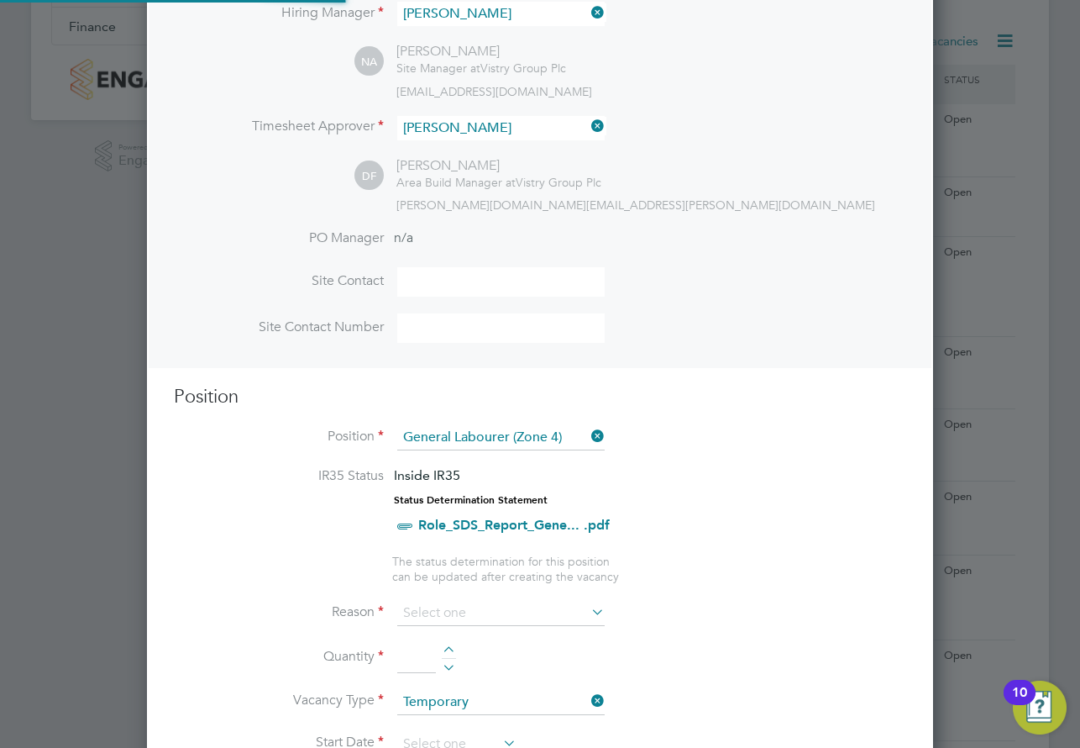
scroll to position [50, 117]
drag, startPoint x: 818, startPoint y: 530, endPoint x: 795, endPoint y: 509, distance: 31.5
click at [818, 532] on li "IR35 Status Inside IR35 Status Determination Statement Role_SDS_Report_Gene... …" at bounding box center [540, 510] width 733 height 86
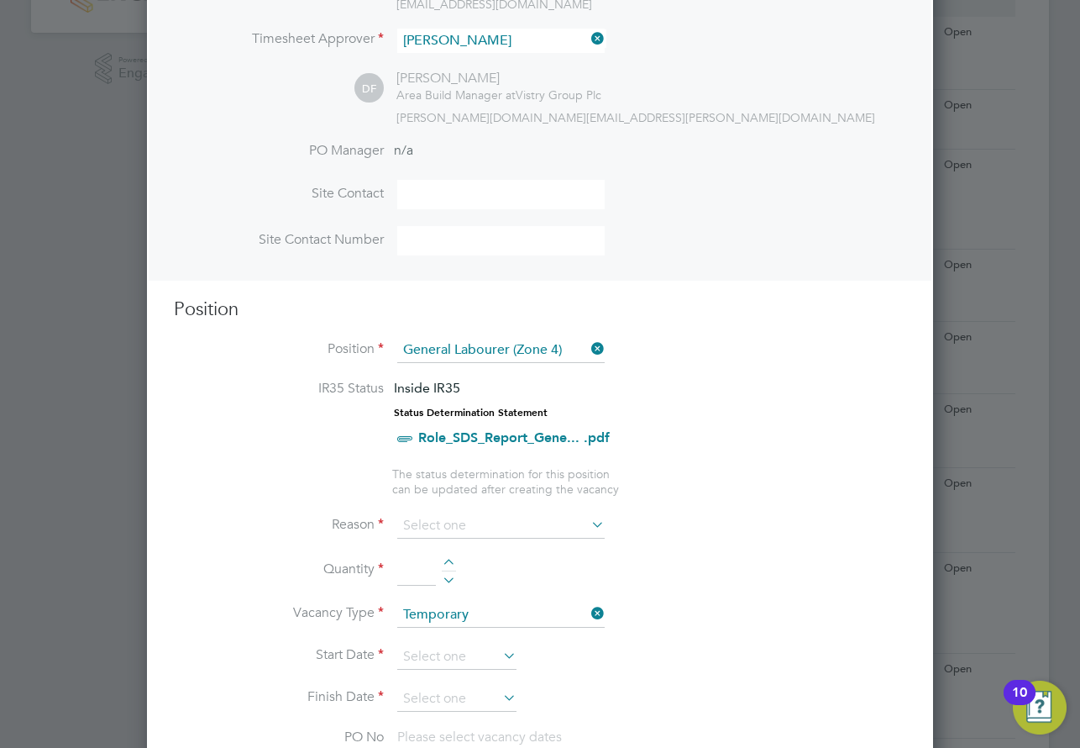
scroll to position [672, 0]
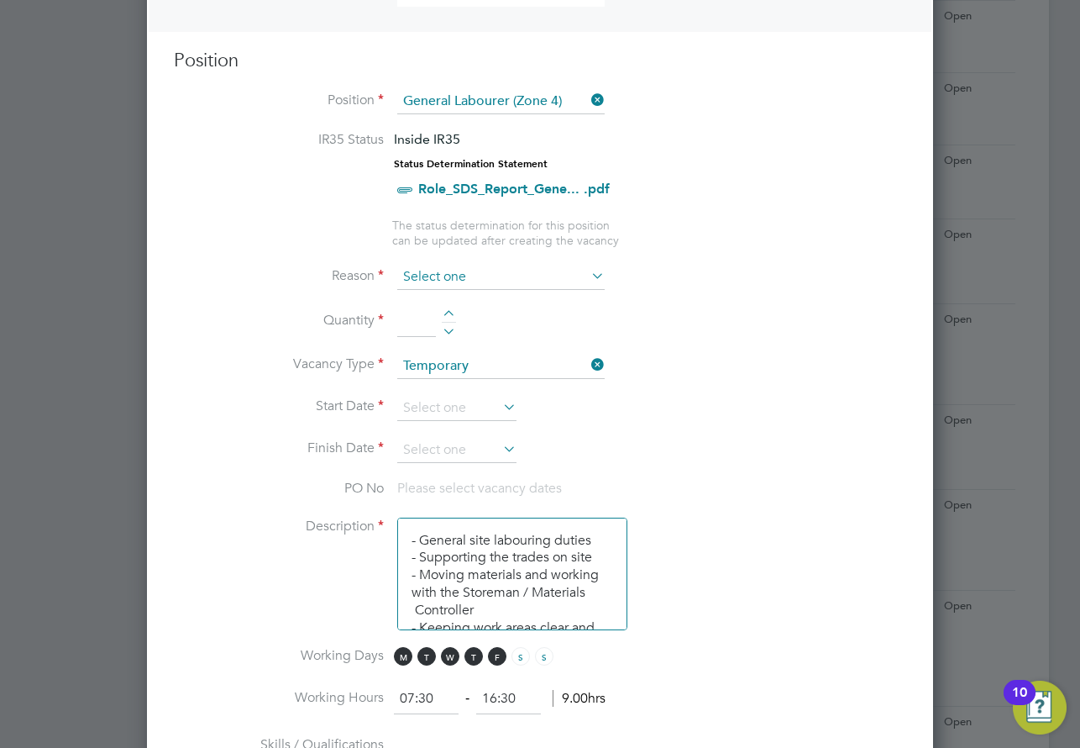
click at [452, 270] on input at bounding box center [501, 277] width 208 height 25
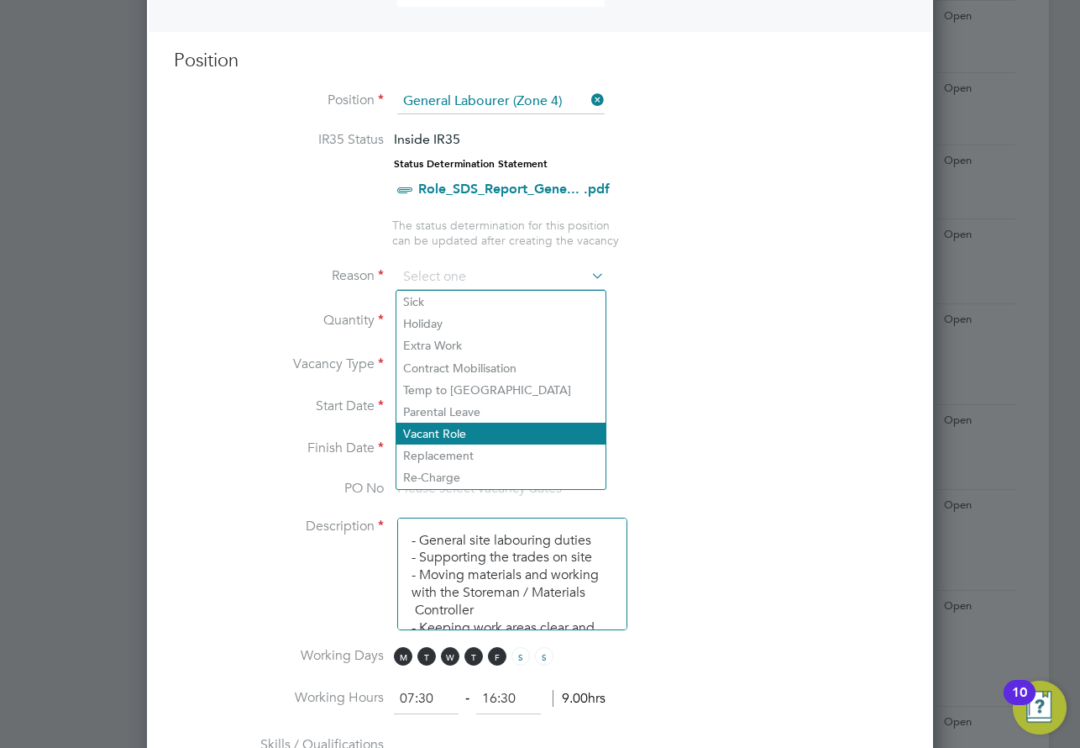
click at [465, 441] on li "Vacant Role" at bounding box center [501, 434] width 209 height 22
type input "Vacant Role"
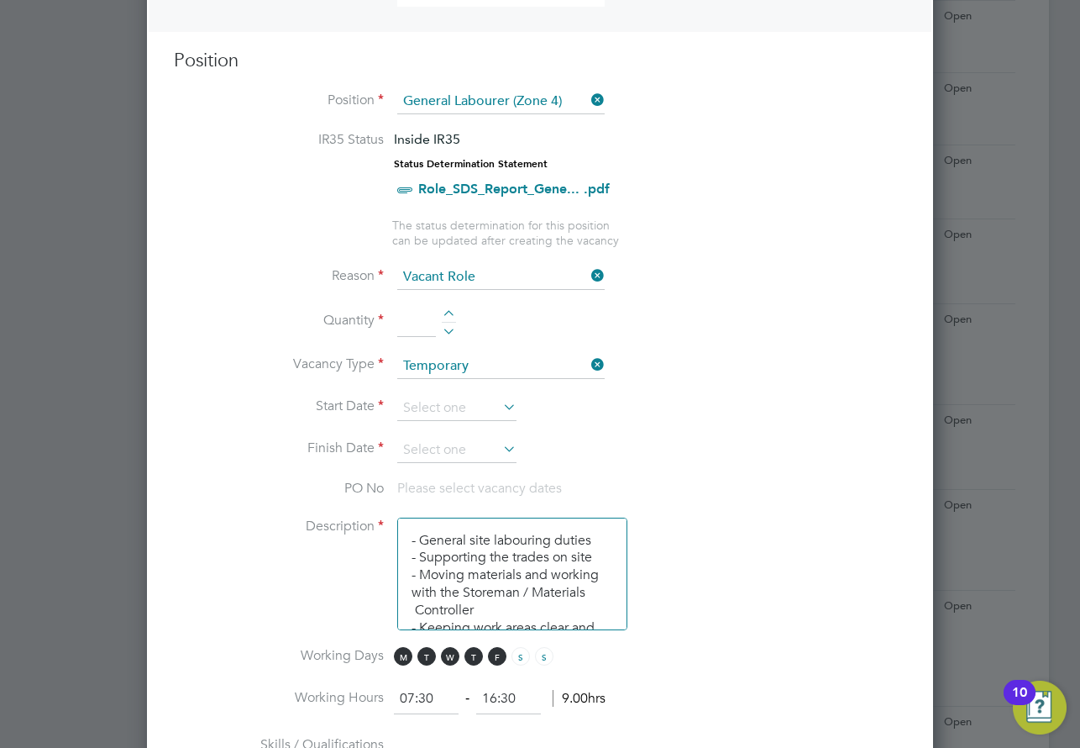
click at [445, 312] on div at bounding box center [449, 316] width 14 height 12
type input "1"
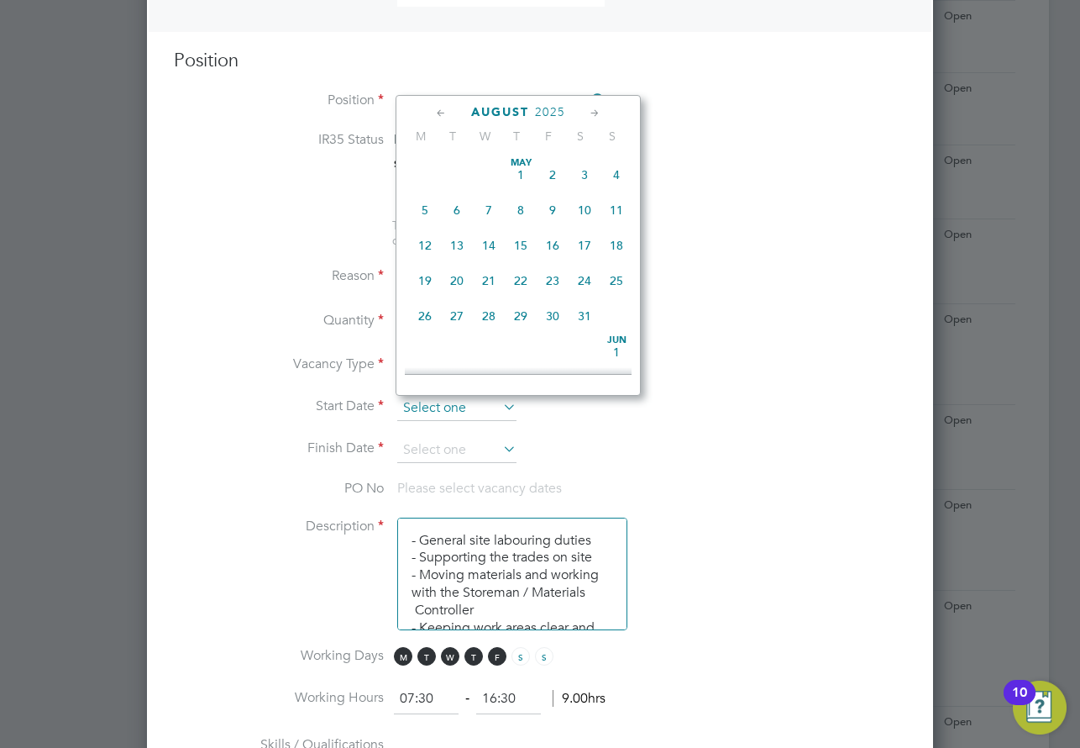
click at [434, 413] on input at bounding box center [456, 408] width 119 height 25
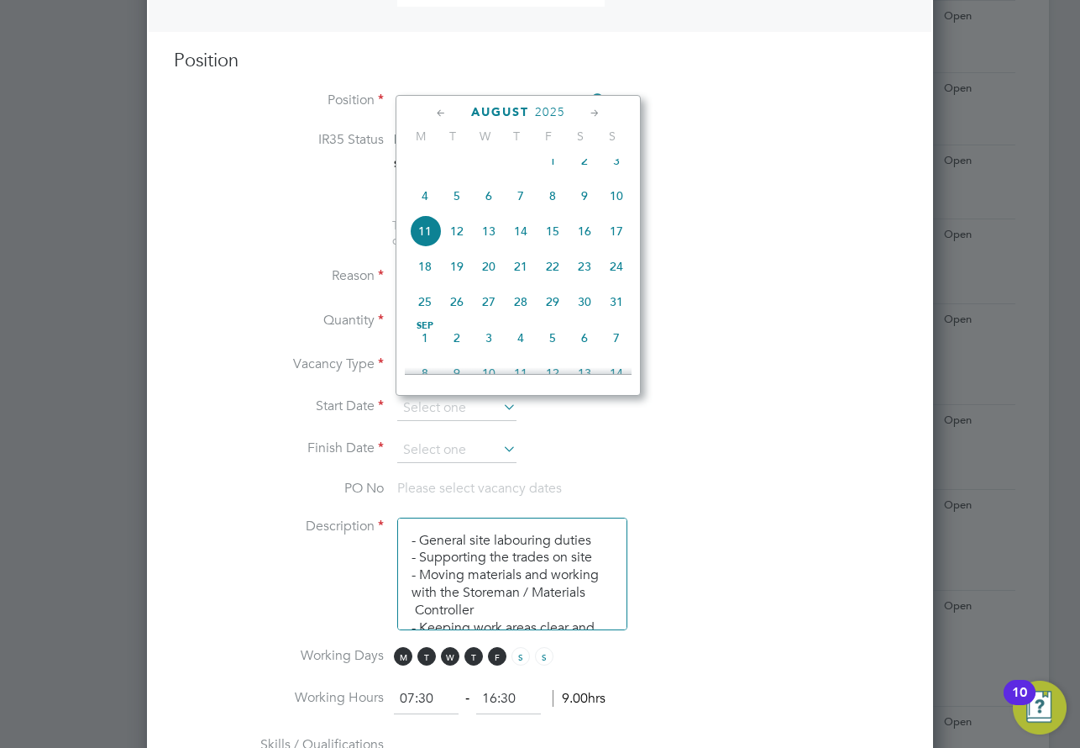
click at [439, 118] on icon at bounding box center [442, 113] width 16 height 18
click at [428, 320] on span "28" at bounding box center [425, 308] width 32 height 32
type input "[DATE]"
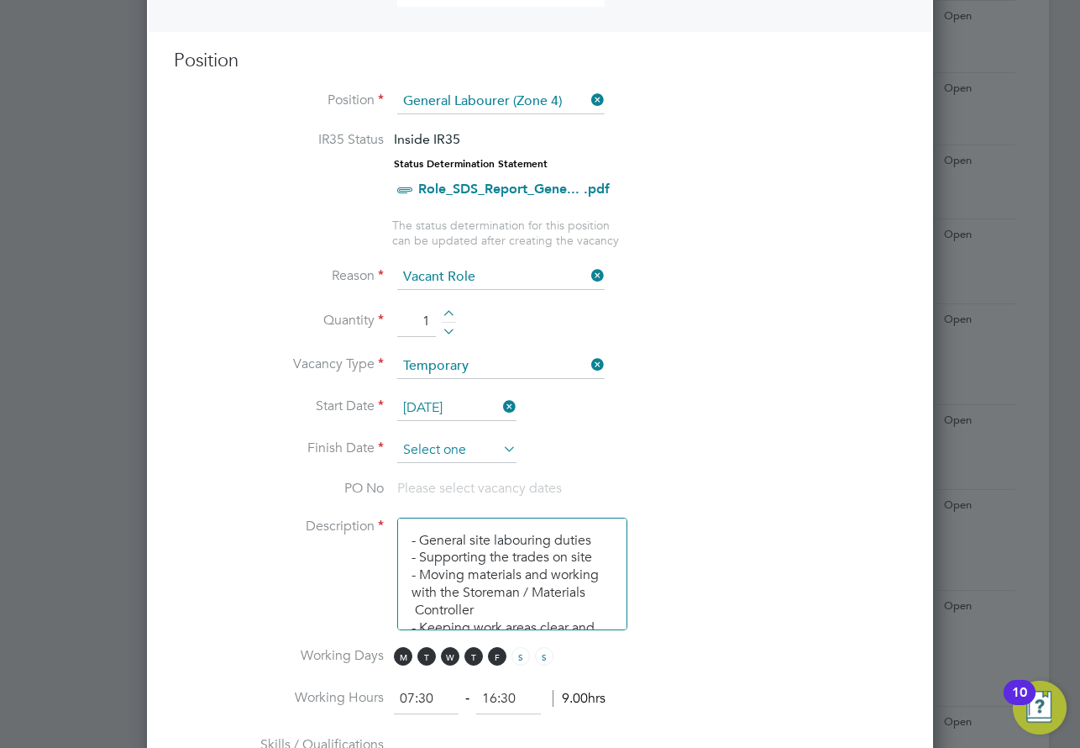
click at [463, 446] on input at bounding box center [456, 450] width 119 height 25
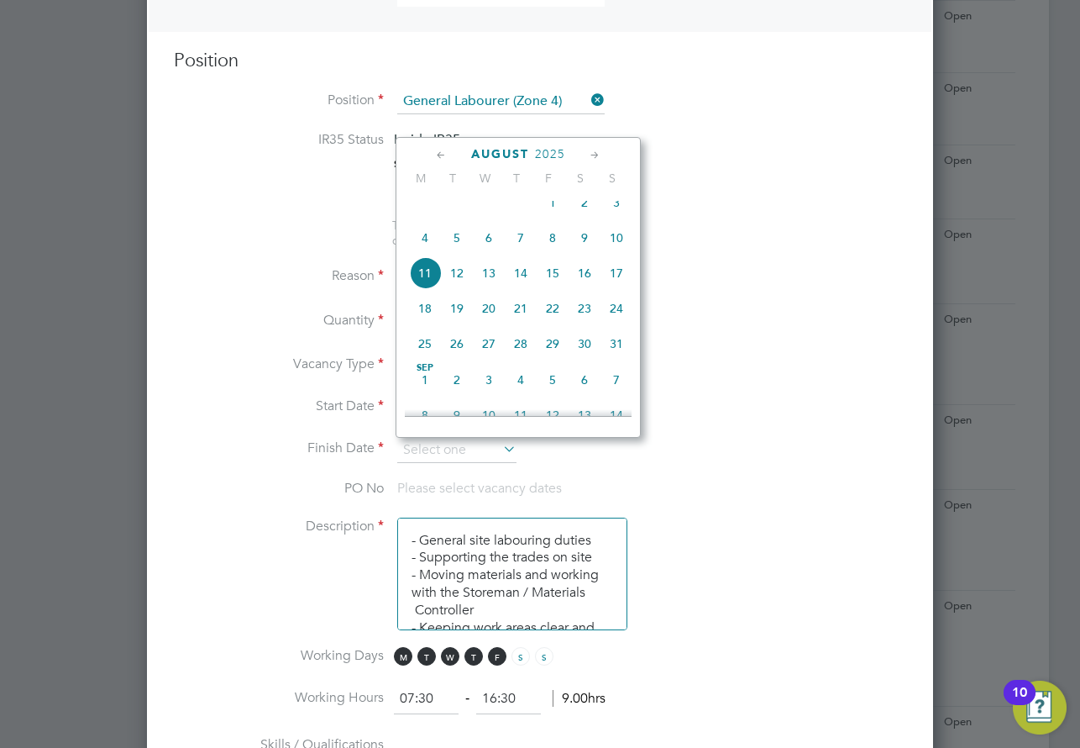
click at [423, 248] on span "4" at bounding box center [425, 238] width 32 height 32
type input "[DATE]"
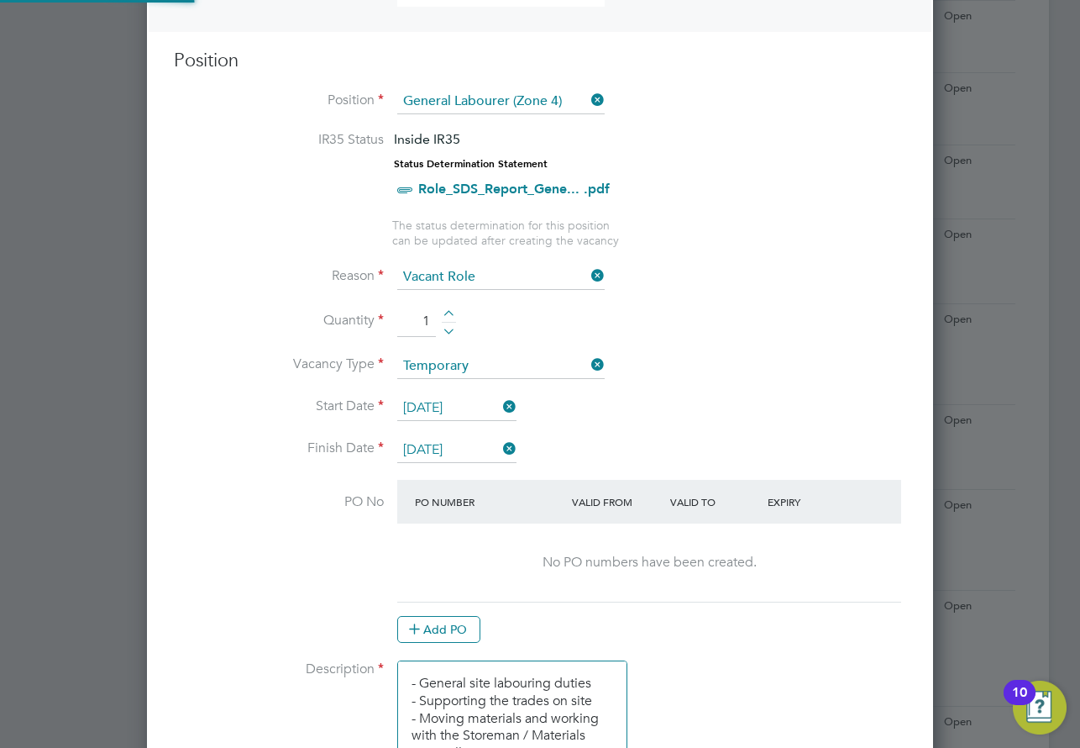
scroll to position [2549, 787]
click at [685, 367] on li "Vacancy Type Temporary" at bounding box center [540, 375] width 733 height 42
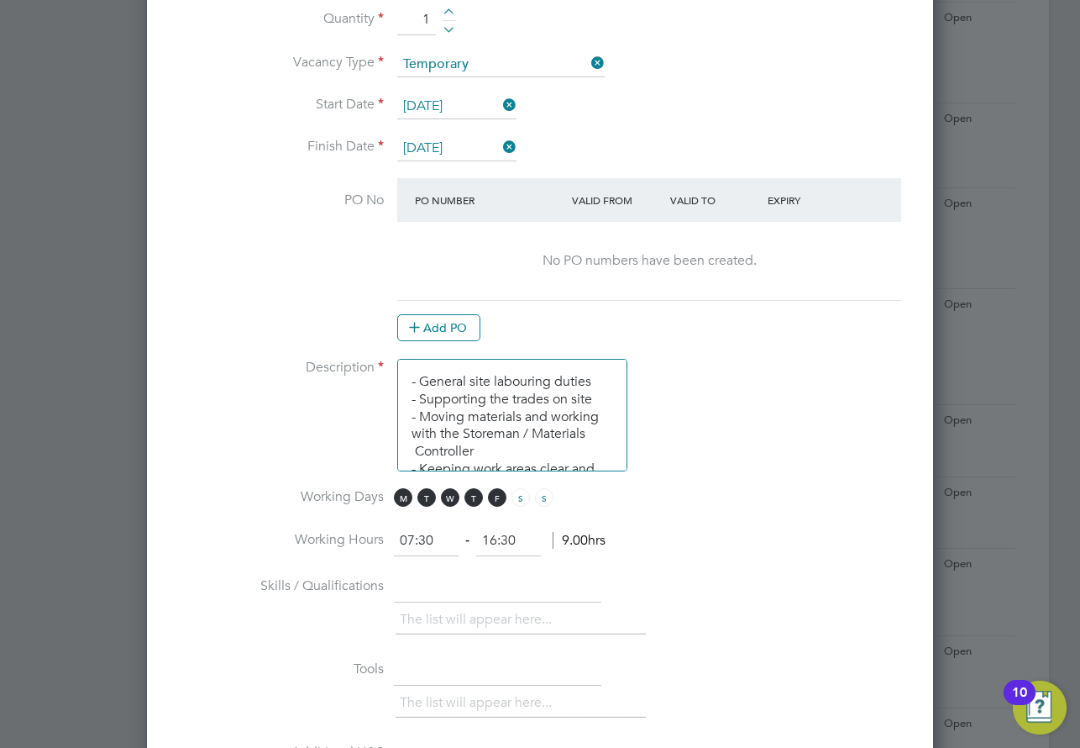
scroll to position [1008, 0]
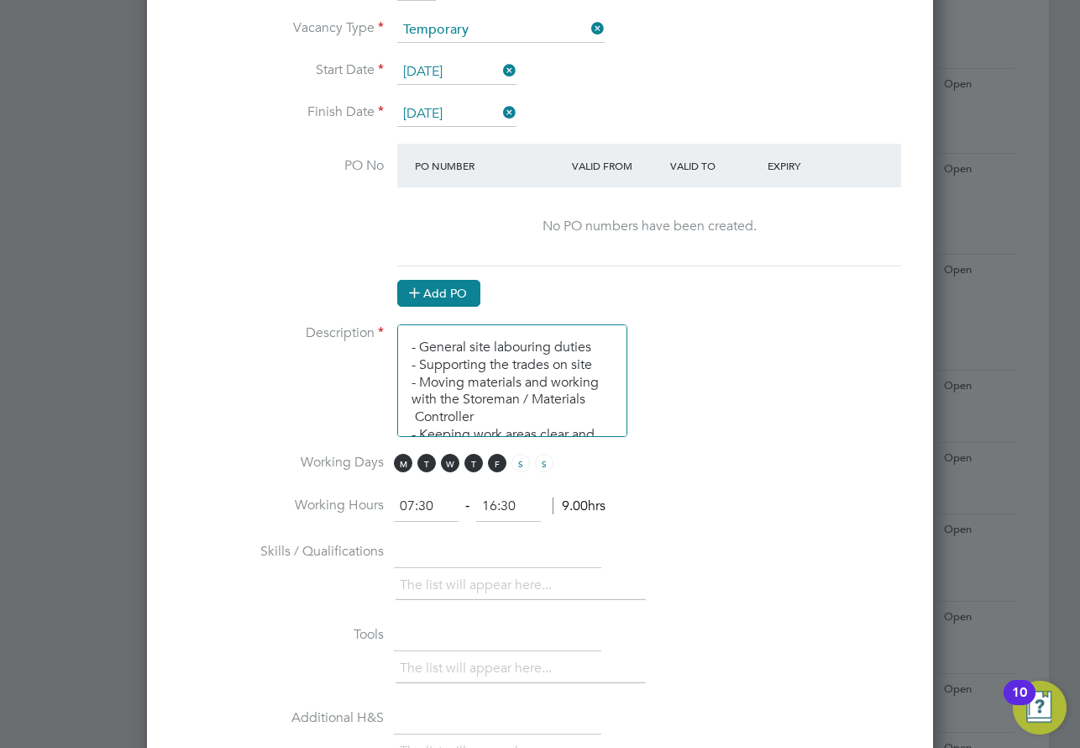
click at [447, 292] on button "Add PO" at bounding box center [438, 293] width 83 height 27
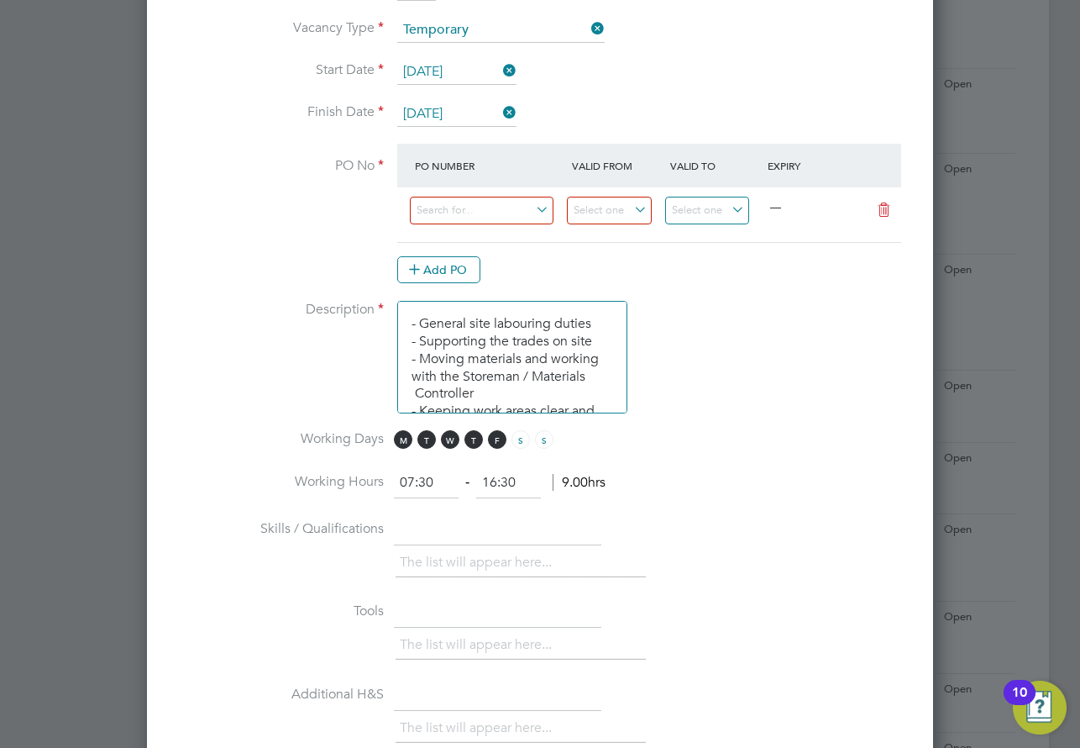
scroll to position [2526, 787]
click at [450, 212] on input at bounding box center [482, 211] width 144 height 28
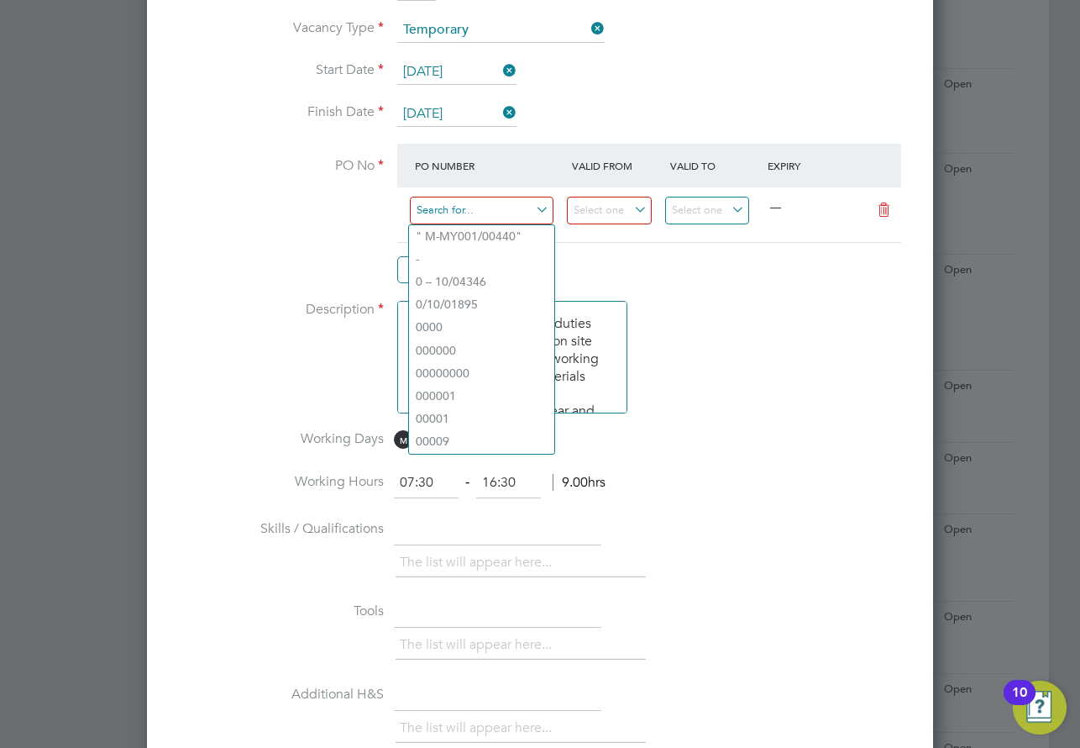
type input "w"
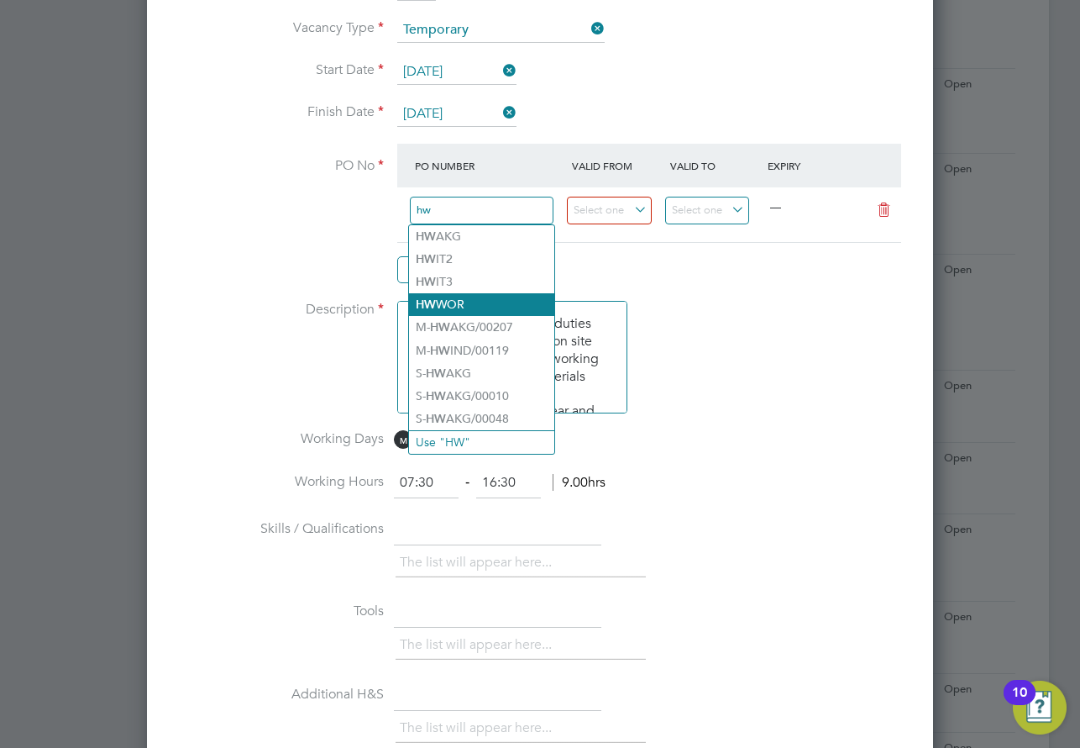
type input "hw"
click at [447, 295] on li "HW WOR" at bounding box center [481, 304] width 145 height 23
type input "[DATE]"
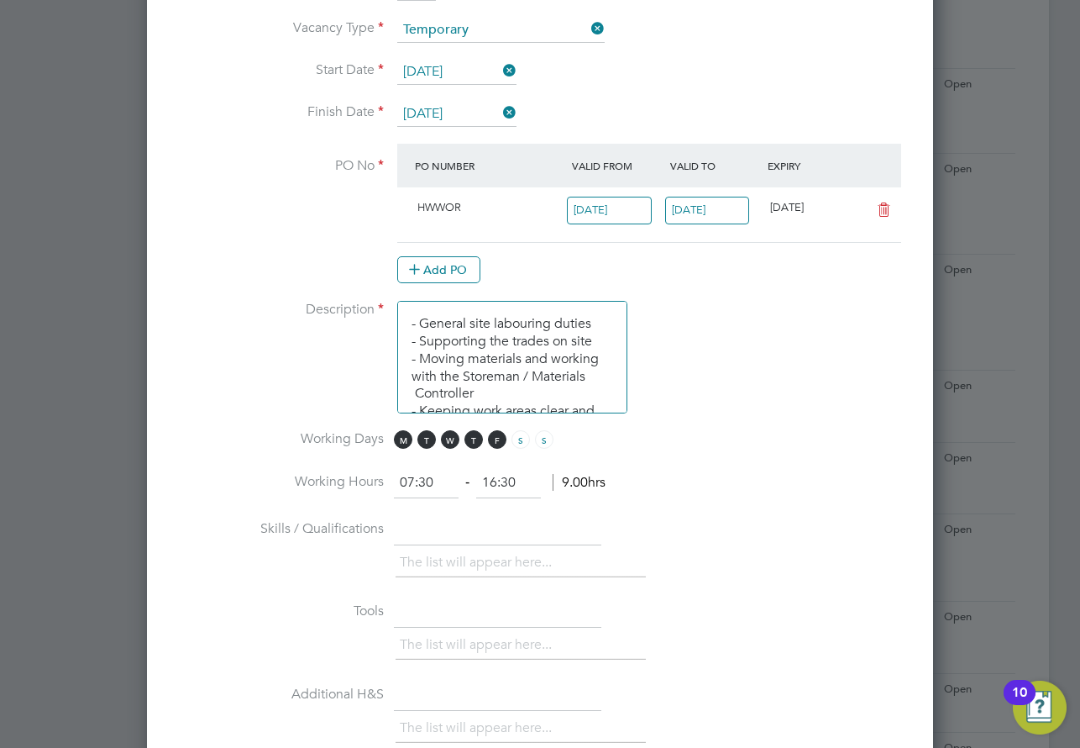
scroll to position [29, 158]
drag, startPoint x: 651, startPoint y: 252, endPoint x: 647, endPoint y: 230, distance: 22.2
click at [650, 253] on at-purchase-order-table "PO Number Valid From Valid To Expiry HWWOR [DATE] [DATE] [DATE] Add PO" at bounding box center [649, 213] width 504 height 139
click at [716, 298] on li "PO No PO Number Valid From Valid To Expiry HWWOR [DATE] [DATE] [DATE] Add PO" at bounding box center [540, 222] width 733 height 157
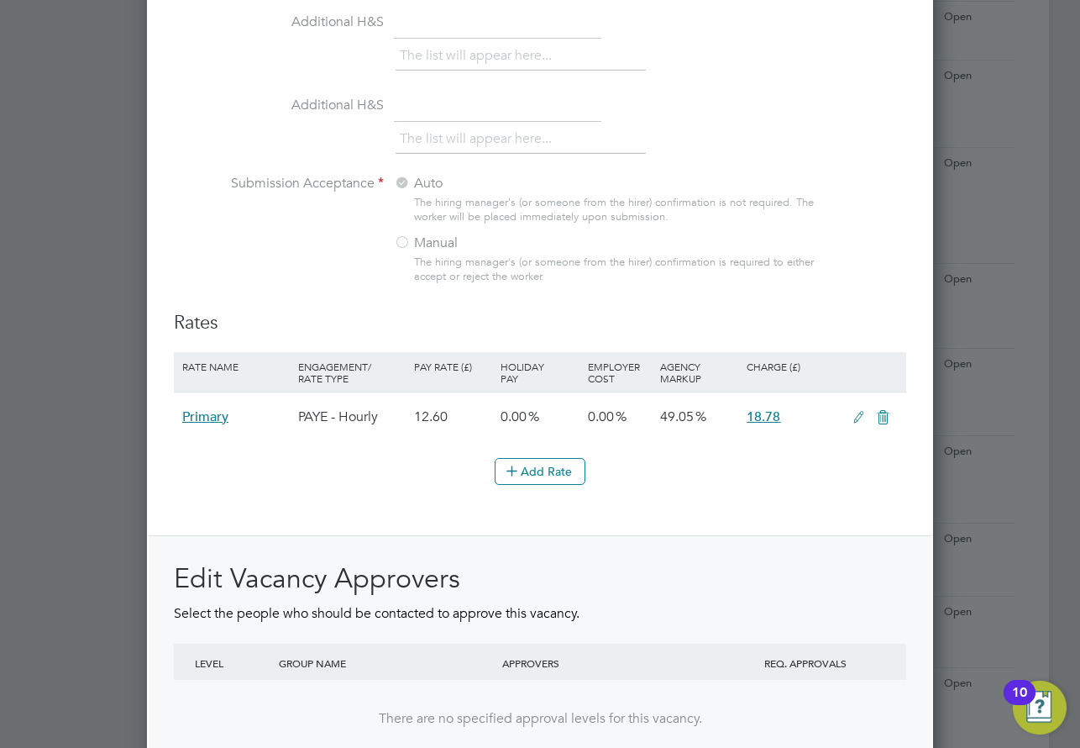
scroll to position [1842, 0]
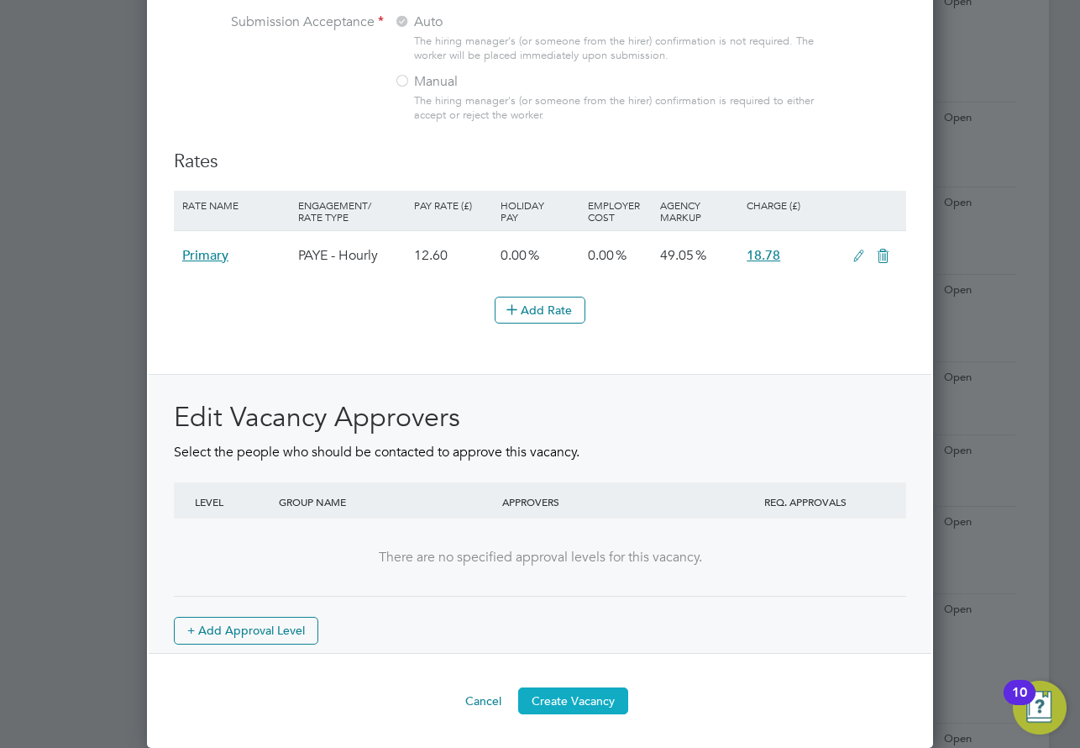
click at [586, 695] on button "Create Vacancy" at bounding box center [573, 700] width 110 height 27
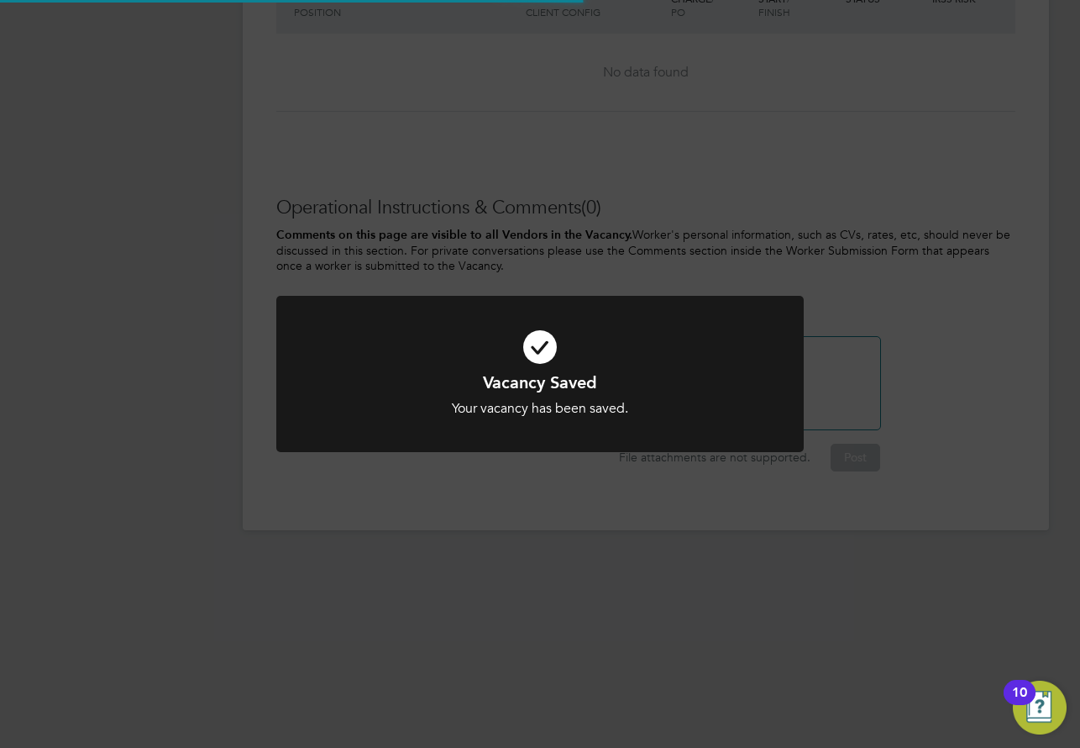
scroll to position [8, 8]
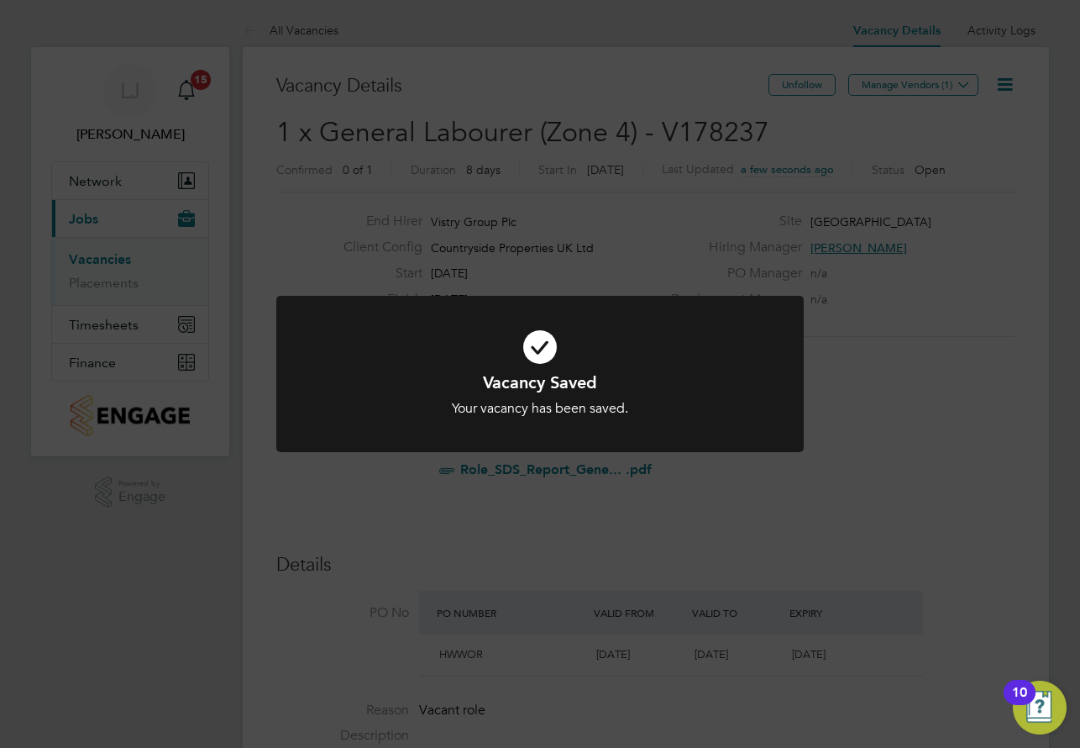
click at [939, 82] on div "Vacancy Saved Your vacancy has been saved. Cancel Okay" at bounding box center [540, 374] width 1080 height 748
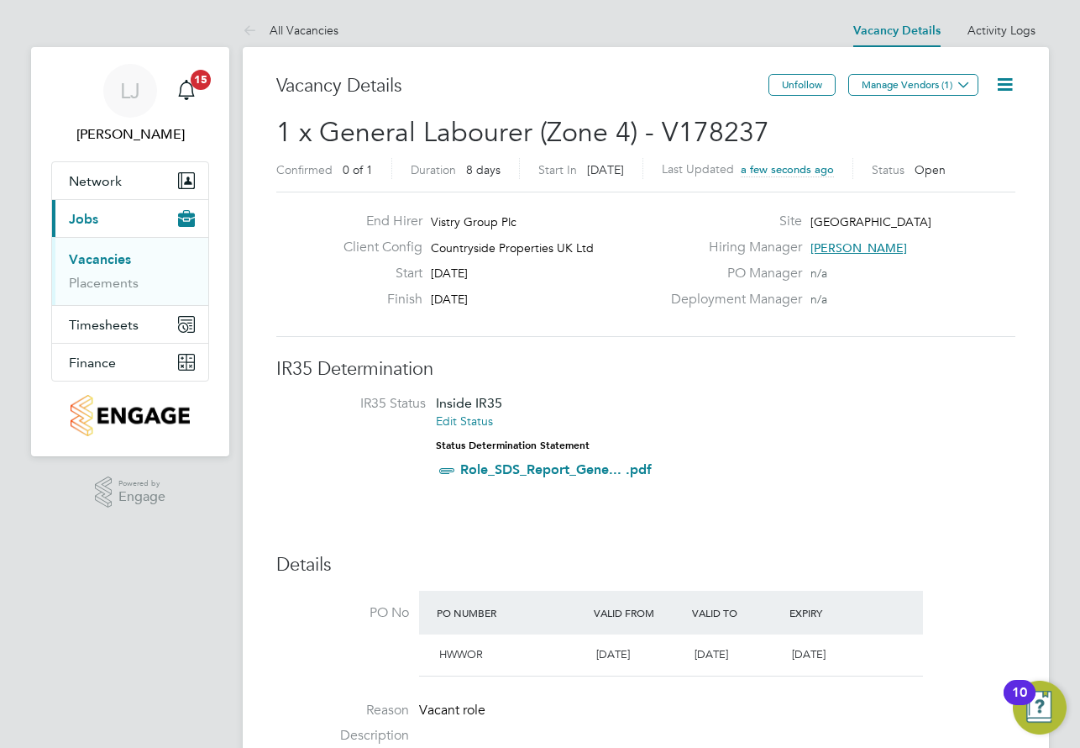
click at [939, 82] on button "Manage Vendors (1)" at bounding box center [914, 85] width 130 height 22
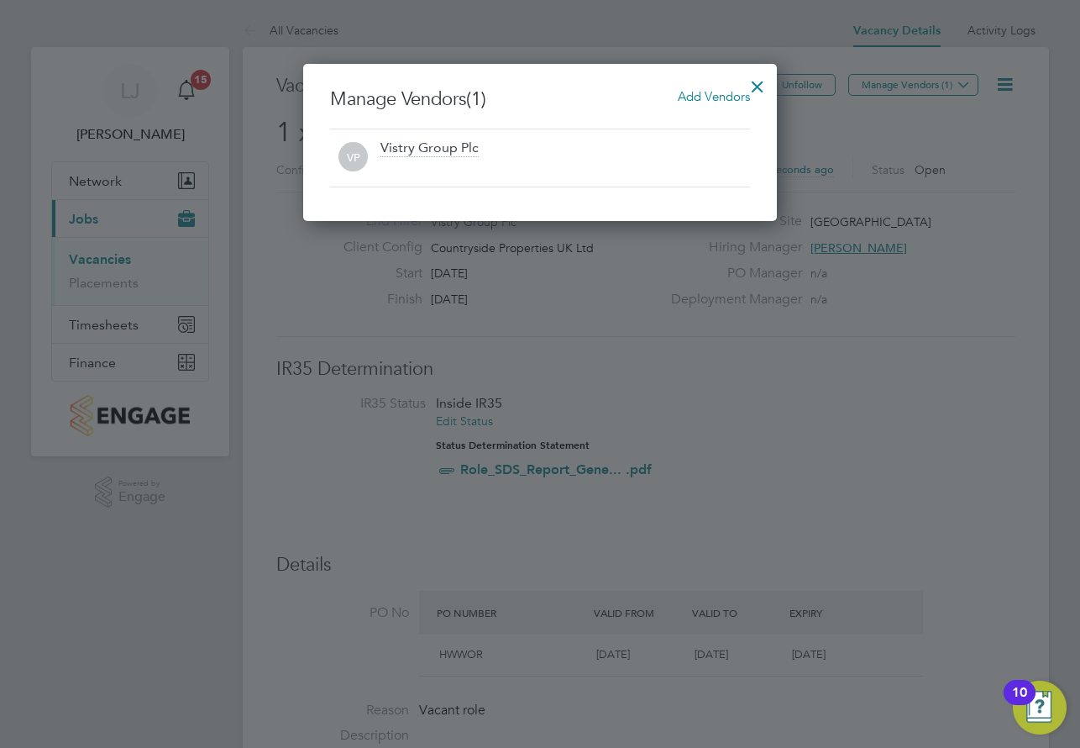
click at [703, 97] on span "Add Vendors" at bounding box center [714, 96] width 72 height 16
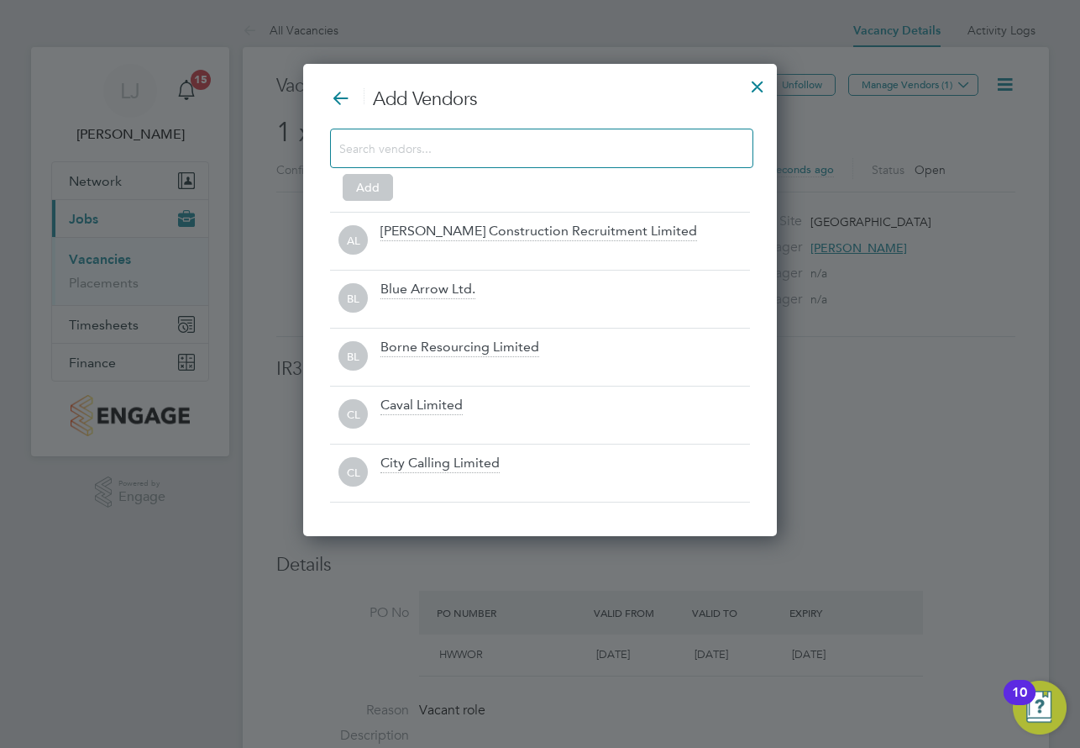
click at [449, 150] on input at bounding box center [528, 148] width 378 height 22
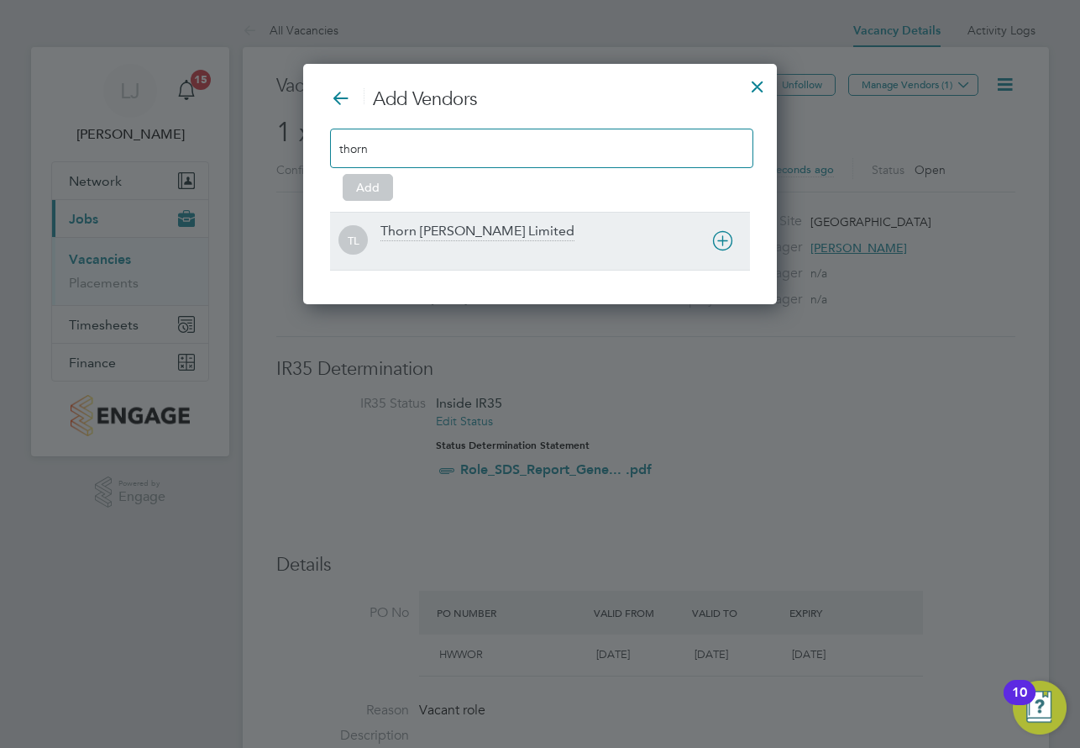
type input "thorn"
click at [435, 237] on div "Thorn [PERSON_NAME] Limited" at bounding box center [478, 232] width 194 height 18
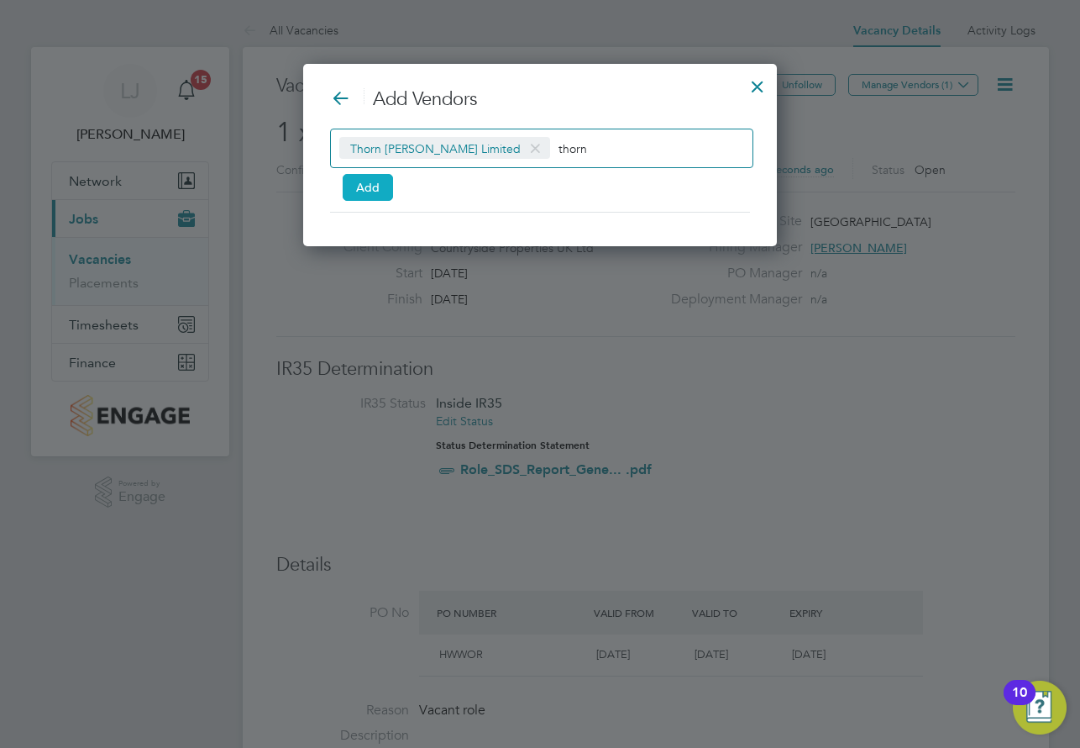
click at [380, 187] on button "Add" at bounding box center [368, 187] width 50 height 27
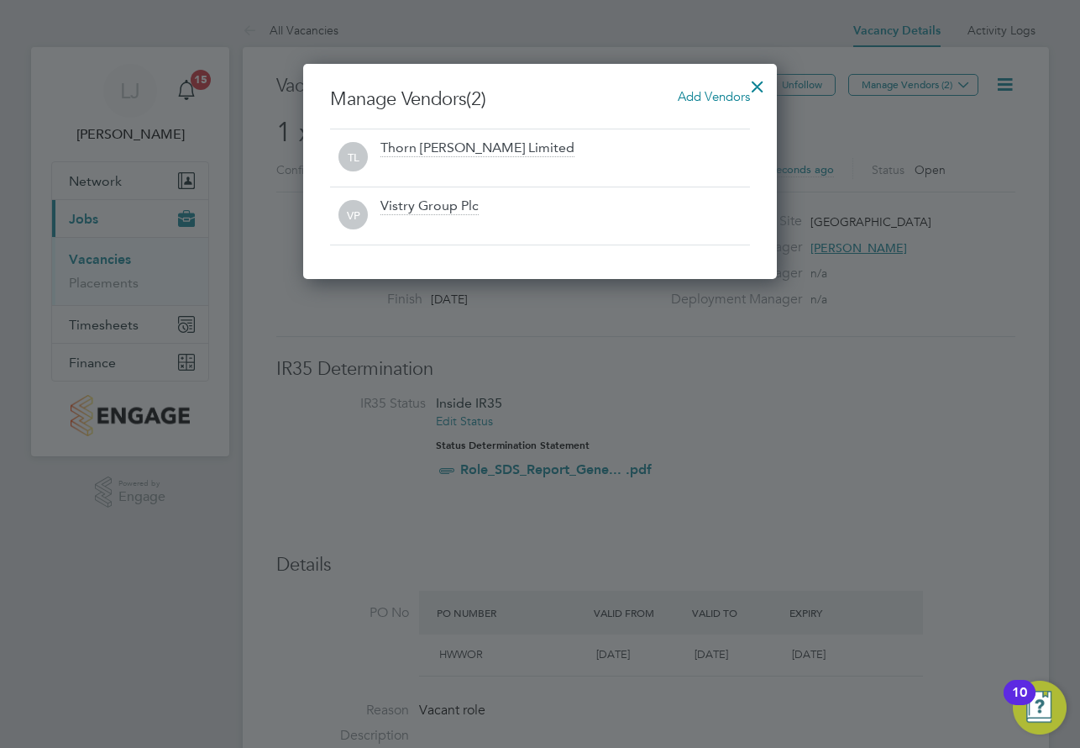
click at [754, 84] on div at bounding box center [758, 82] width 30 height 30
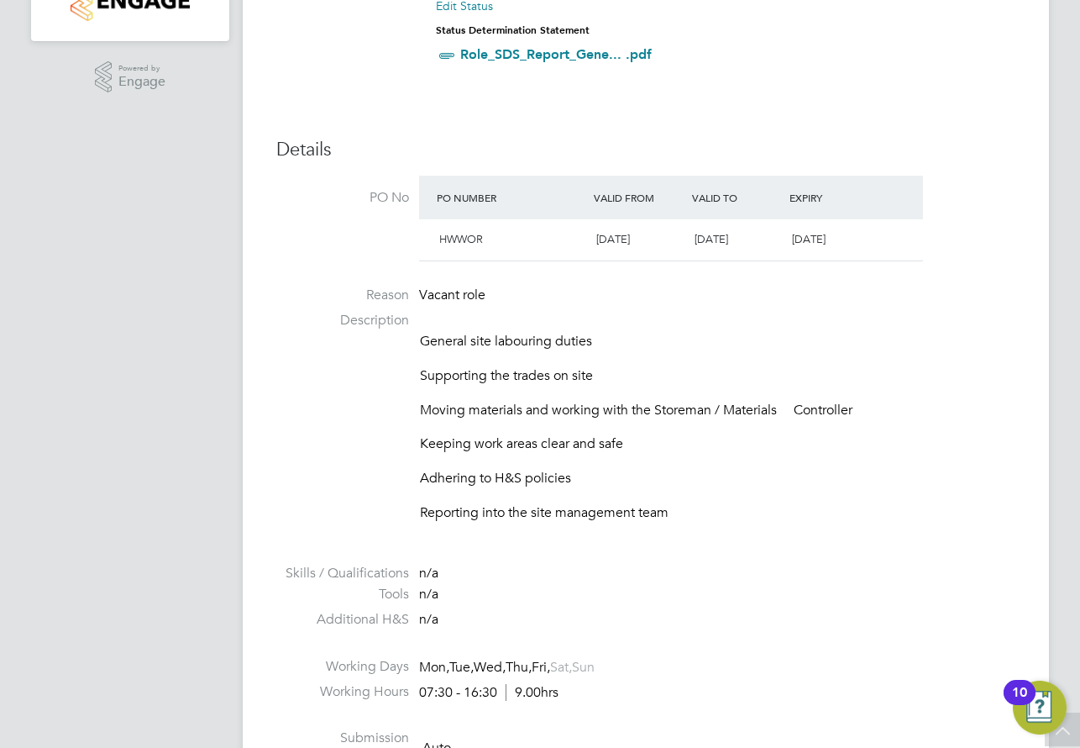
click at [699, 367] on p "Supporting the trades on site" at bounding box center [718, 376] width 596 height 18
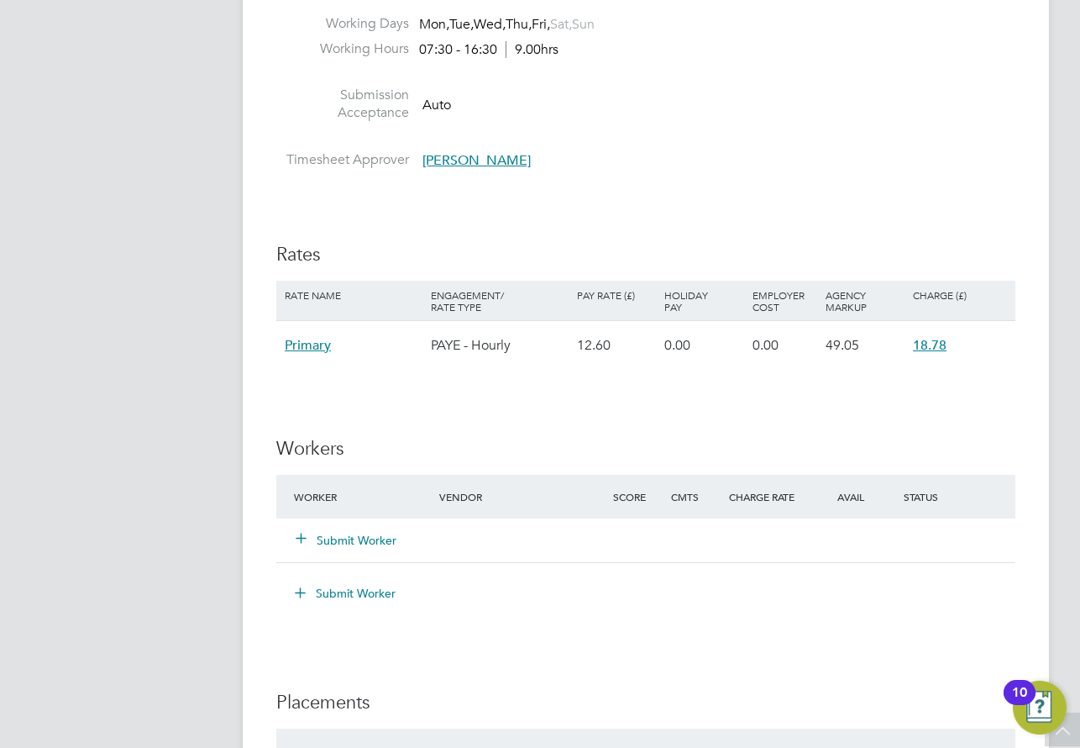
scroll to position [1087, 0]
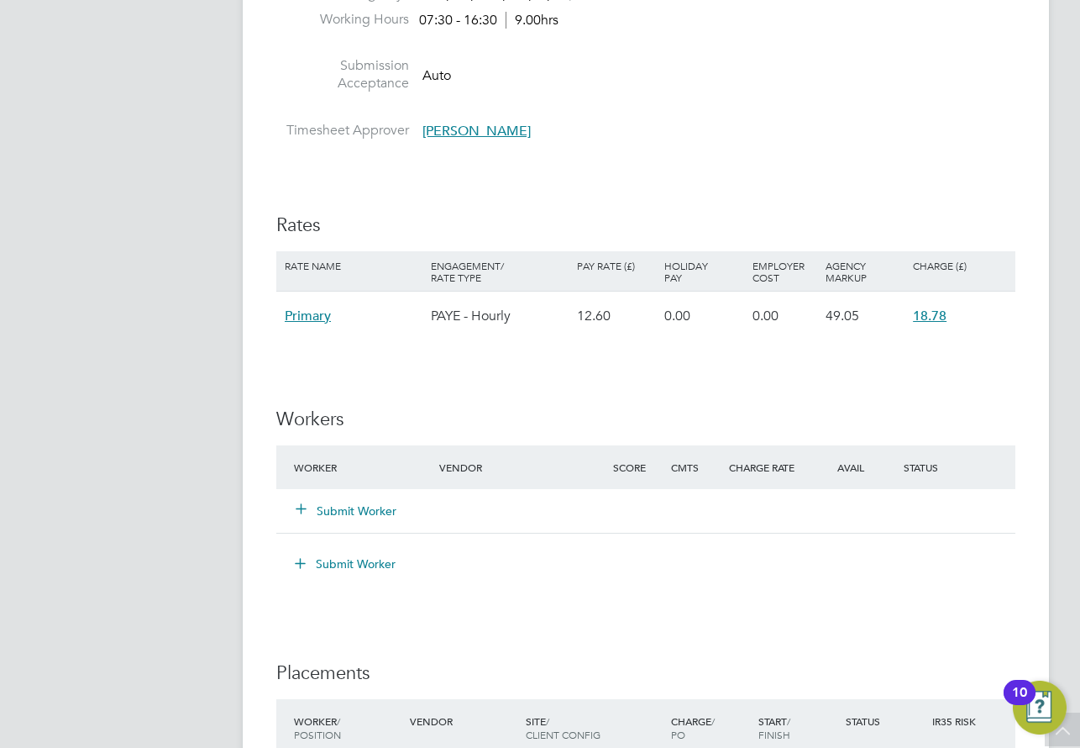
click at [298, 508] on icon at bounding box center [301, 508] width 13 height 13
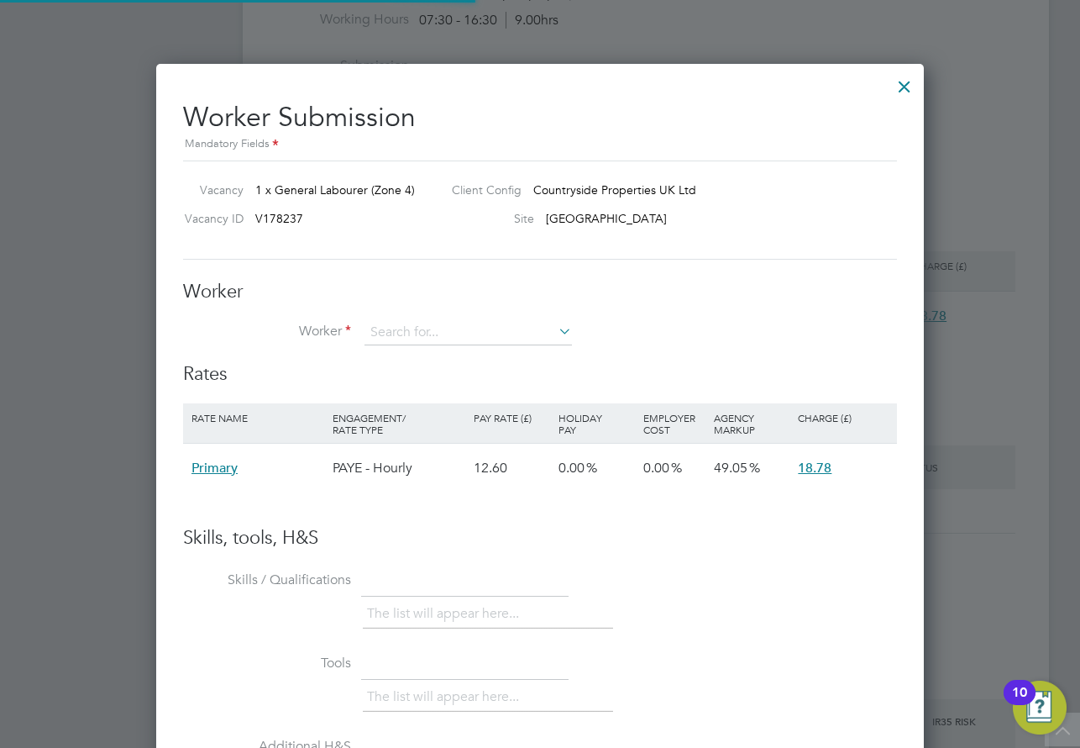
scroll to position [8, 8]
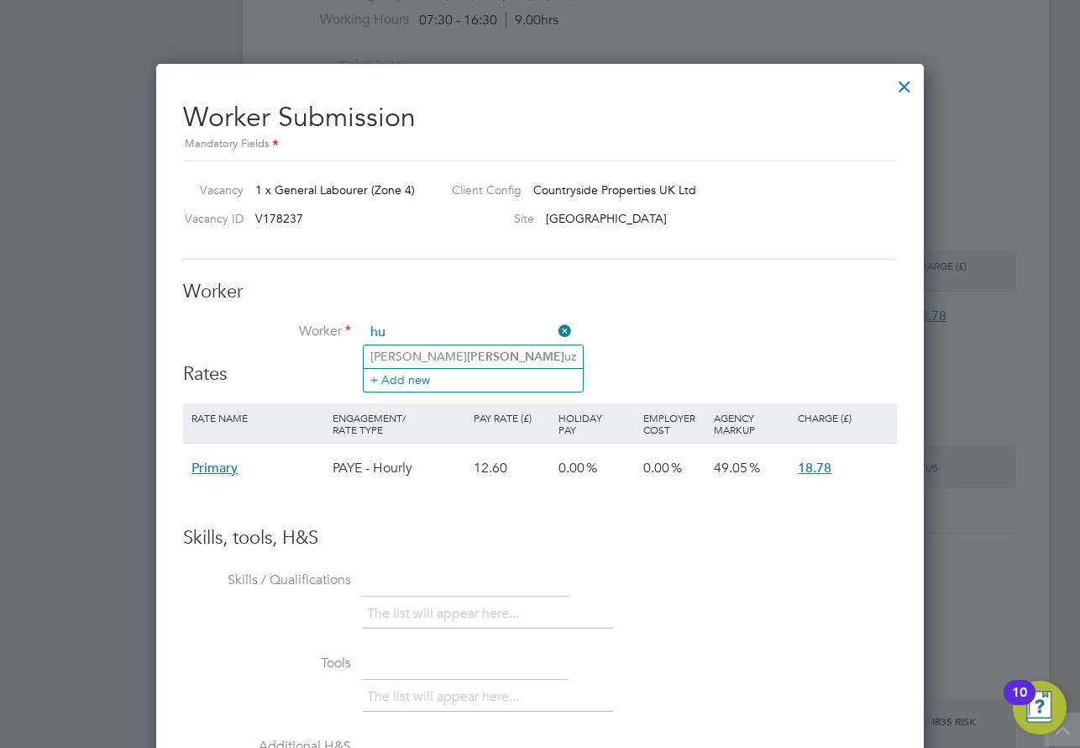
type input "h"
click at [385, 380] on b "Gurm" at bounding box center [386, 378] width 30 height 14
type input "[PERSON_NAME]"
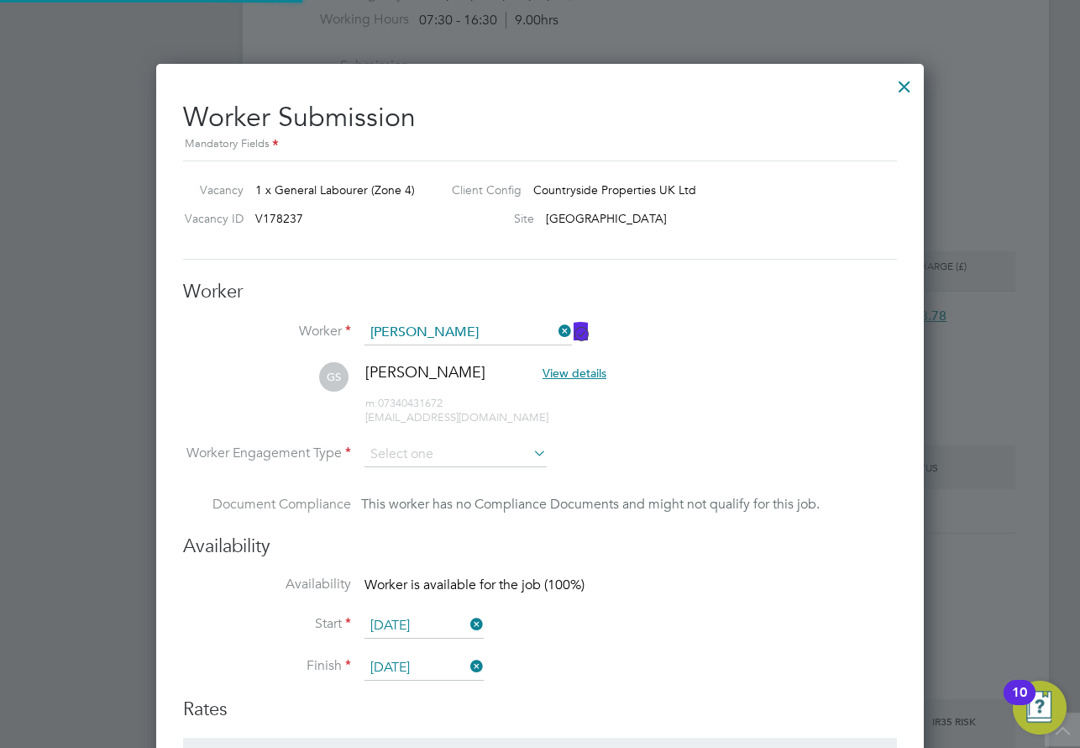
scroll to position [1338, 769]
click at [471, 338] on input at bounding box center [469, 332] width 208 height 25
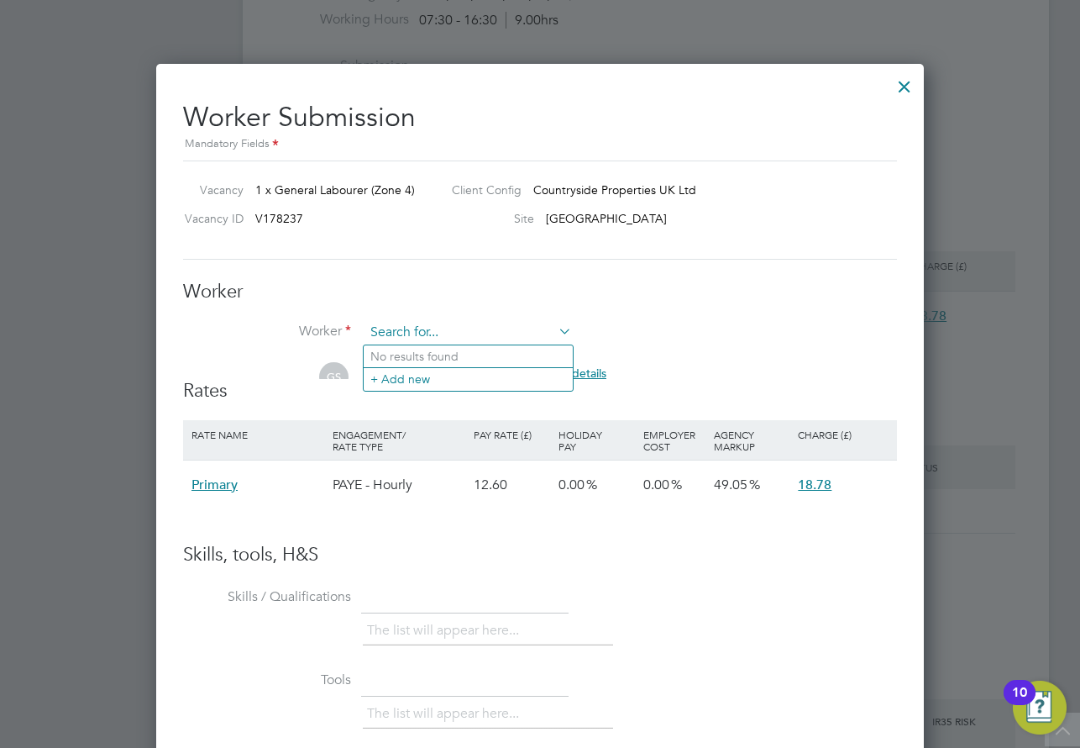
scroll to position [8, 8]
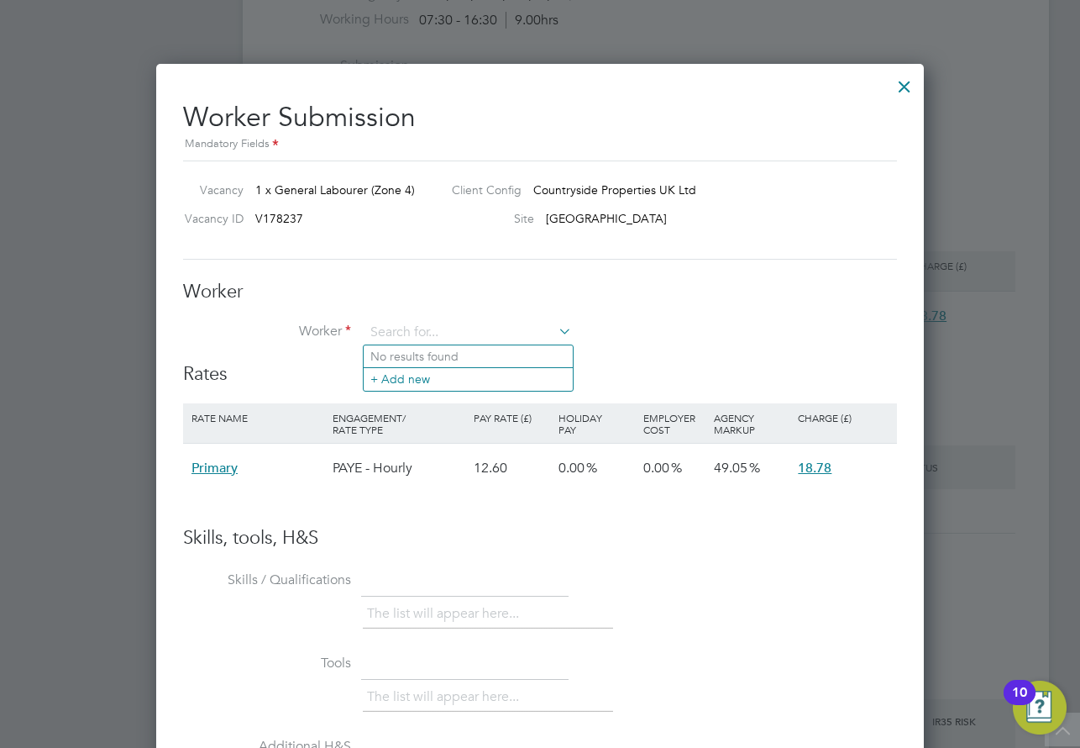
click at [725, 568] on li "Skills / Qualifications The list will appear here..." at bounding box center [540, 607] width 714 height 83
click at [430, 335] on input at bounding box center [469, 332] width 208 height 25
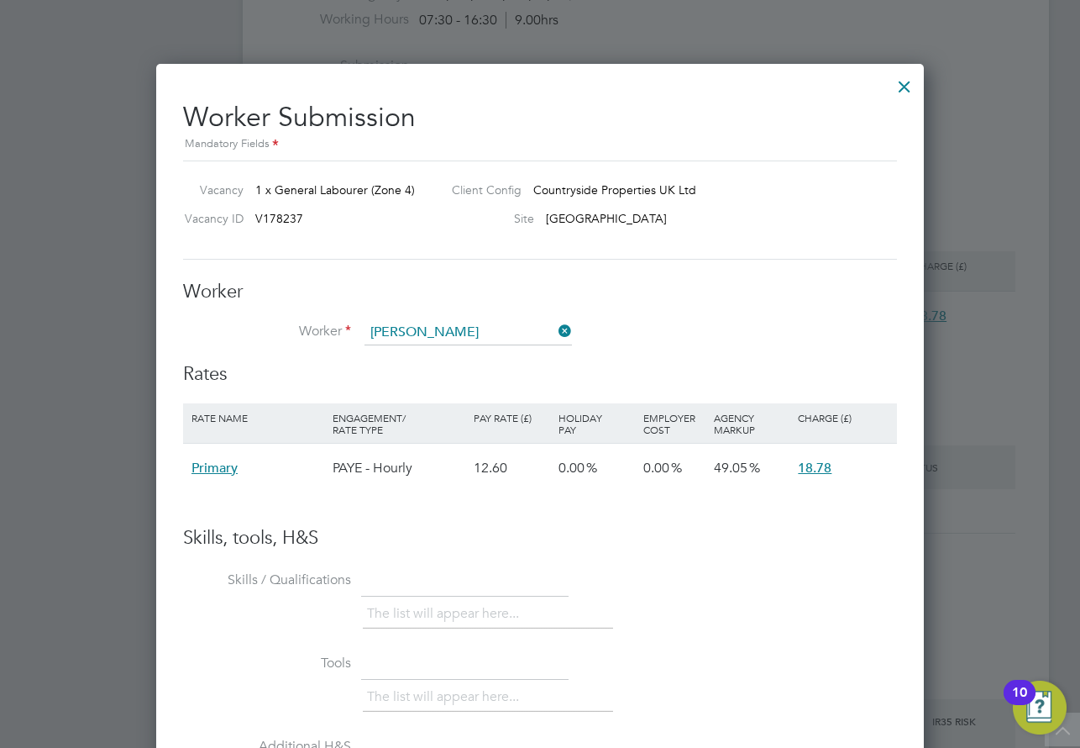
click at [430, 348] on li "[PERSON_NAME]" at bounding box center [468, 356] width 209 height 23
type input "[PERSON_NAME]"
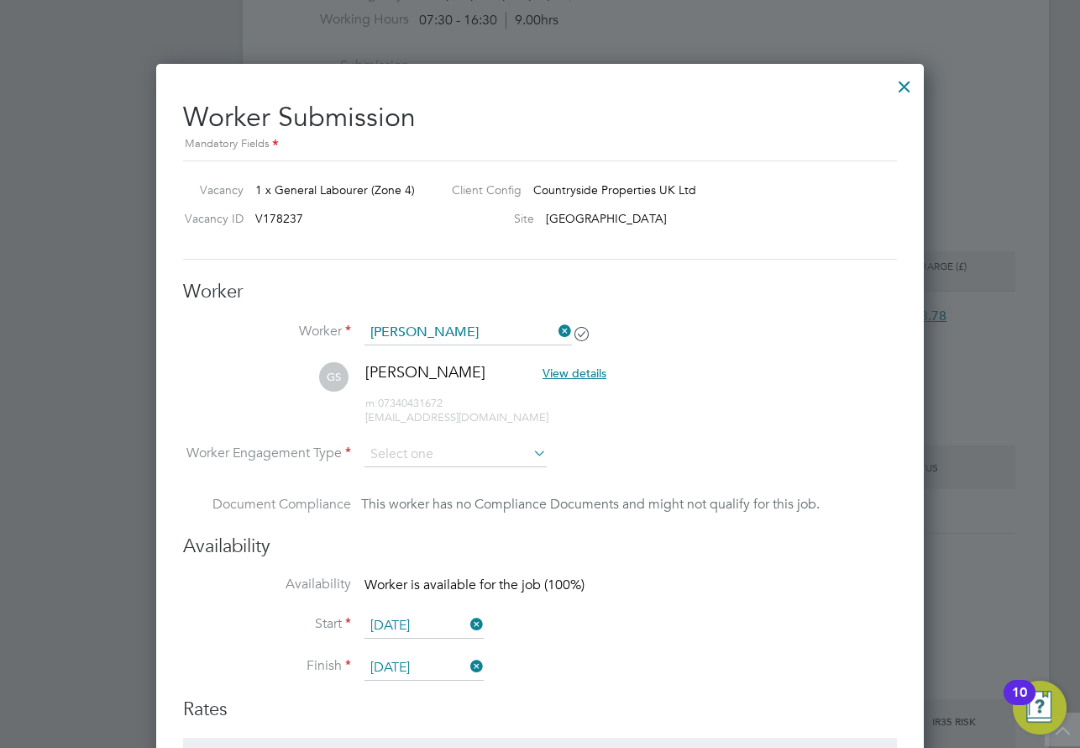
scroll to position [1338, 769]
click at [733, 407] on li "GS [PERSON_NAME] View details m: 07340431672 [EMAIL_ADDRESS][DOMAIN_NAME]" at bounding box center [540, 402] width 714 height 80
click at [500, 455] on input at bounding box center [456, 455] width 182 height 25
click at [390, 479] on li "Contract" at bounding box center [456, 478] width 184 height 22
type input "Contract"
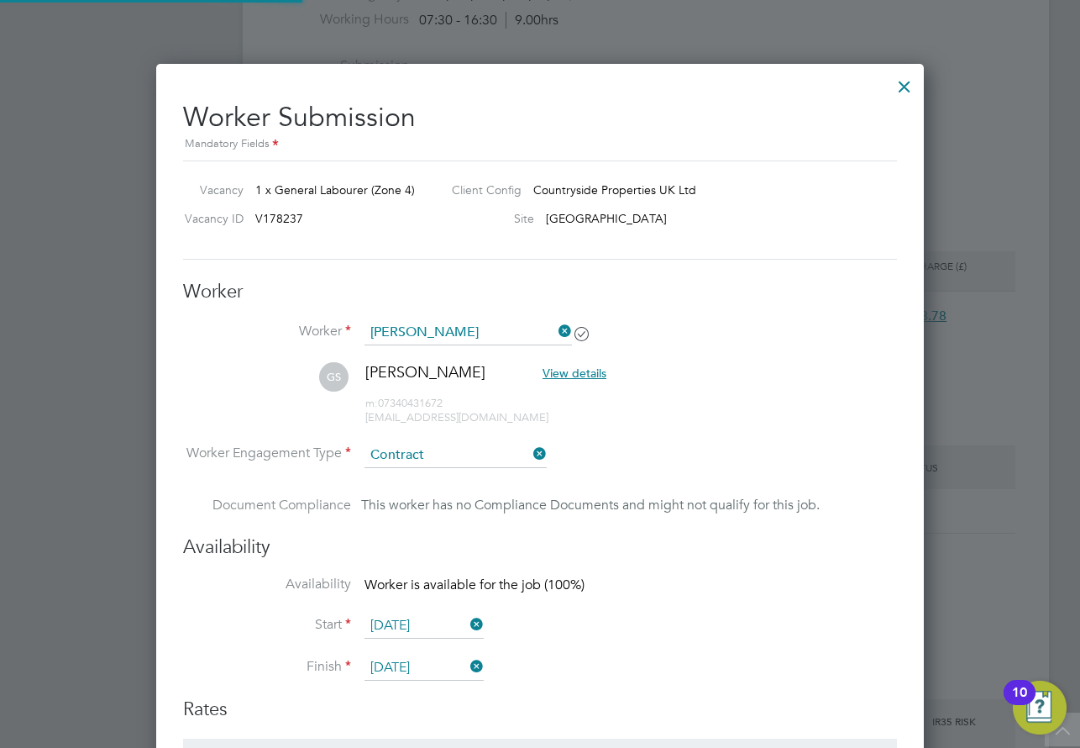
scroll to position [1410, 769]
click at [622, 576] on li "Availability Worker is available for the job (100%)" at bounding box center [540, 595] width 714 height 38
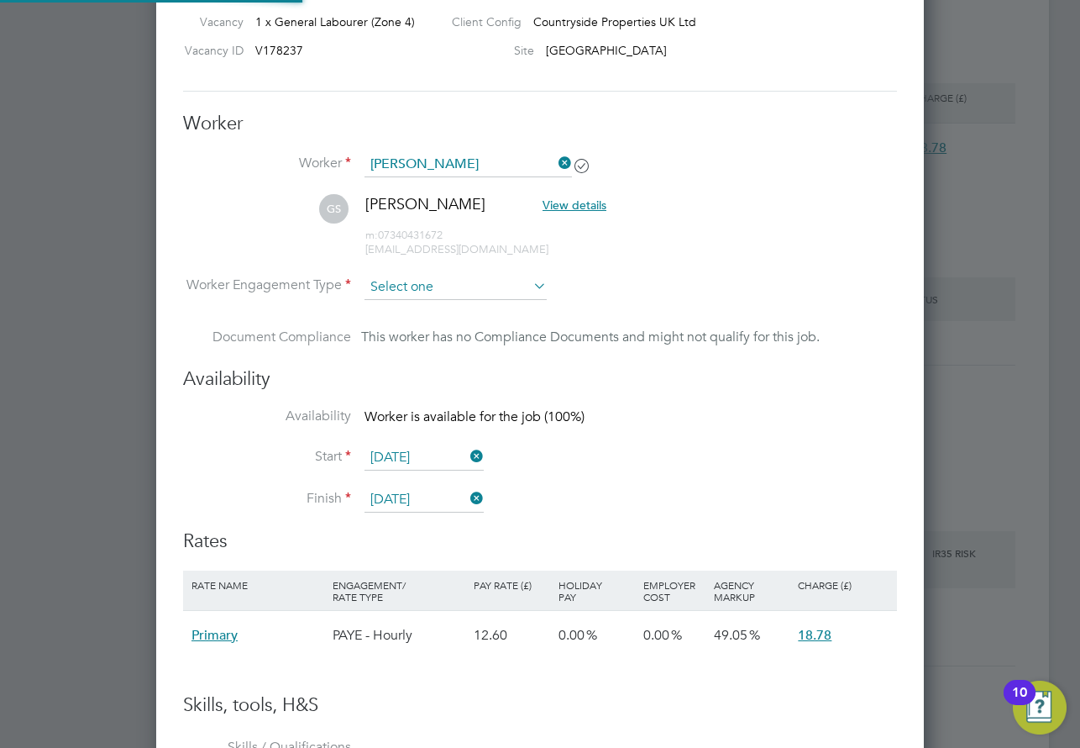
scroll to position [50, 142]
click at [441, 289] on input at bounding box center [456, 287] width 182 height 25
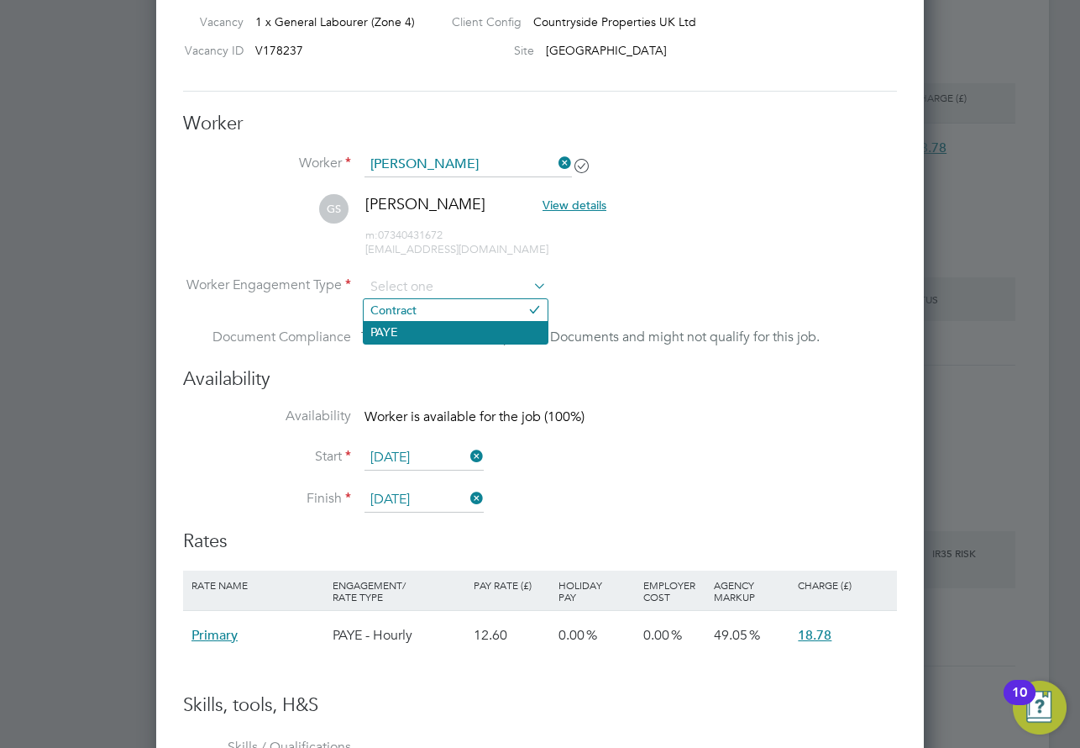
click at [402, 329] on li "PAYE" at bounding box center [456, 332] width 184 height 22
type input "PAYE"
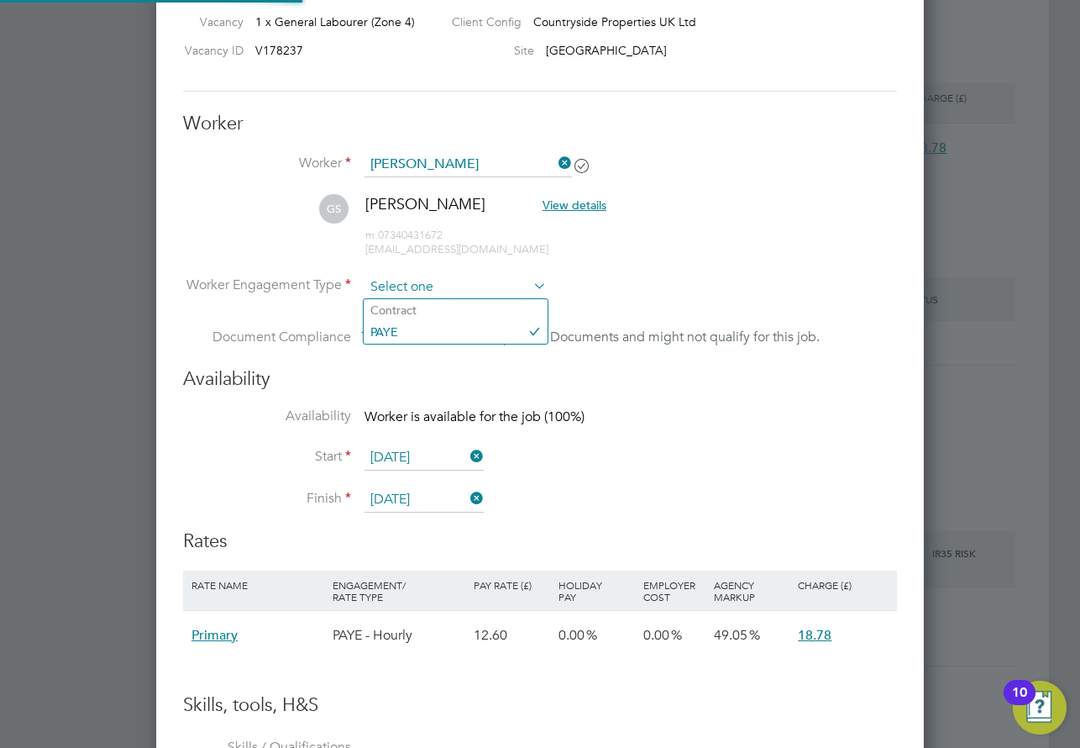
scroll to position [1338, 769]
click at [418, 279] on input at bounding box center [456, 287] width 182 height 25
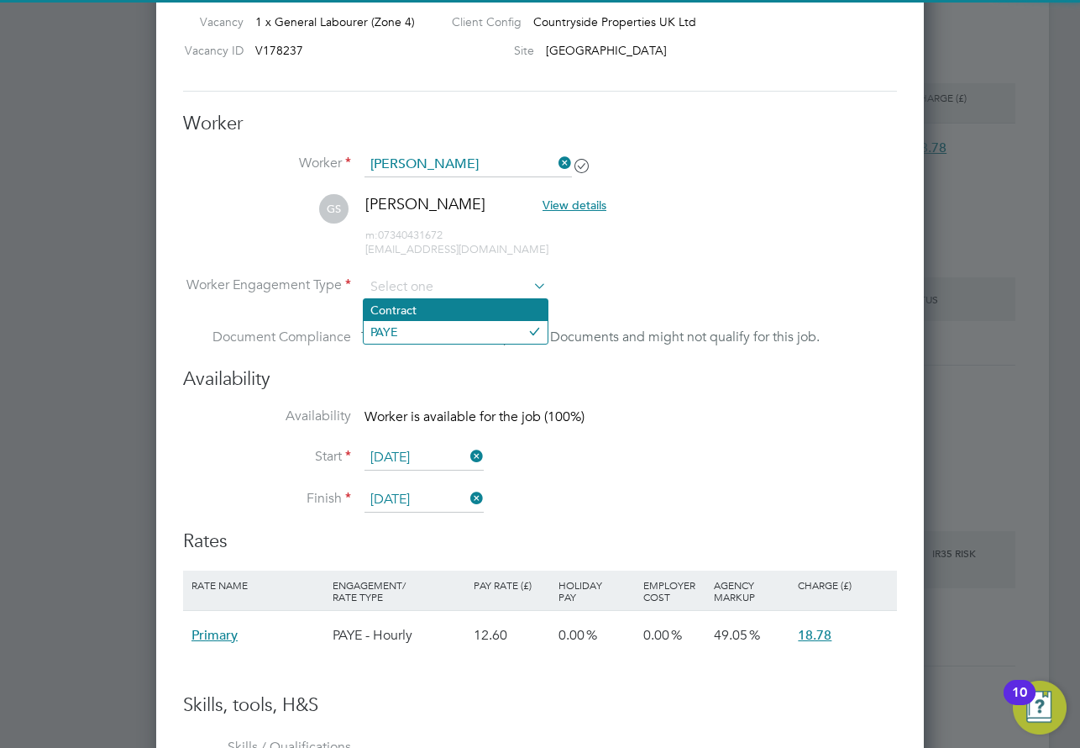
click at [416, 303] on li "Contract" at bounding box center [456, 310] width 184 height 22
type input "Contract"
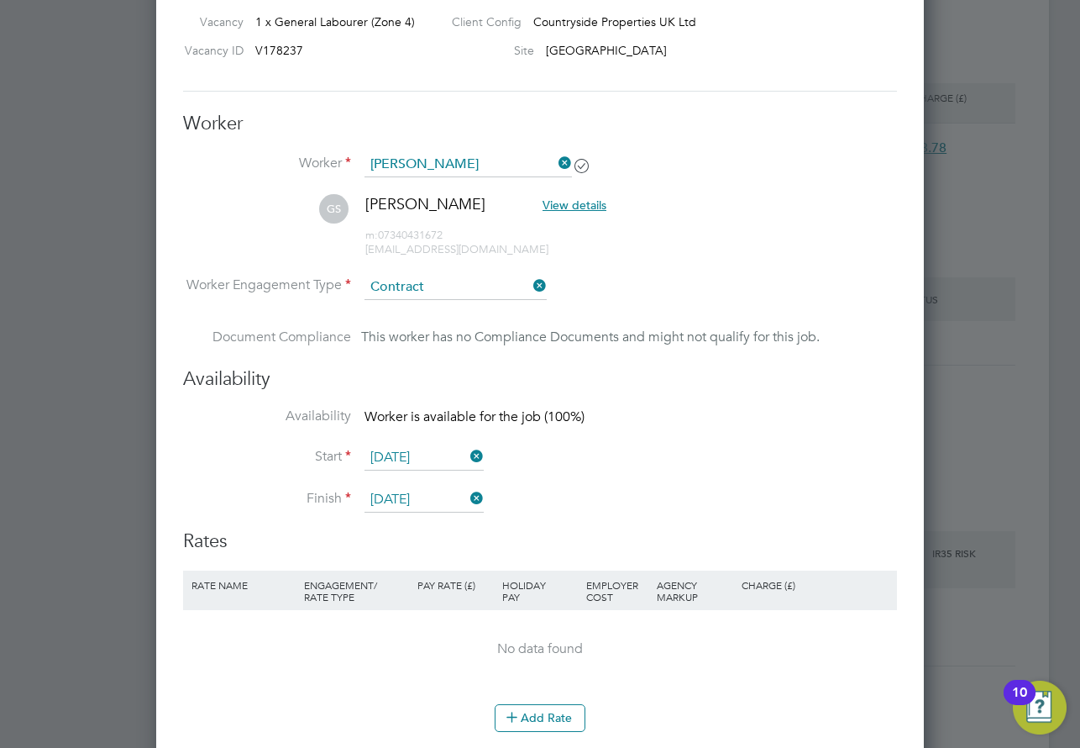
scroll to position [1410, 769]
click at [623, 440] on li "Availability Worker is available for the job (100%)" at bounding box center [540, 426] width 714 height 38
click at [530, 284] on icon at bounding box center [530, 286] width 0 height 24
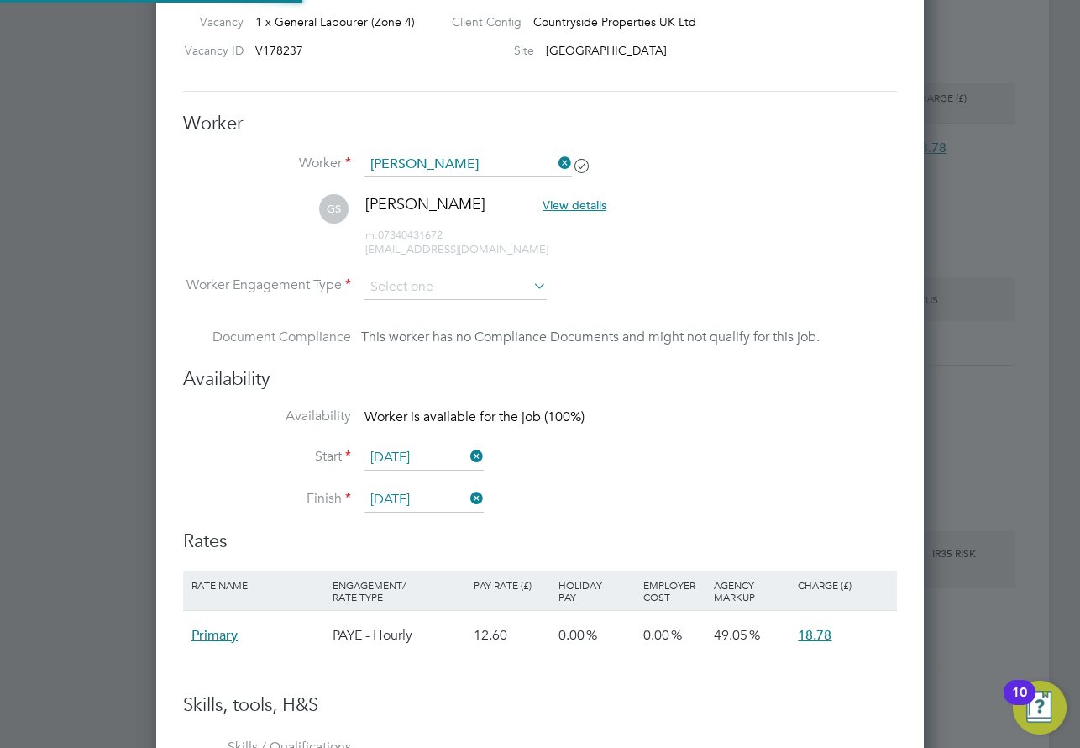
scroll to position [50, 142]
click at [423, 299] on li "Worker Engagement Type" at bounding box center [540, 301] width 714 height 52
drag, startPoint x: 423, startPoint y: 299, endPoint x: 434, endPoint y: 288, distance: 15.4
click at [434, 288] on input at bounding box center [456, 287] width 182 height 25
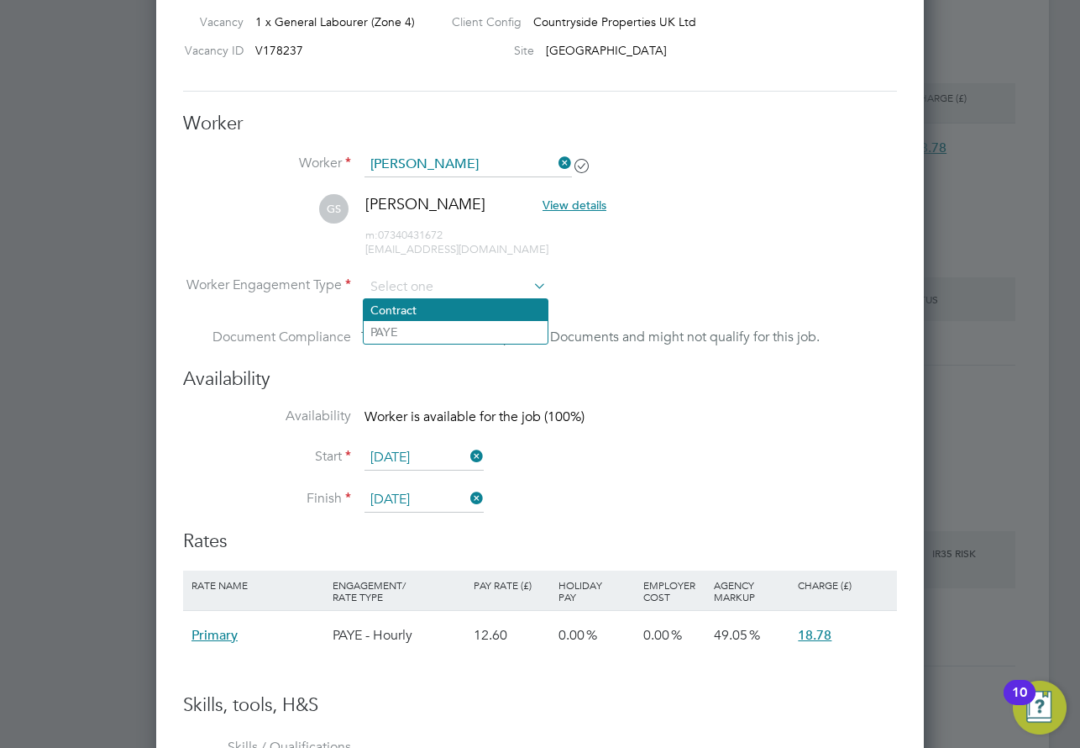
click at [415, 312] on li "Contract" at bounding box center [456, 310] width 184 height 22
type input "Contract"
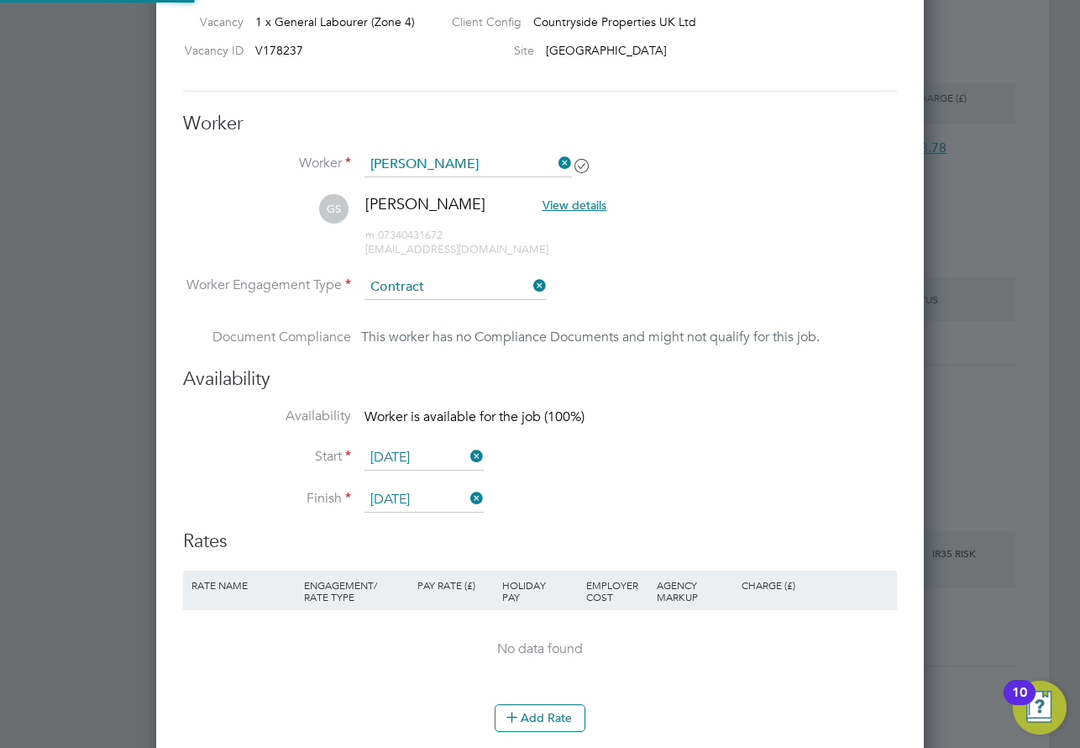
scroll to position [8, 8]
click at [453, 284] on input at bounding box center [456, 287] width 182 height 25
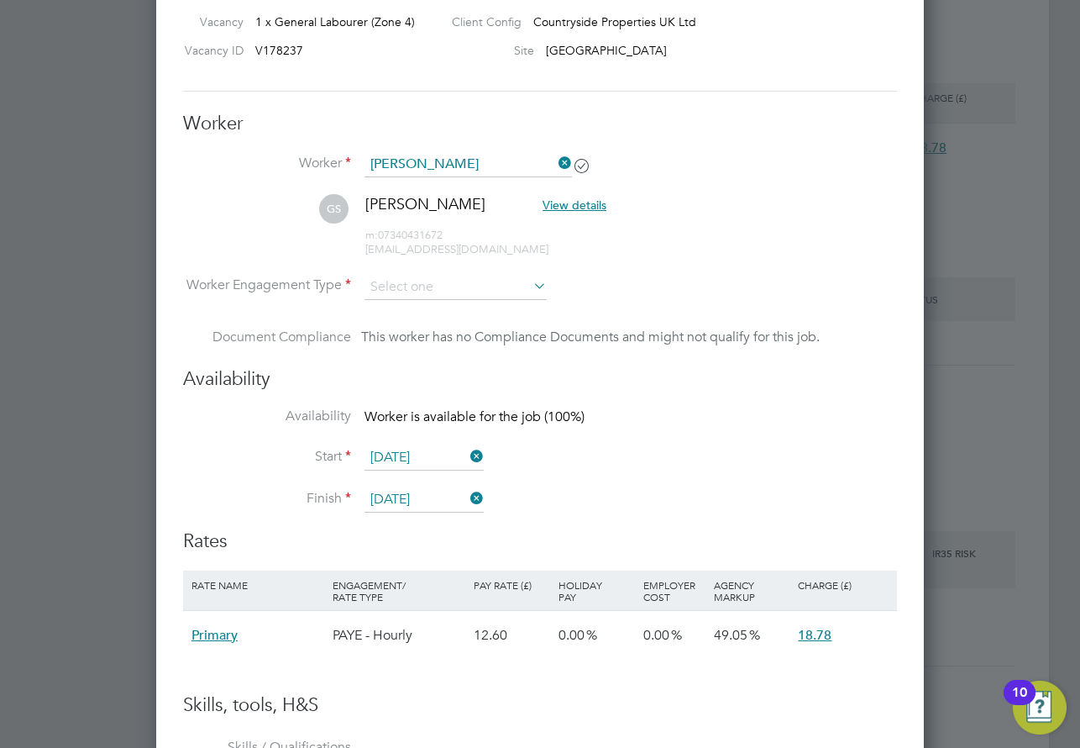
click at [628, 421] on li "Availability Worker is available for the job (100%)" at bounding box center [540, 426] width 714 height 38
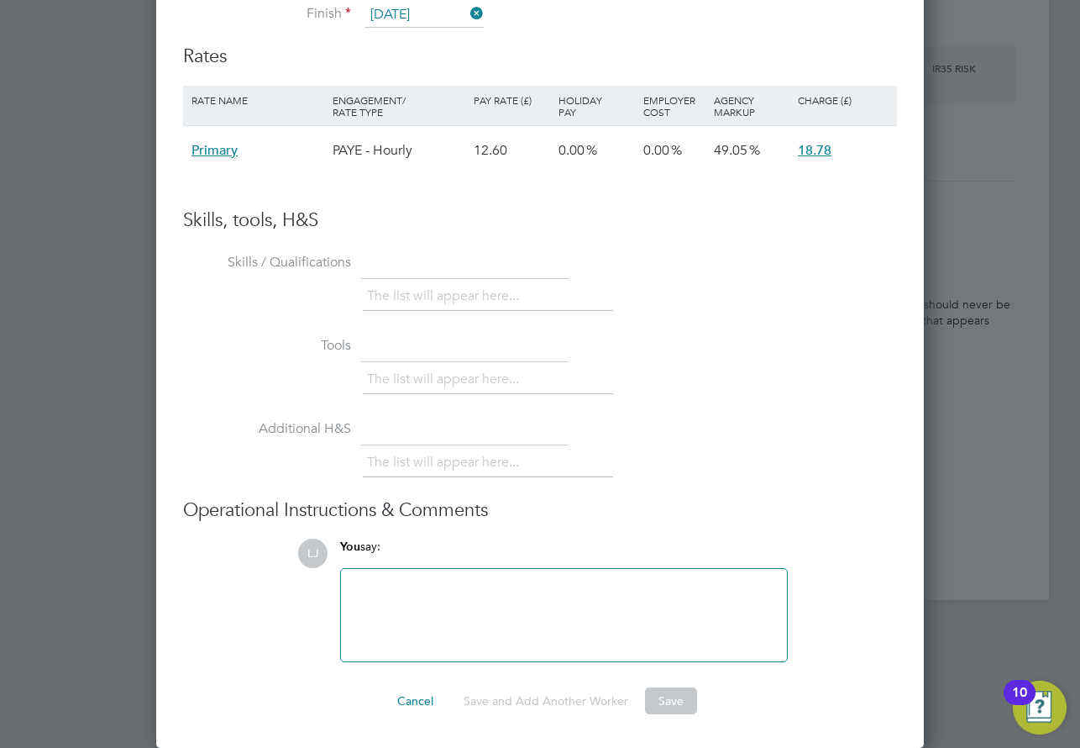
click at [476, 629] on div at bounding box center [564, 615] width 426 height 72
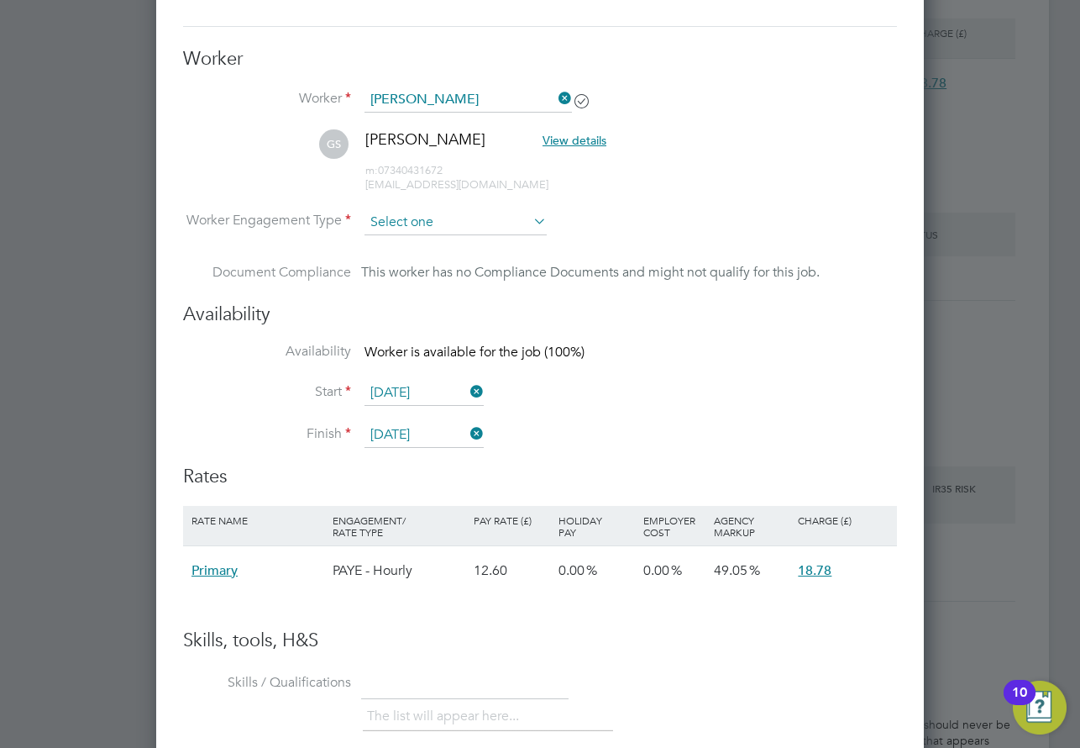
click at [420, 222] on input at bounding box center [456, 222] width 182 height 25
click at [399, 249] on li "Contract" at bounding box center [456, 245] width 184 height 22
type input "Contract"
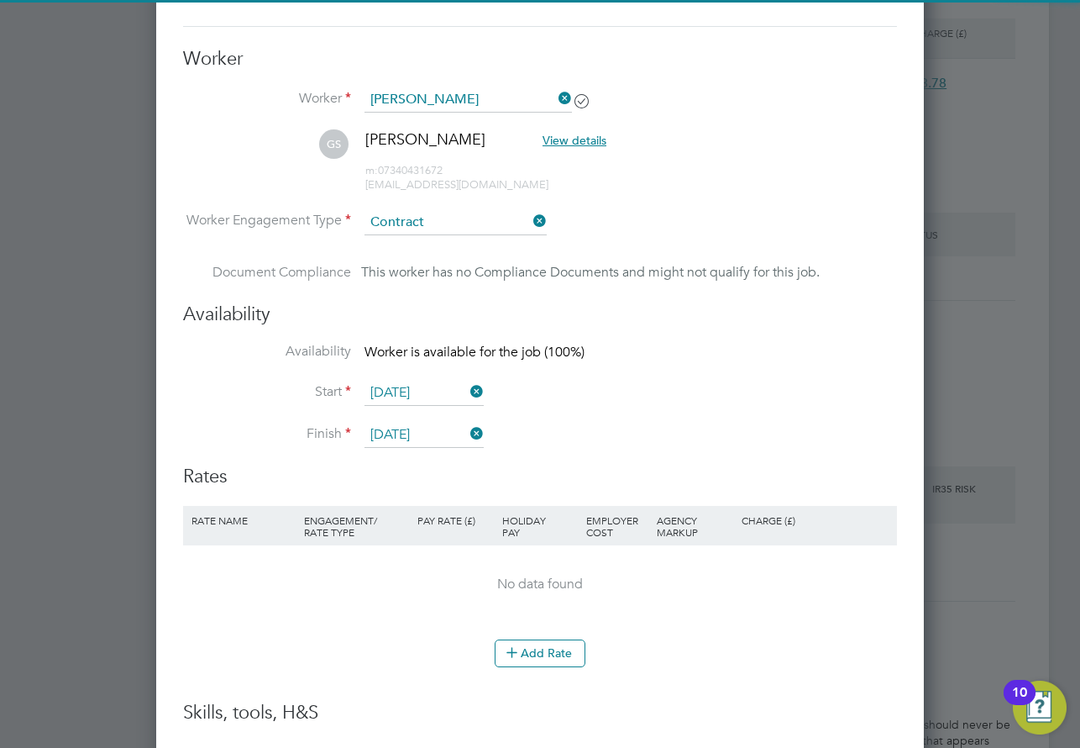
click at [691, 381] on li "Start [DATE]" at bounding box center [540, 402] width 714 height 42
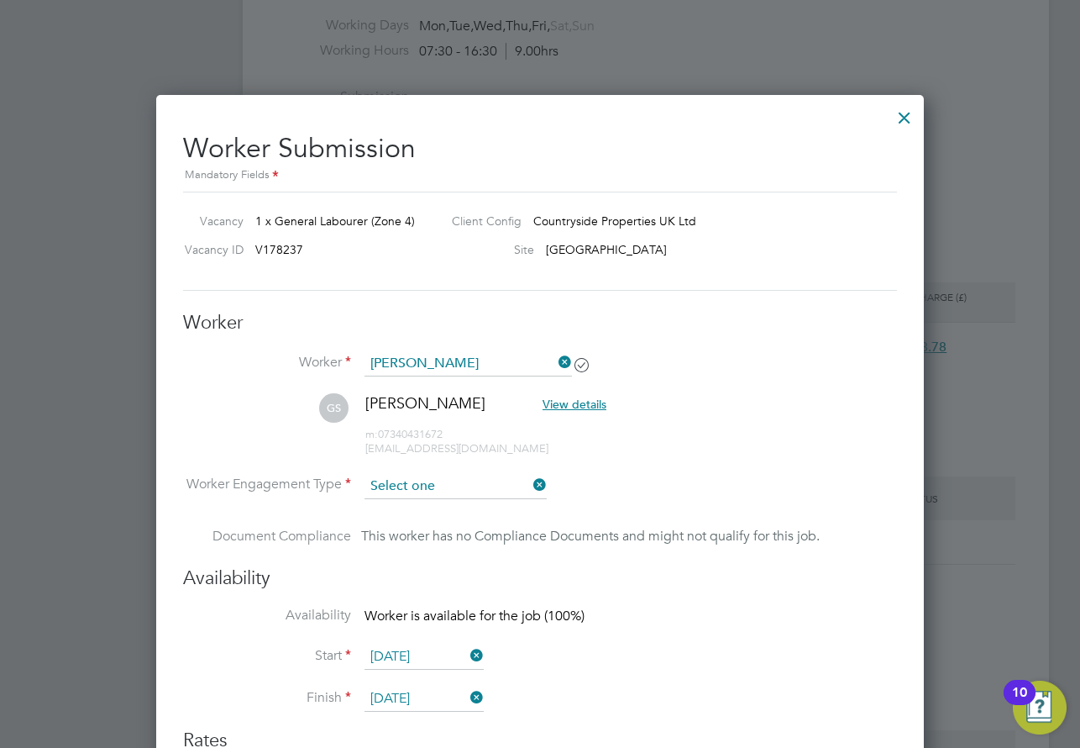
click at [439, 476] on input at bounding box center [456, 486] width 182 height 25
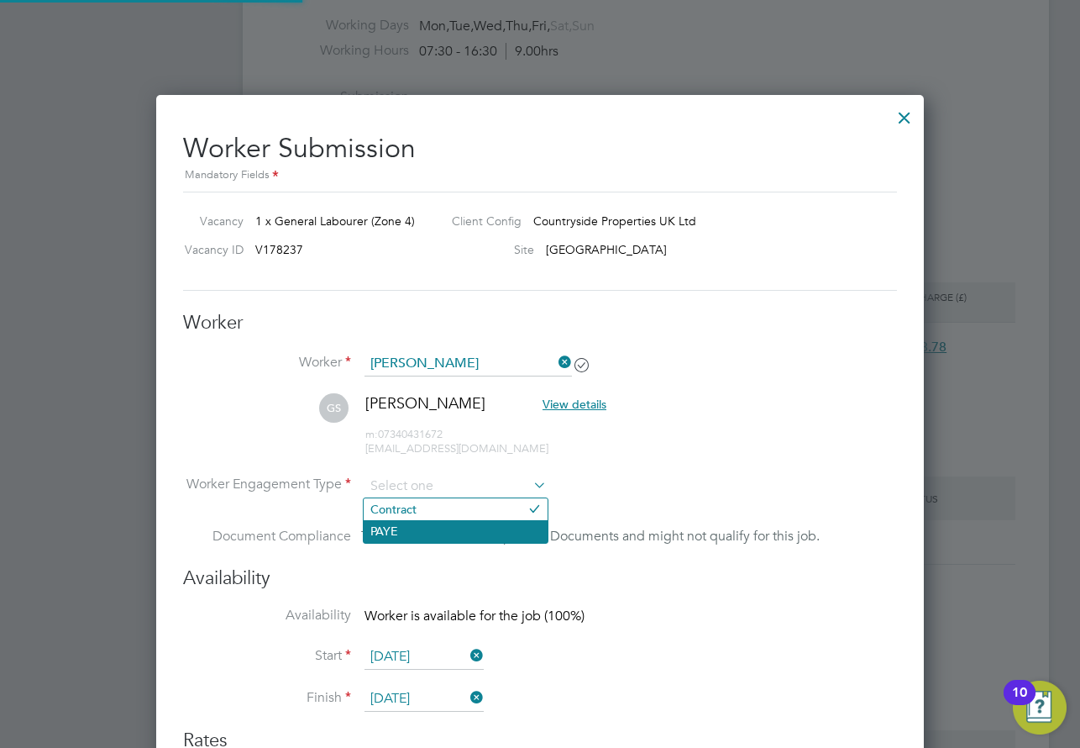
click at [413, 526] on li "PAYE" at bounding box center [456, 531] width 184 height 22
type input "PAYE"
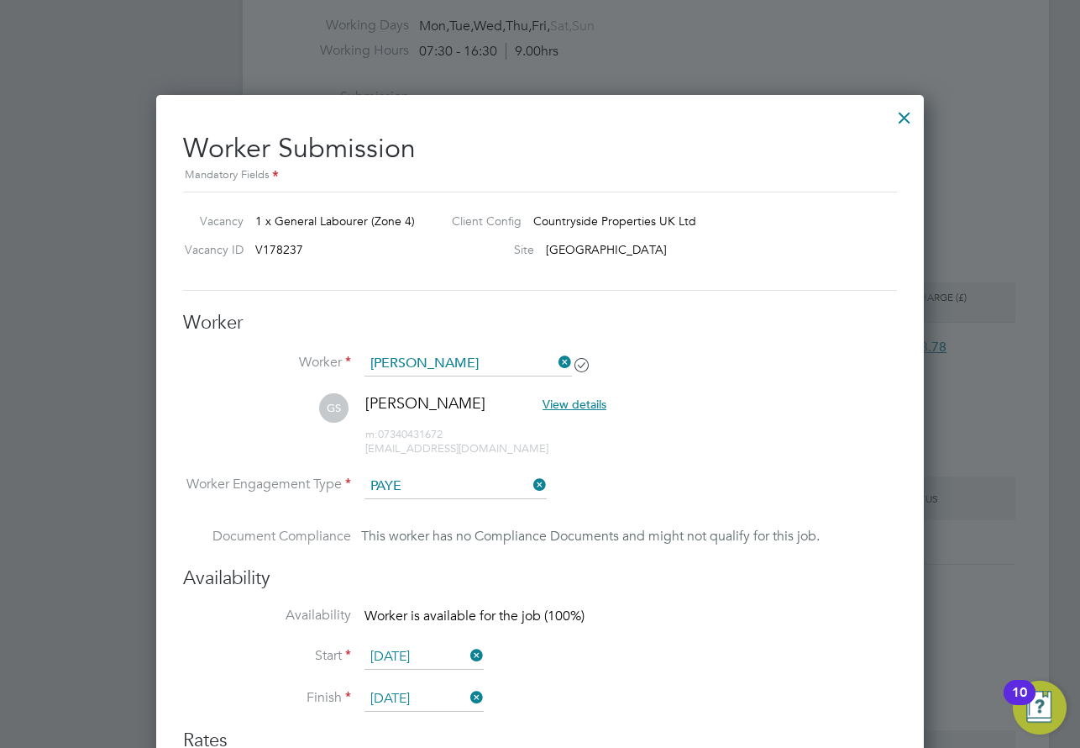
click at [604, 591] on div "Availability Availability Worker is available for the job (100%) Start [DATE] F…" at bounding box center [540, 647] width 714 height 162
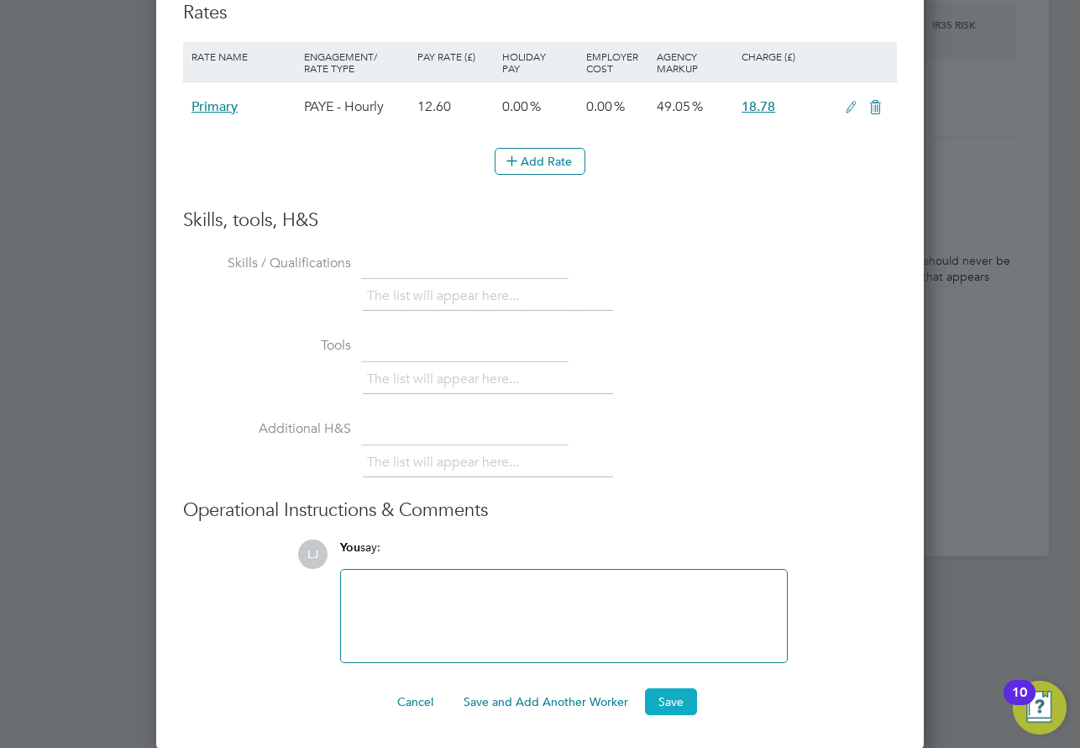
click at [676, 698] on button "Save" at bounding box center [671, 701] width 52 height 27
